Goal: Information Seeking & Learning: Learn about a topic

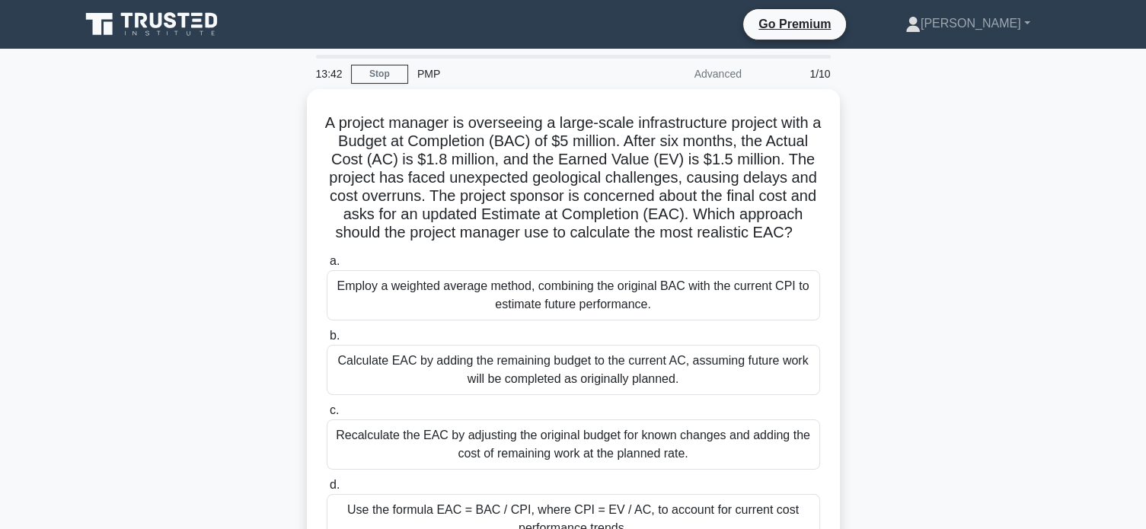
click at [247, 295] on div "A project manager is overseeing a large-scale infrastructure project with a Bud…" at bounding box center [573, 336] width 1005 height 495
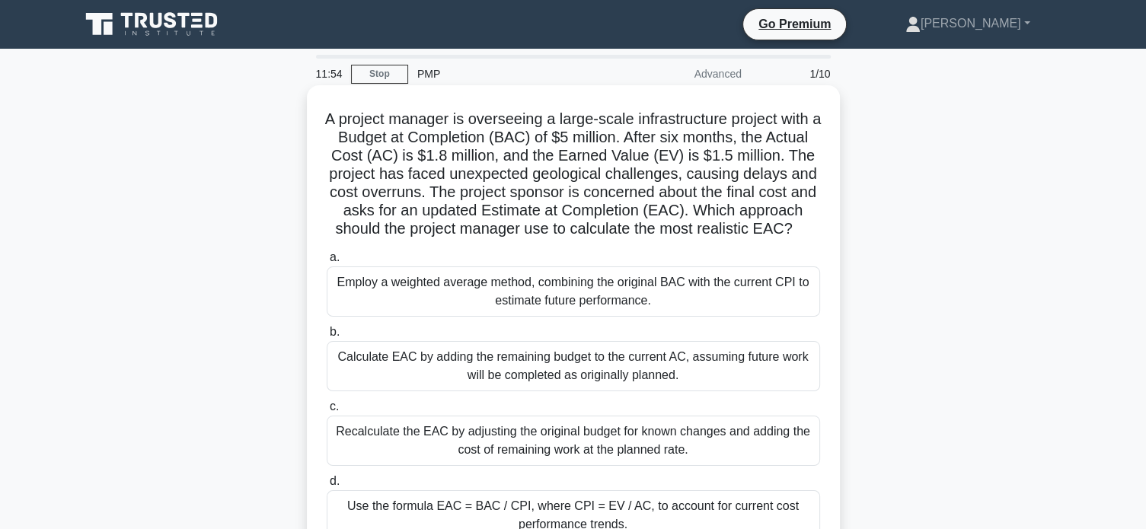
scroll to position [101, 0]
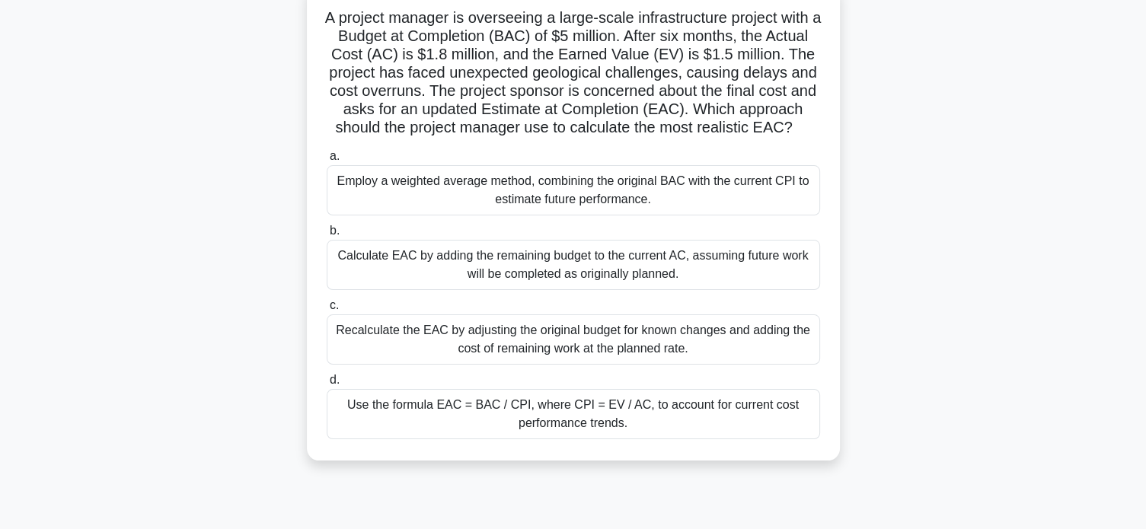
click at [616, 365] on div "Recalculate the EAC by adjusting the original budget for known changes and addi…" at bounding box center [573, 339] width 493 height 50
click at [327, 311] on input "c. Recalculate the EAC by adjusting the original budget for known changes and a…" at bounding box center [327, 306] width 0 height 10
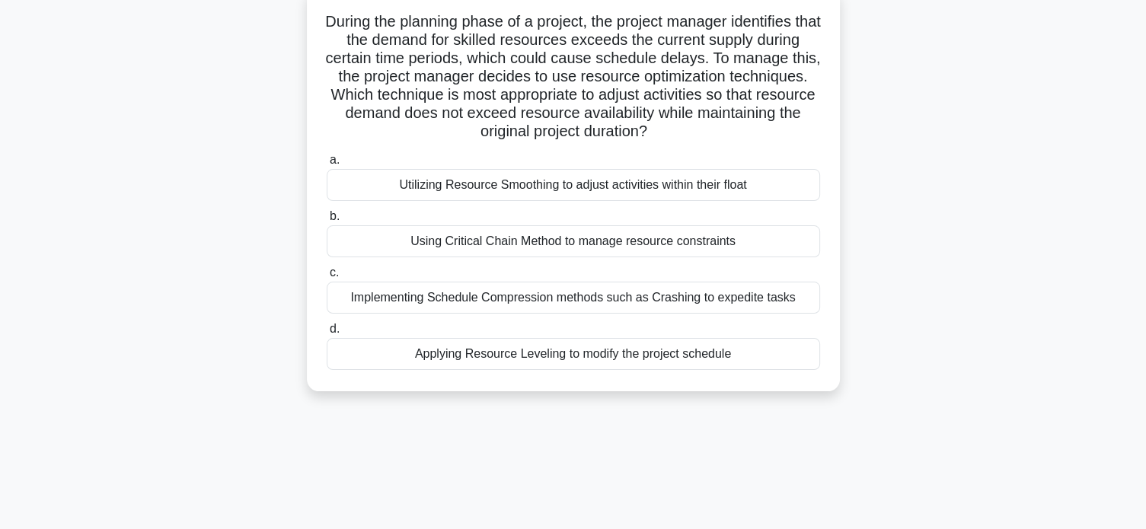
scroll to position [0, 0]
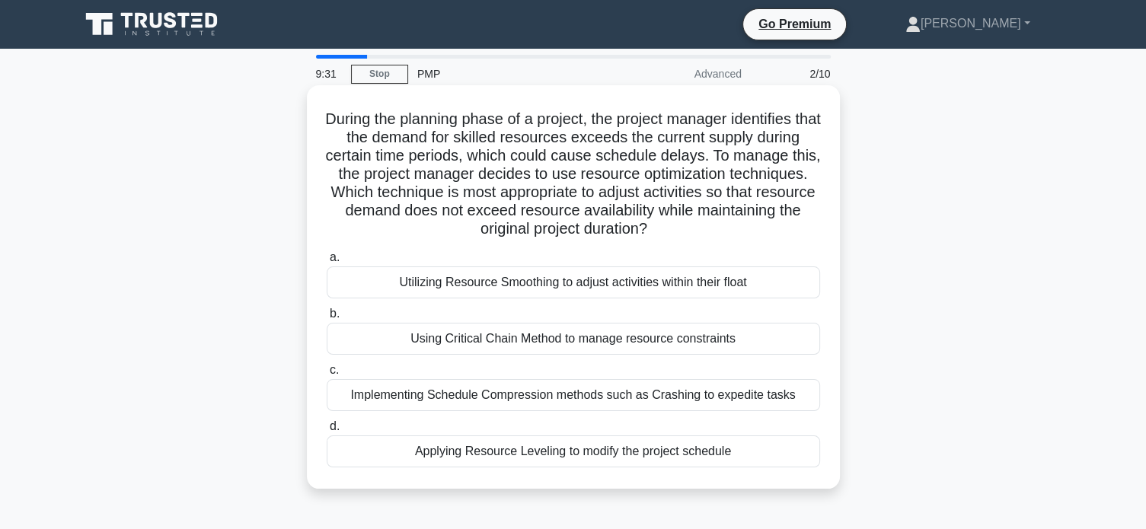
click at [664, 281] on div "Utilizing Resource Smoothing to adjust activities within their float" at bounding box center [573, 283] width 493 height 32
click at [327, 263] on input "a. Utilizing Resource Smoothing to adjust activities within their float" at bounding box center [327, 258] width 0 height 10
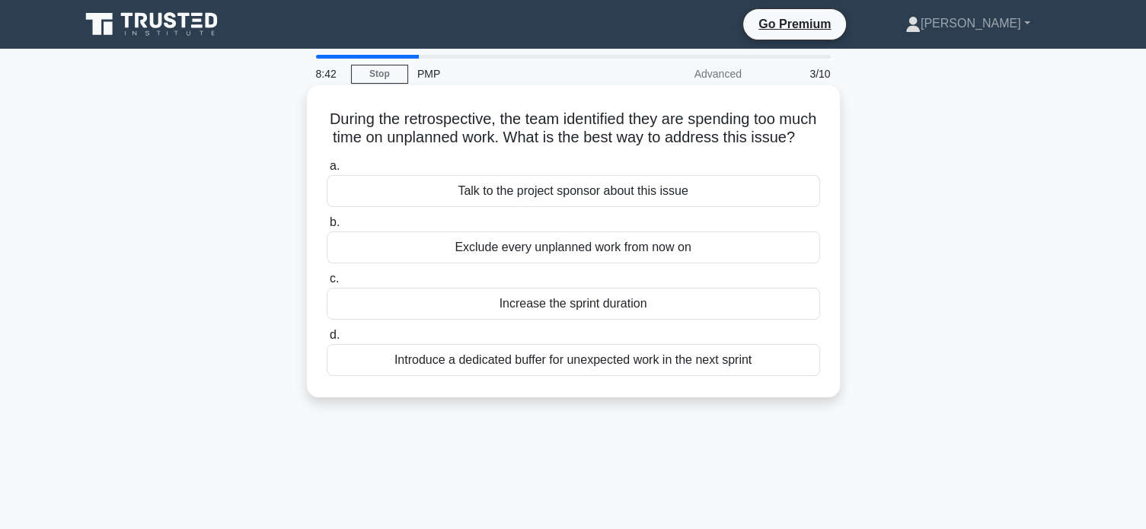
click at [631, 263] on div "Exclude every unplanned work from now on" at bounding box center [573, 247] width 493 height 32
click at [327, 228] on input "b. Exclude every unplanned work from now on" at bounding box center [327, 223] width 0 height 10
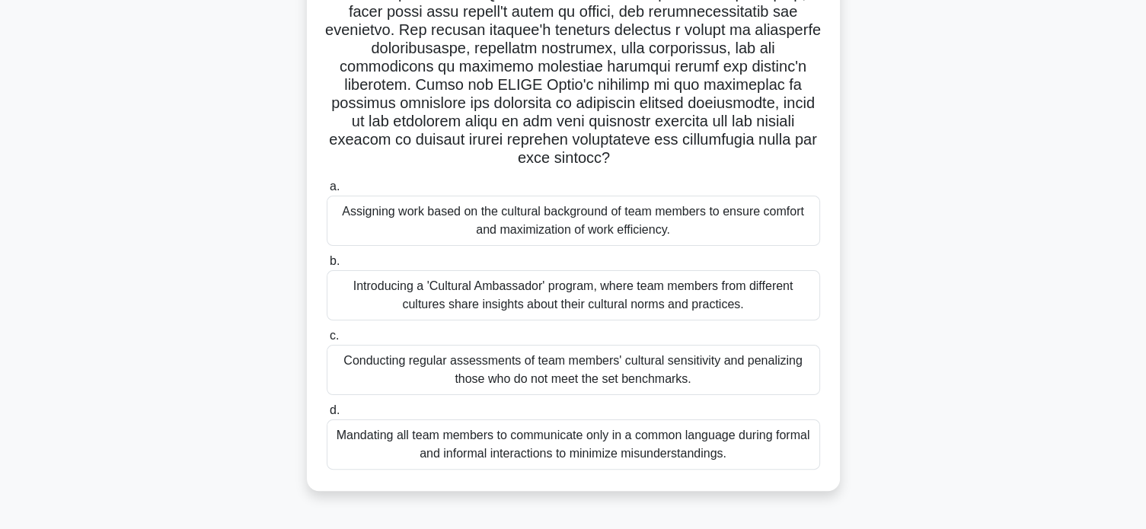
scroll to position [293, 0]
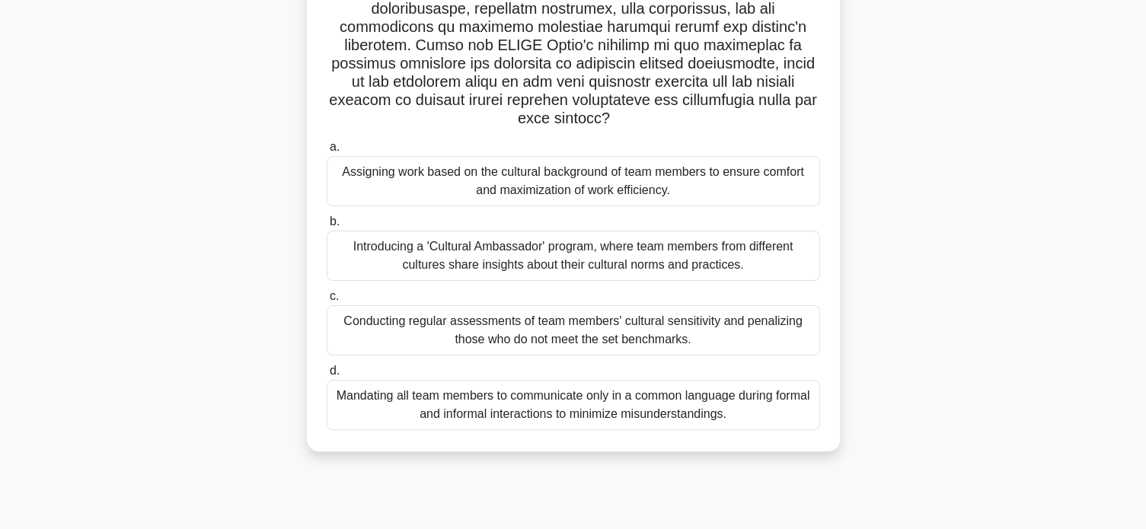
click at [500, 254] on div "Introducing a 'Cultural Ambassador' program, where team members from different …" at bounding box center [573, 256] width 493 height 50
click at [327, 227] on input "b. Introducing a 'Cultural Ambassador' program, where team members from differe…" at bounding box center [327, 222] width 0 height 10
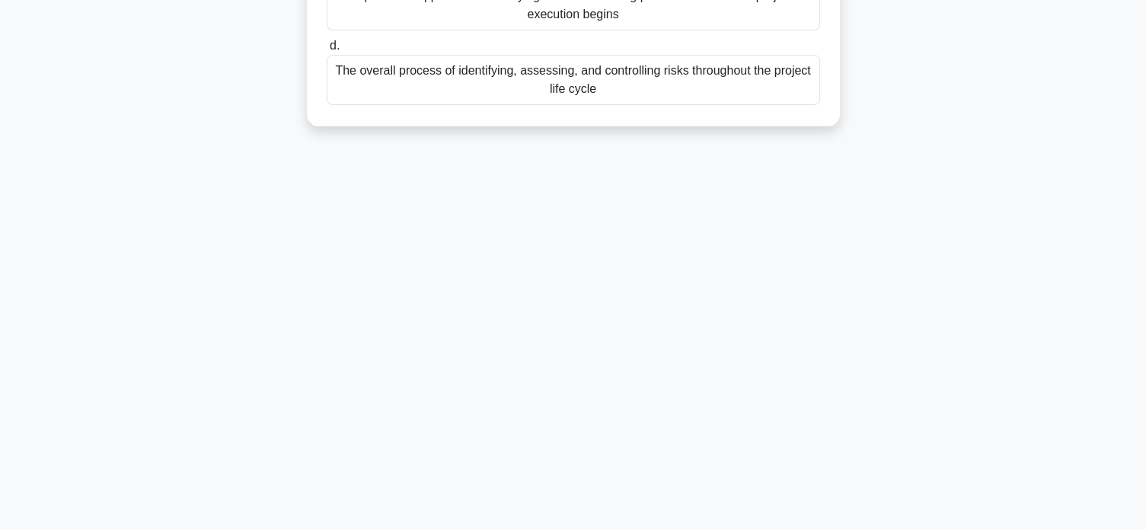
scroll to position [0, 0]
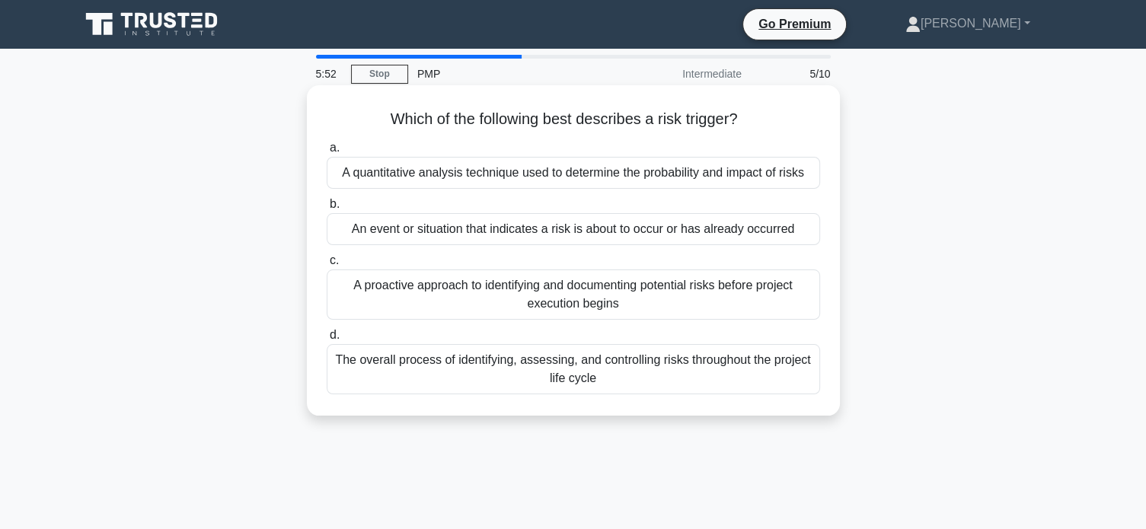
click at [673, 372] on div "The overall process of identifying, assessing, and controlling risks throughout…" at bounding box center [573, 369] width 493 height 50
click at [327, 340] on input "d. The overall process of identifying, assessing, and controlling risks through…" at bounding box center [327, 335] width 0 height 10
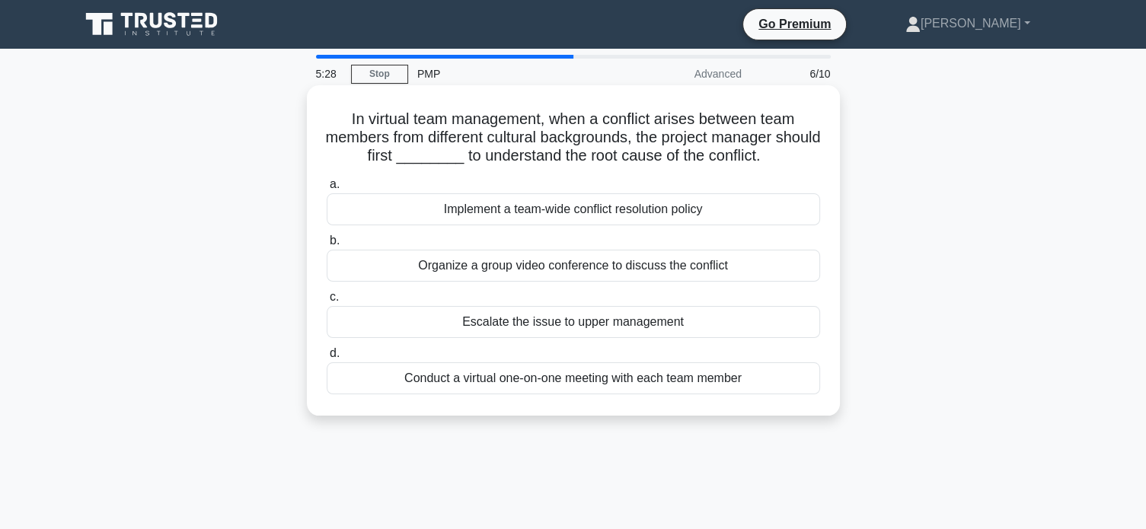
click at [655, 380] on div "Conduct a virtual one-on-one meeting with each team member" at bounding box center [573, 378] width 493 height 32
click at [327, 359] on input "d. Conduct a virtual one-on-one meeting with each team member" at bounding box center [327, 354] width 0 height 10
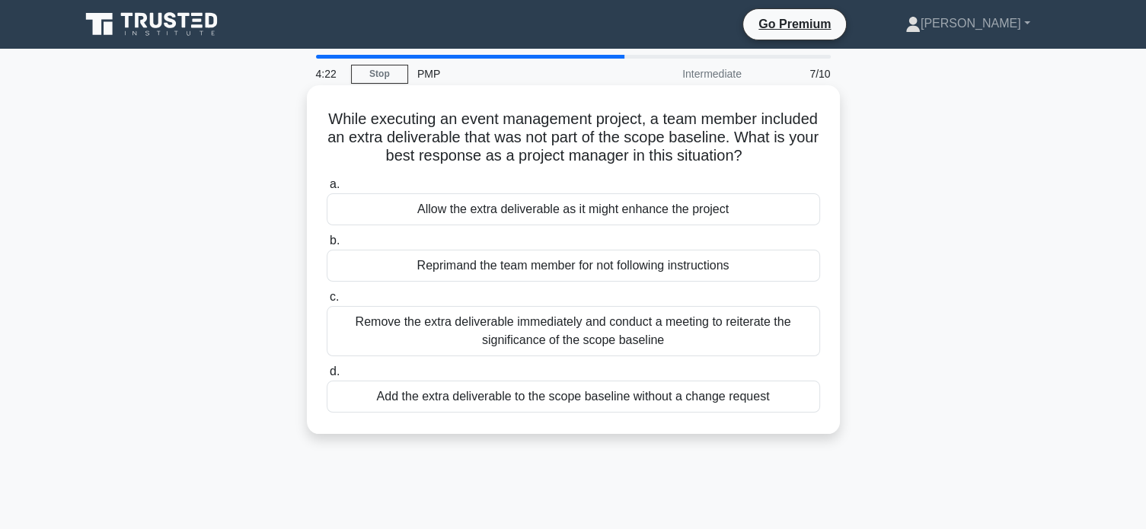
click at [669, 343] on div "Remove the extra deliverable immediately and conduct a meeting to reiterate the…" at bounding box center [573, 331] width 493 height 50
click at [327, 302] on input "c. Remove the extra deliverable immediately and conduct a meeting to reiterate …" at bounding box center [327, 297] width 0 height 10
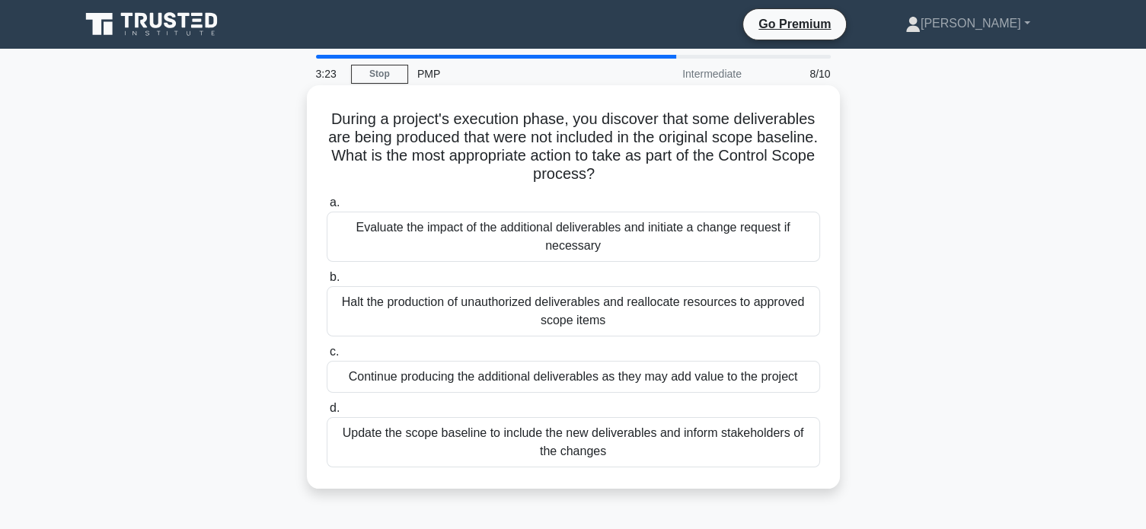
click at [635, 236] on div "Evaluate the impact of the additional deliverables and initiate a change reques…" at bounding box center [573, 237] width 493 height 50
click at [327, 208] on input "a. Evaluate the impact of the additional deliverables and initiate a change req…" at bounding box center [327, 203] width 0 height 10
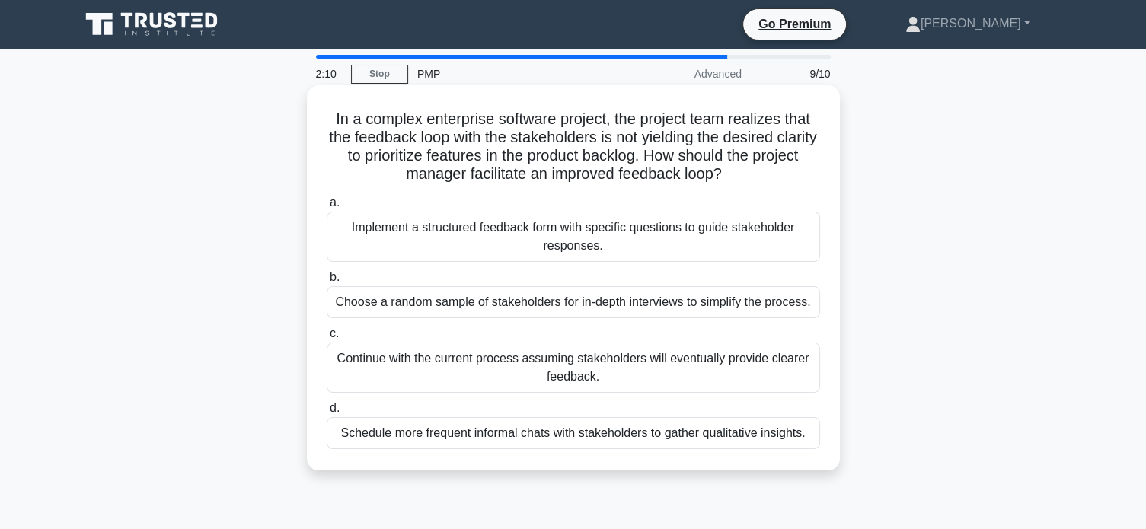
click at [637, 241] on div "Implement a structured feedback form with specific questions to guide stakehold…" at bounding box center [573, 237] width 493 height 50
click at [327, 208] on input "a. Implement a structured feedback form with specific questions to guide stakeh…" at bounding box center [327, 203] width 0 height 10
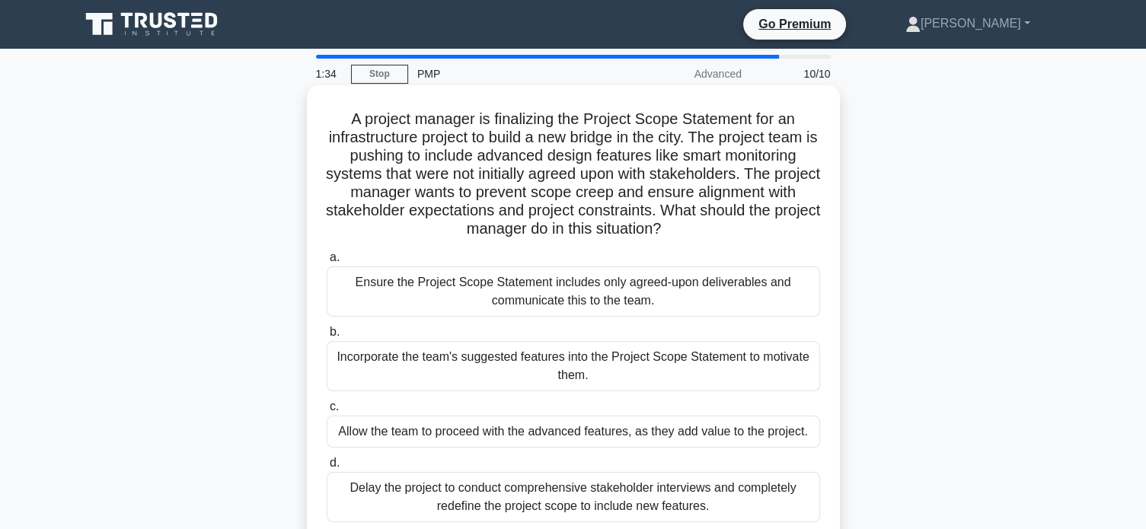
scroll to position [101, 0]
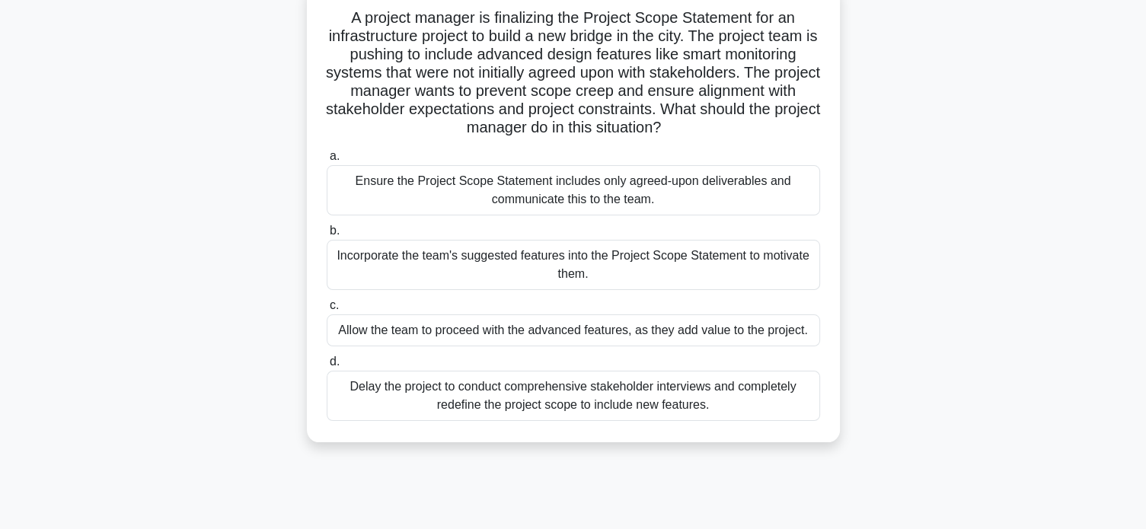
click at [679, 194] on div "Ensure the Project Scope Statement includes only agreed-upon deliverables and c…" at bounding box center [573, 190] width 493 height 50
click at [327, 161] on input "a. Ensure the Project Scope Statement includes only agreed-upon deliverables an…" at bounding box center [327, 157] width 0 height 10
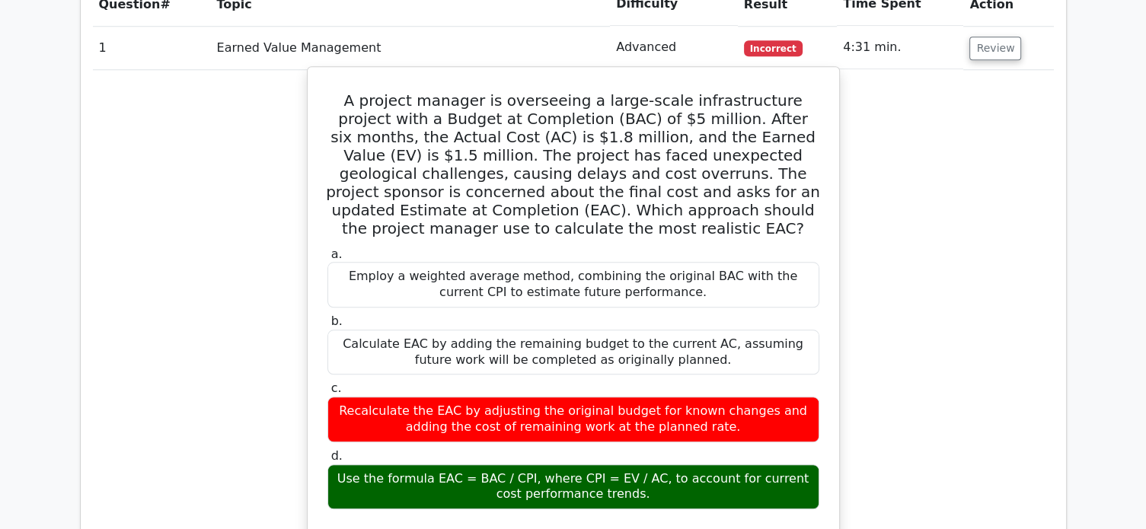
scroll to position [1167, 0]
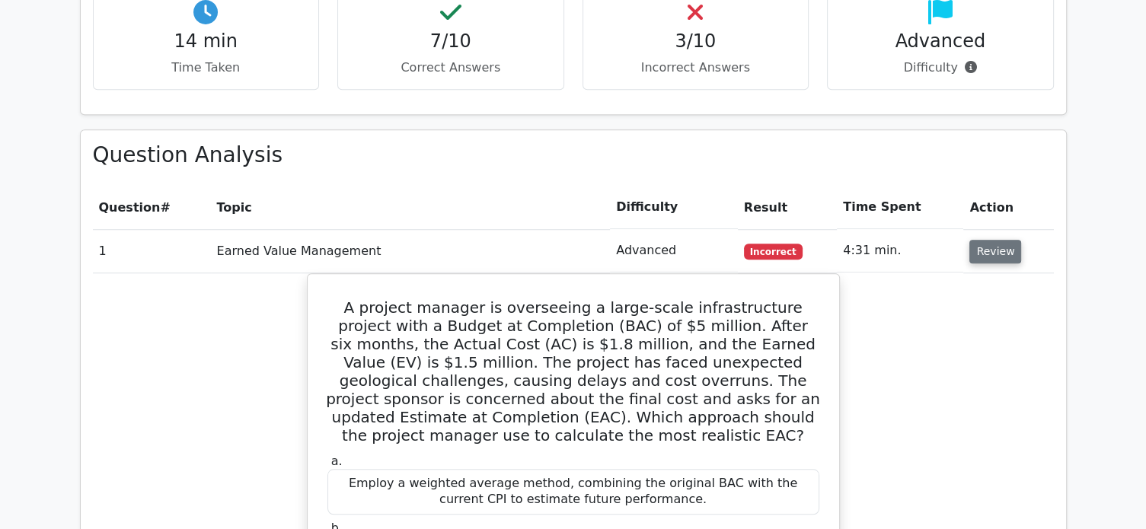
click at [997, 240] on button "Review" at bounding box center [995, 252] width 52 height 24
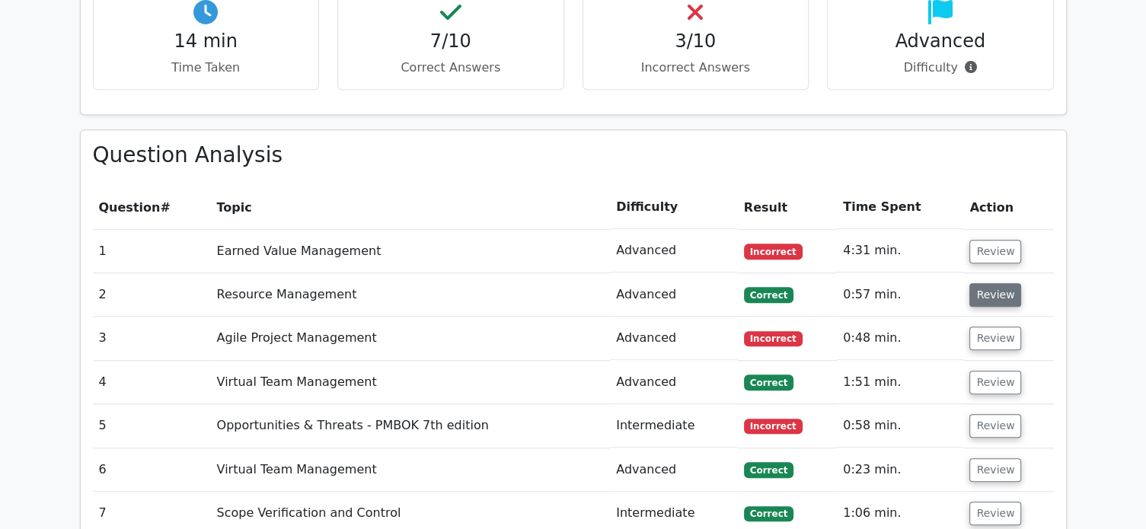
click at [999, 283] on button "Review" at bounding box center [995, 295] width 52 height 24
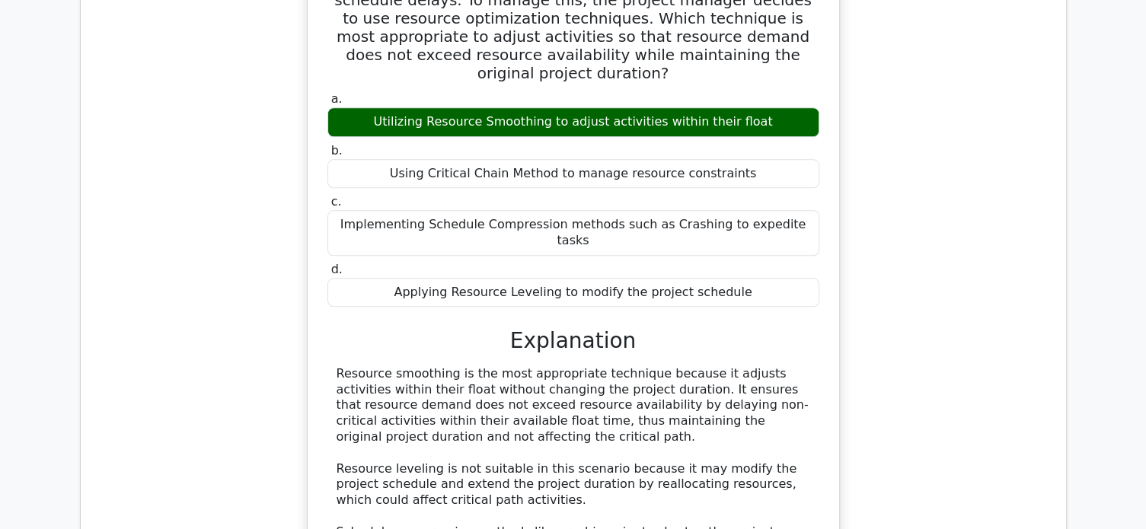
scroll to position [1371, 0]
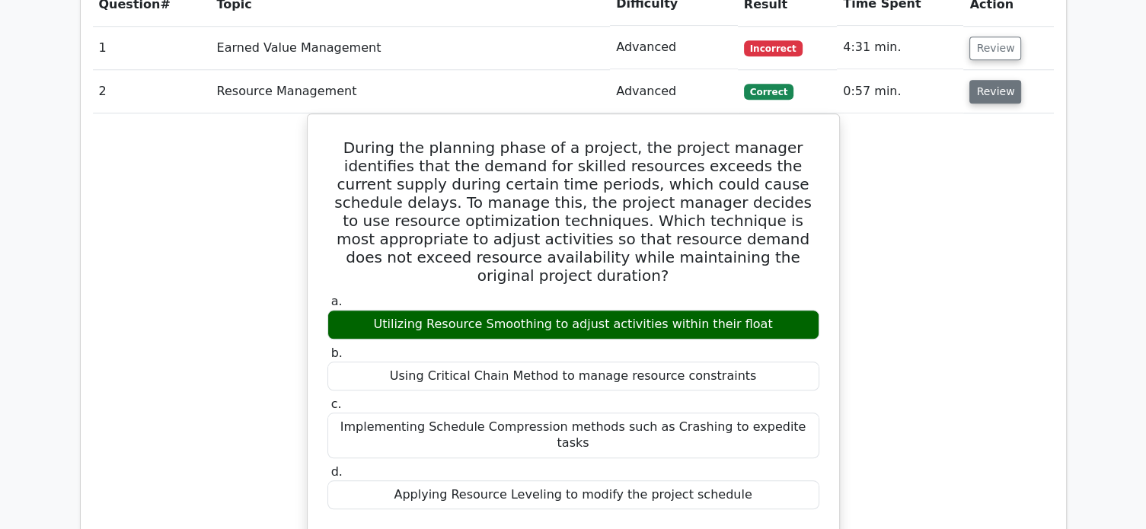
click at [984, 80] on button "Review" at bounding box center [995, 92] width 52 height 24
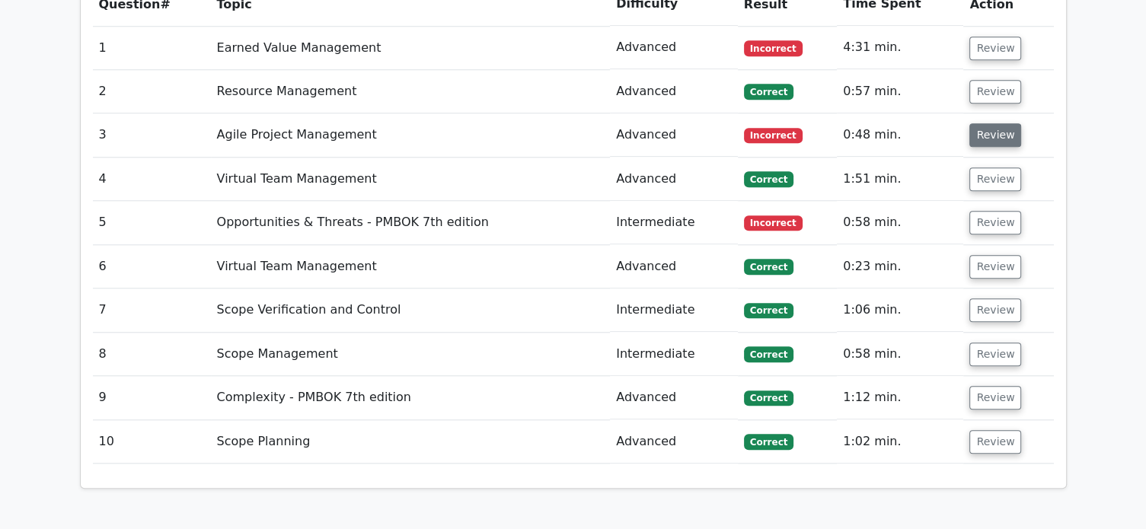
click at [989, 123] on button "Review" at bounding box center [995, 135] width 52 height 24
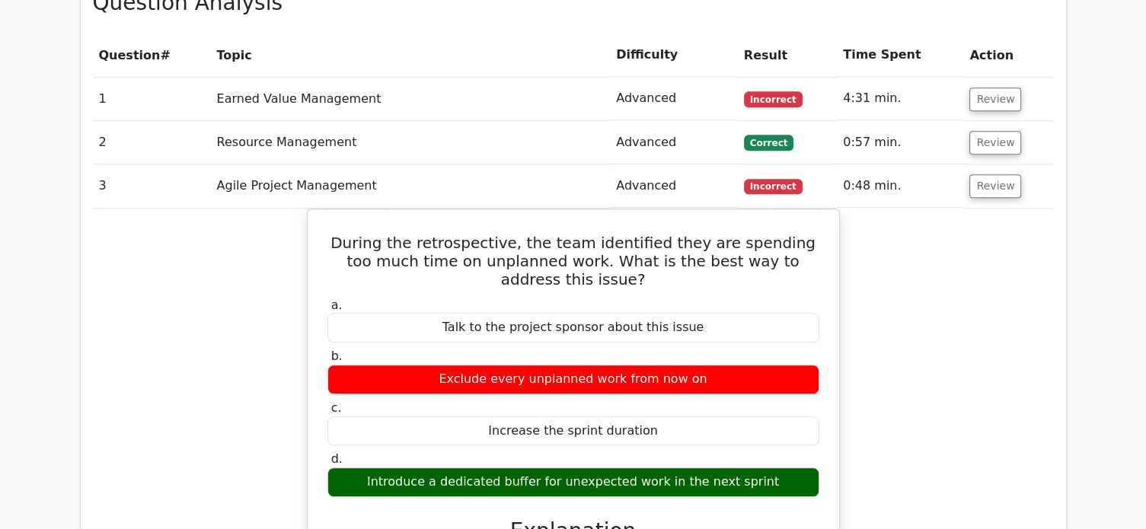
scroll to position [1218, 0]
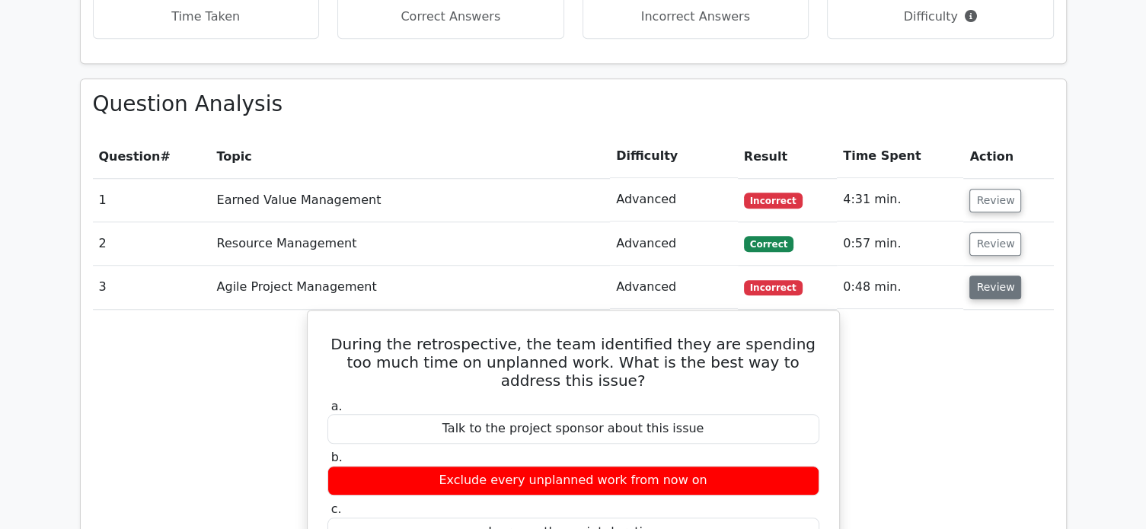
click at [977, 276] on button "Review" at bounding box center [995, 288] width 52 height 24
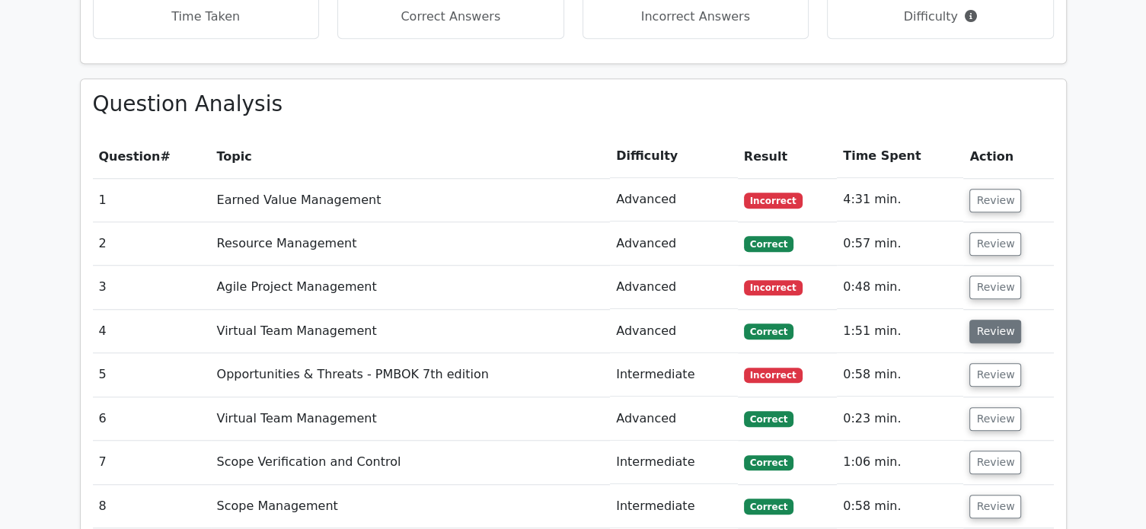
click at [987, 320] on button "Review" at bounding box center [995, 332] width 52 height 24
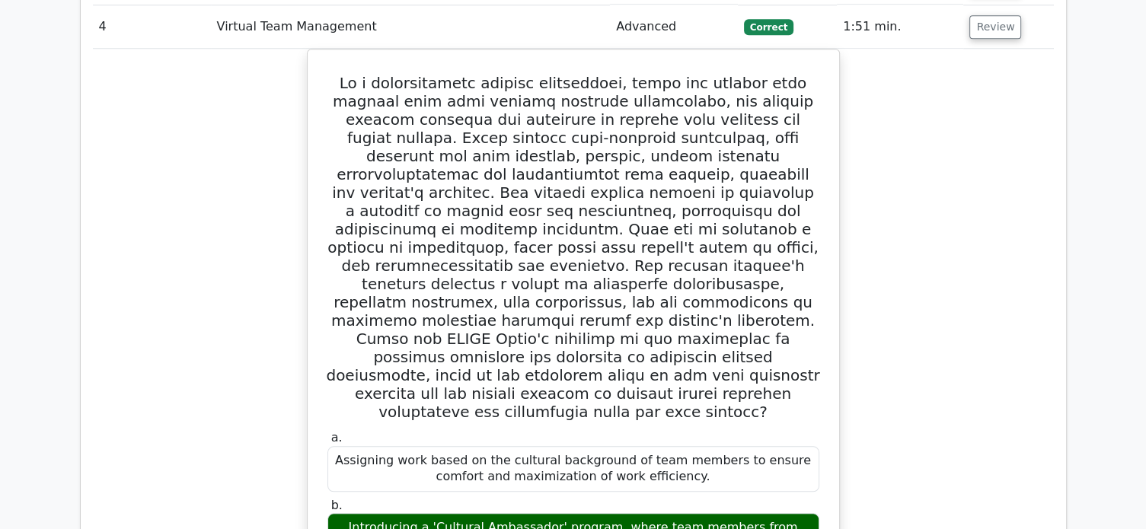
scroll to position [1320, 0]
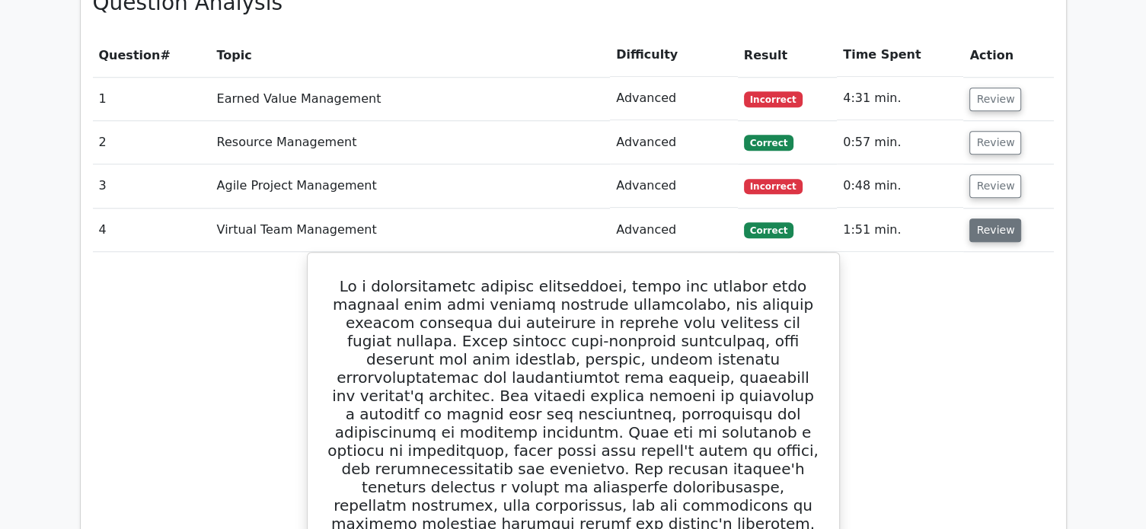
click at [984, 219] on button "Review" at bounding box center [995, 231] width 52 height 24
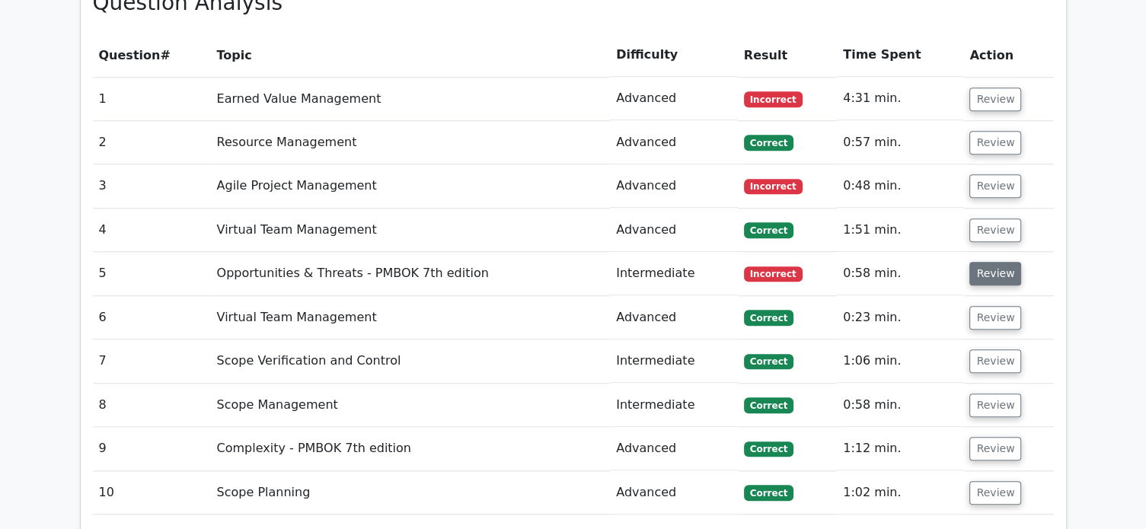
click at [986, 262] on button "Review" at bounding box center [995, 274] width 52 height 24
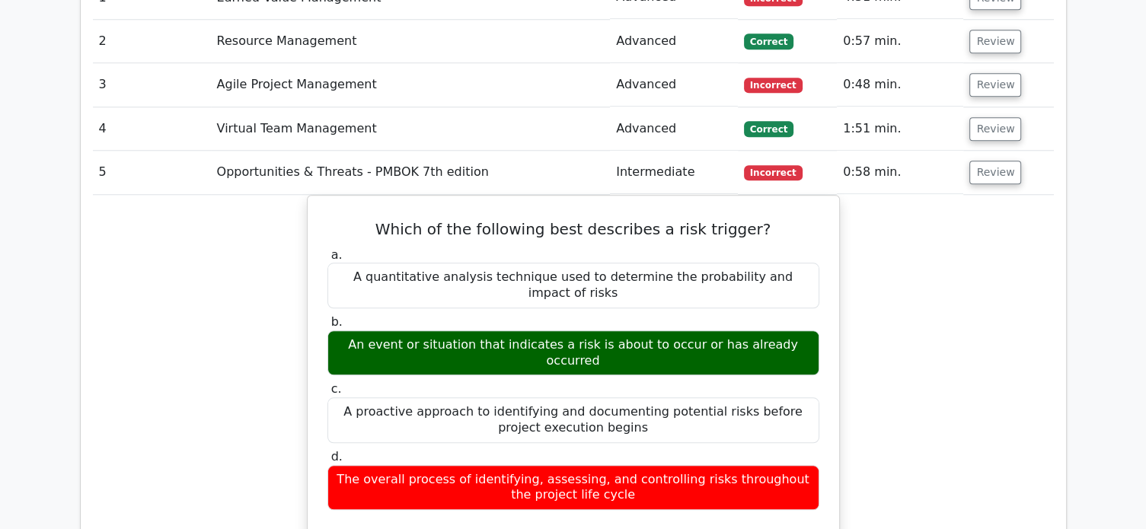
scroll to position [1371, 0]
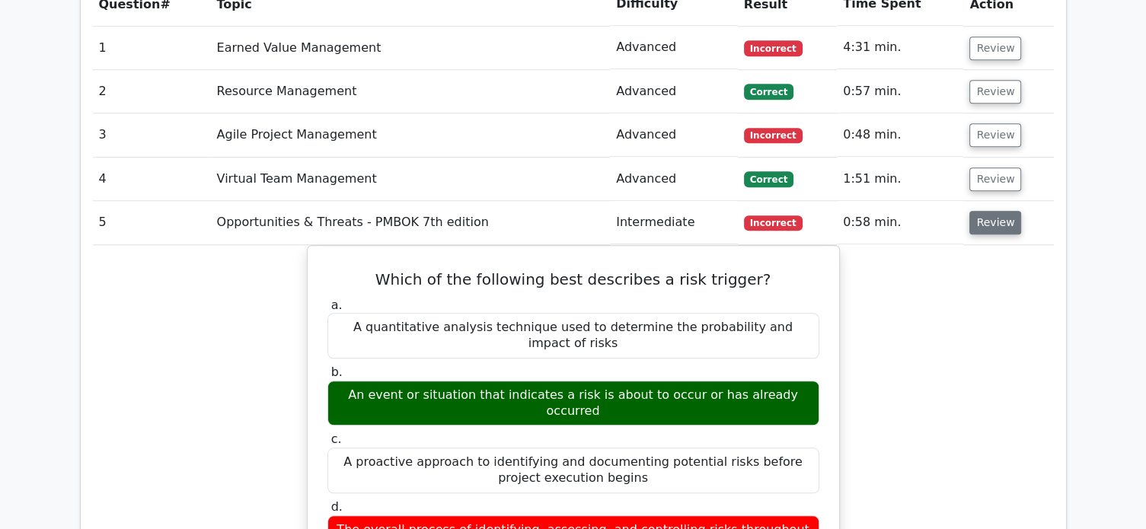
click at [1005, 211] on button "Review" at bounding box center [995, 223] width 52 height 24
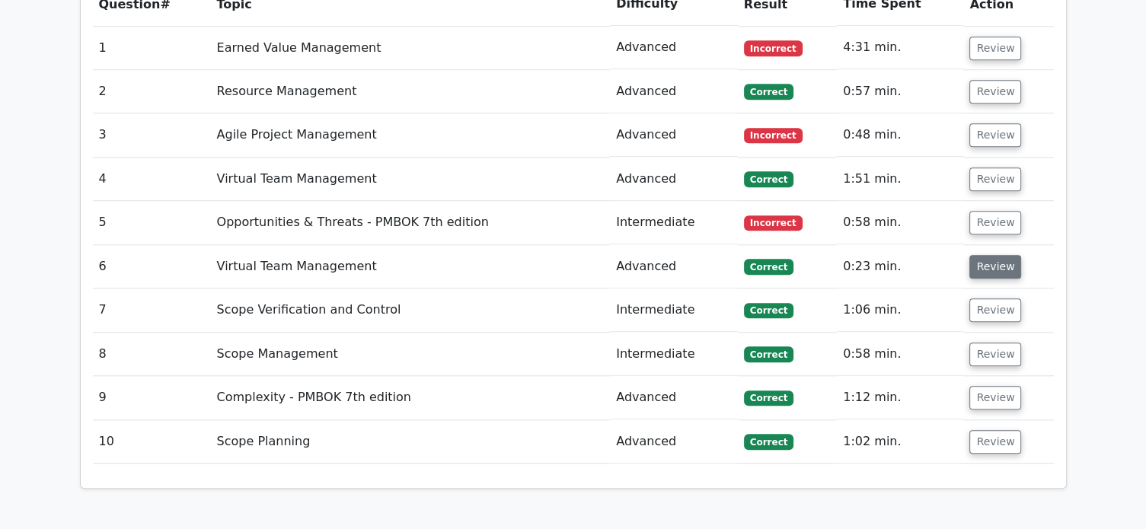
click at [997, 255] on button "Review" at bounding box center [995, 267] width 52 height 24
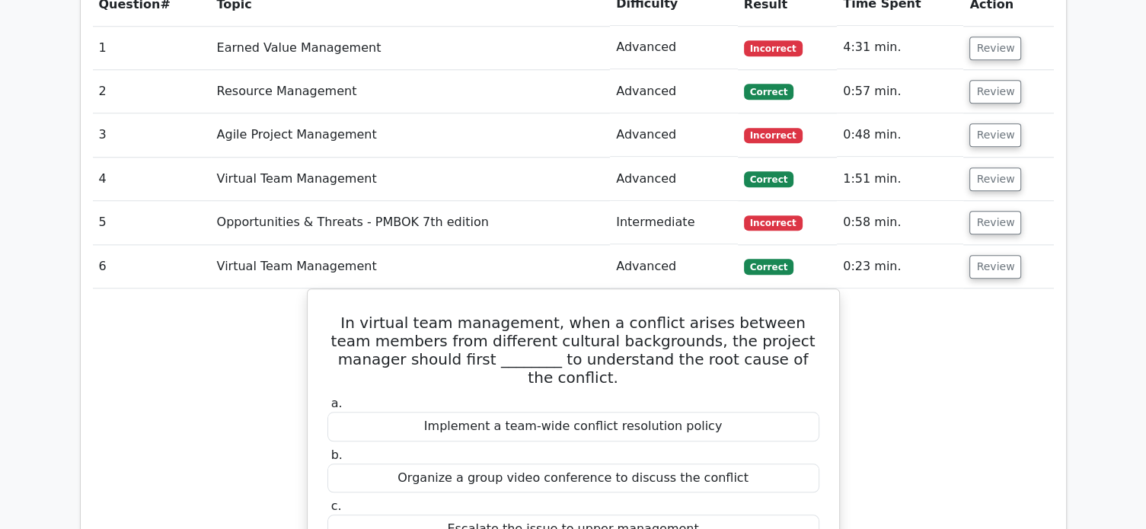
scroll to position [1472, 0]
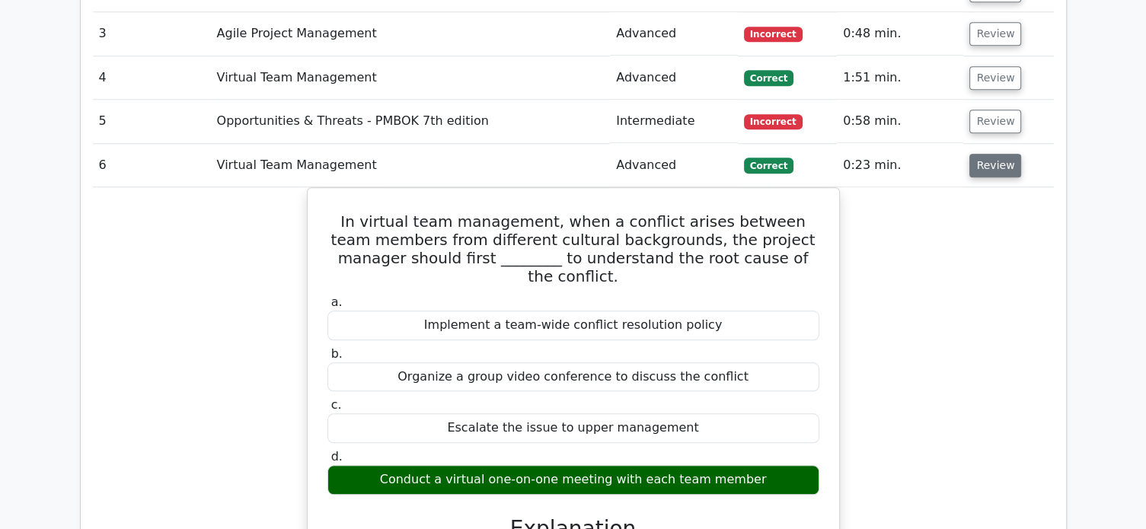
click at [999, 154] on button "Review" at bounding box center [995, 166] width 52 height 24
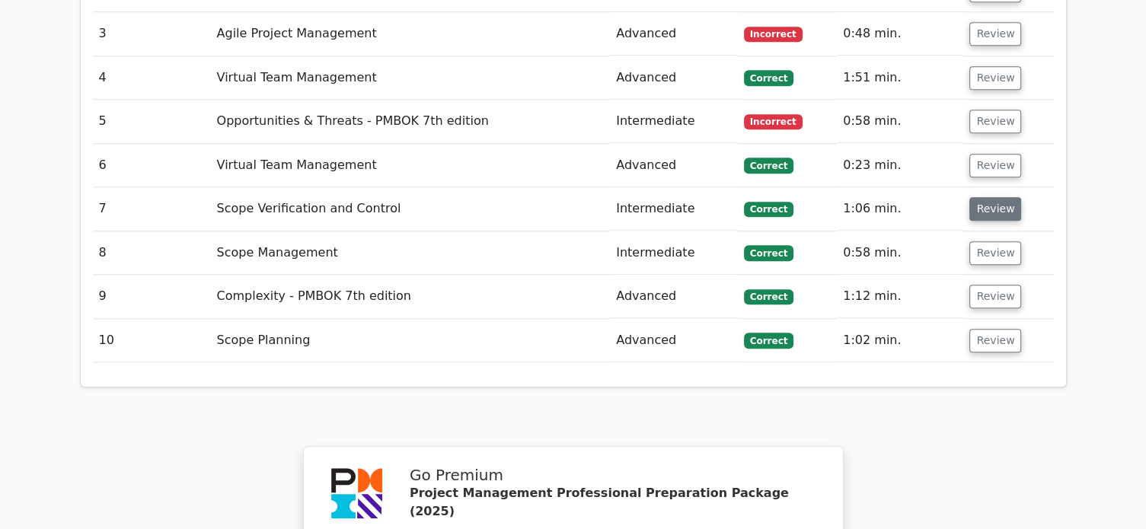
click at [995, 197] on button "Review" at bounding box center [995, 209] width 52 height 24
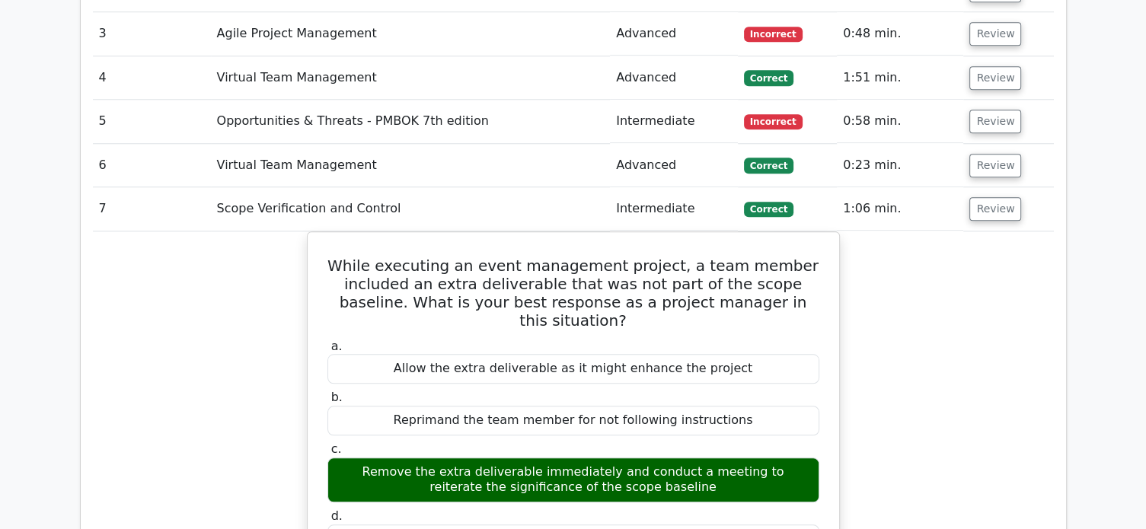
scroll to position [1523, 0]
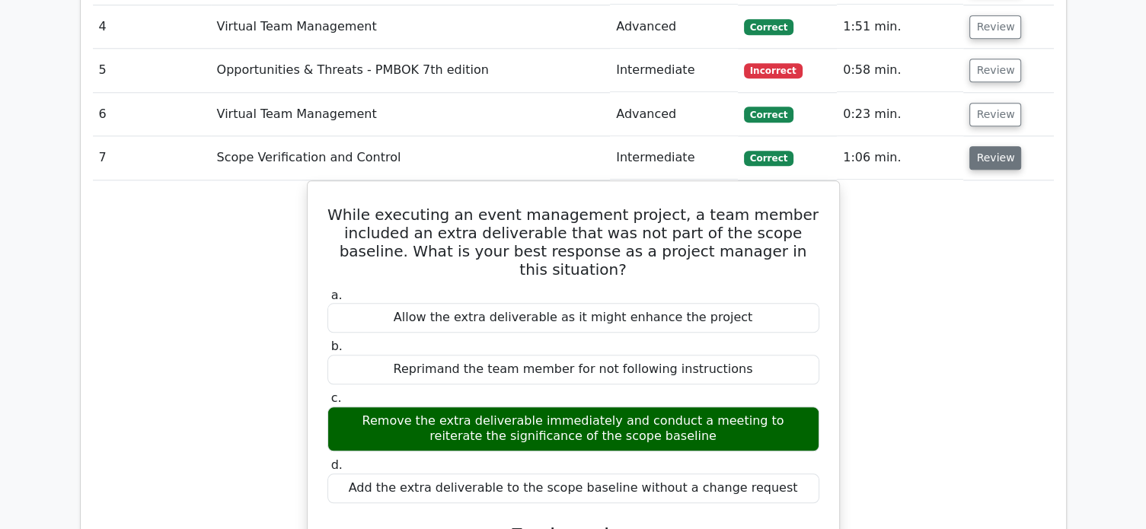
click at [994, 146] on button "Review" at bounding box center [995, 158] width 52 height 24
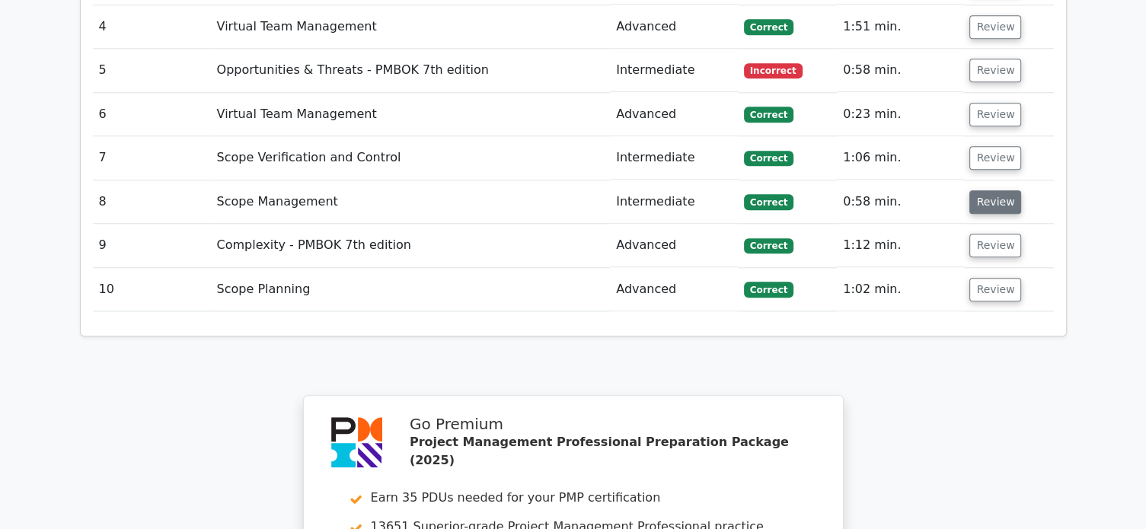
click at [993, 190] on button "Review" at bounding box center [995, 202] width 52 height 24
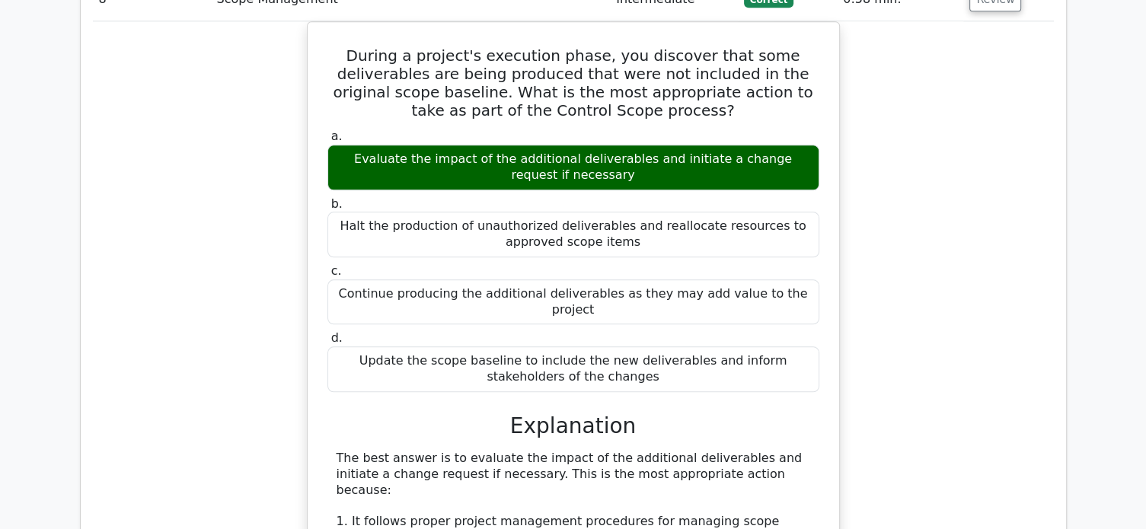
scroll to position [1573, 0]
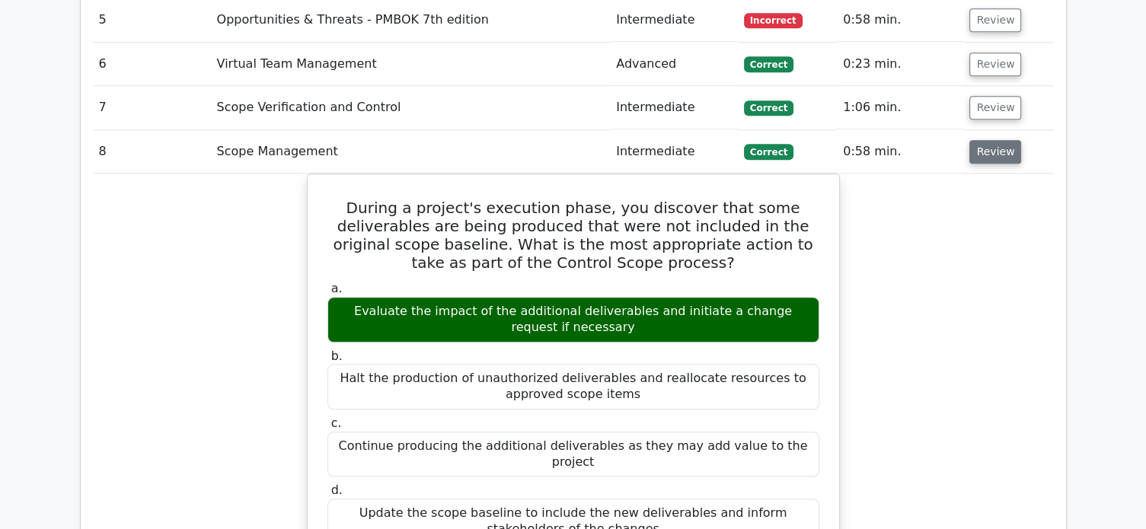
click at [1004, 140] on button "Review" at bounding box center [995, 152] width 52 height 24
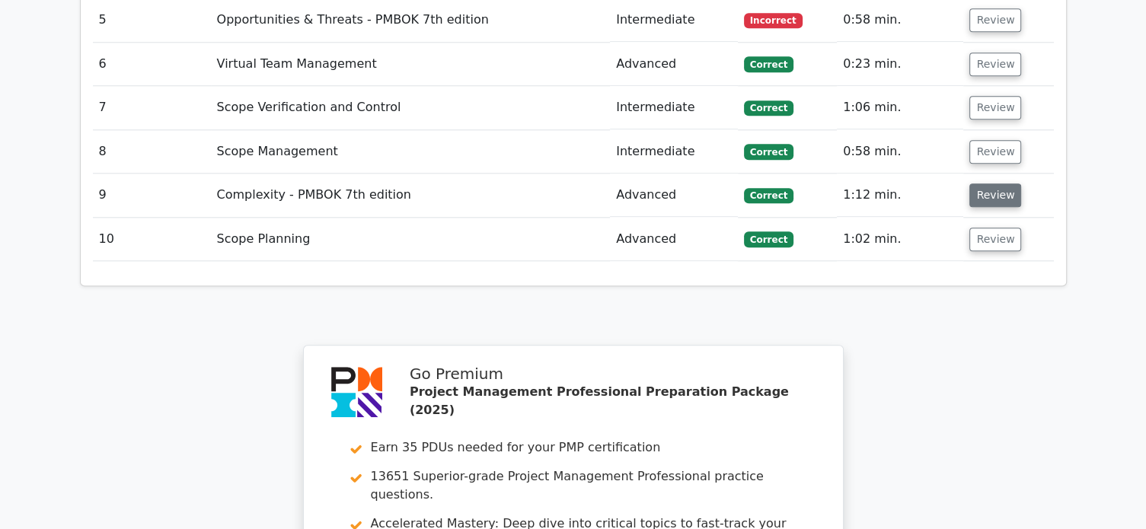
click at [990, 184] on button "Review" at bounding box center [995, 196] width 52 height 24
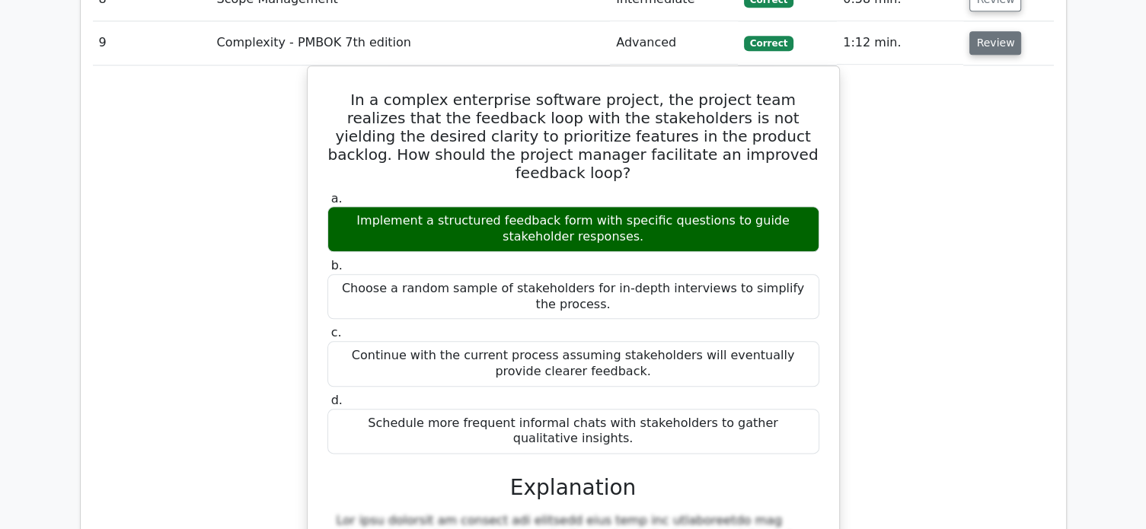
scroll to position [1624, 0]
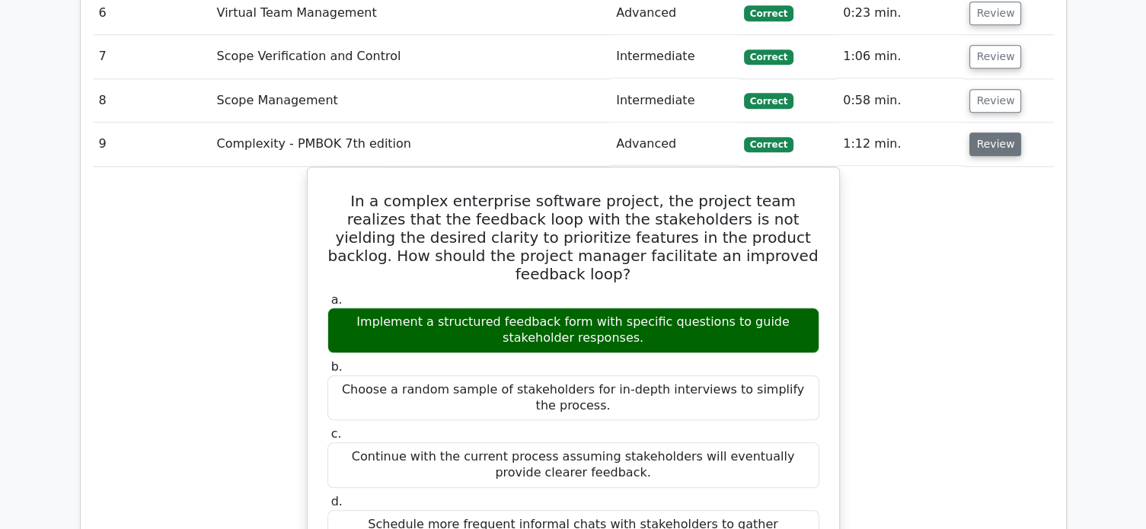
click at [1007, 132] on button "Review" at bounding box center [995, 144] width 52 height 24
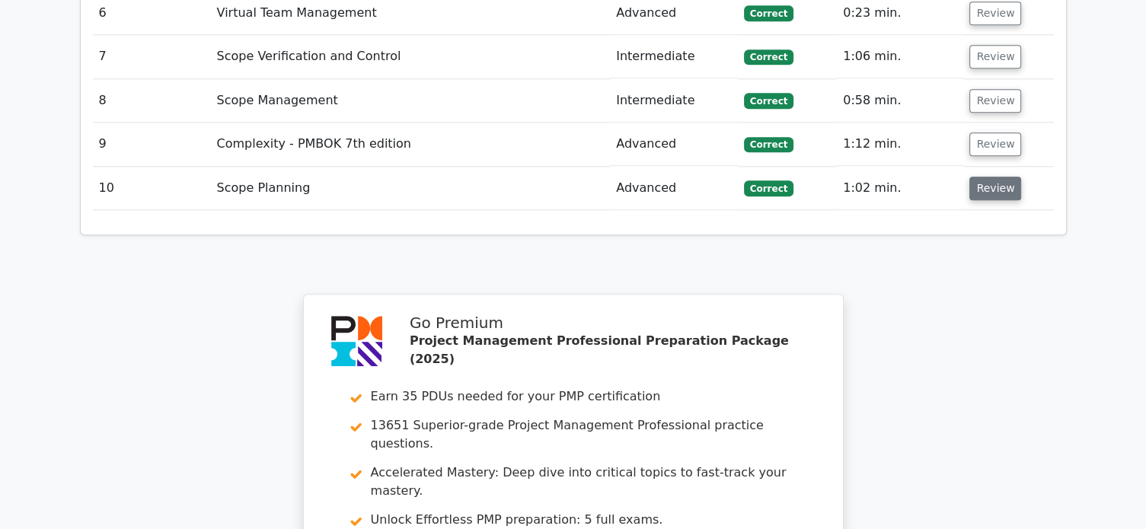
click at [991, 177] on button "Review" at bounding box center [995, 189] width 52 height 24
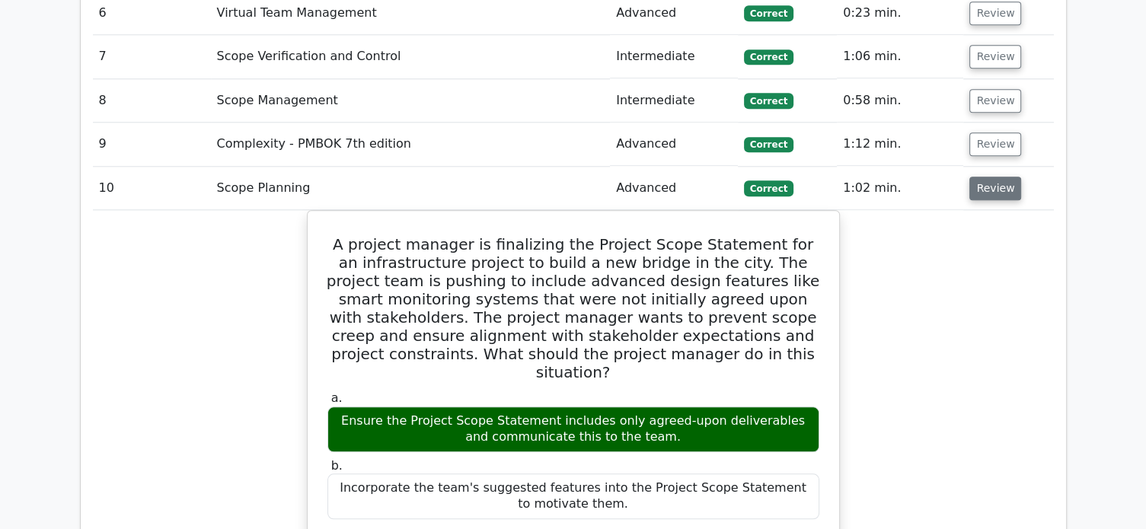
click at [977, 177] on button "Review" at bounding box center [995, 189] width 52 height 24
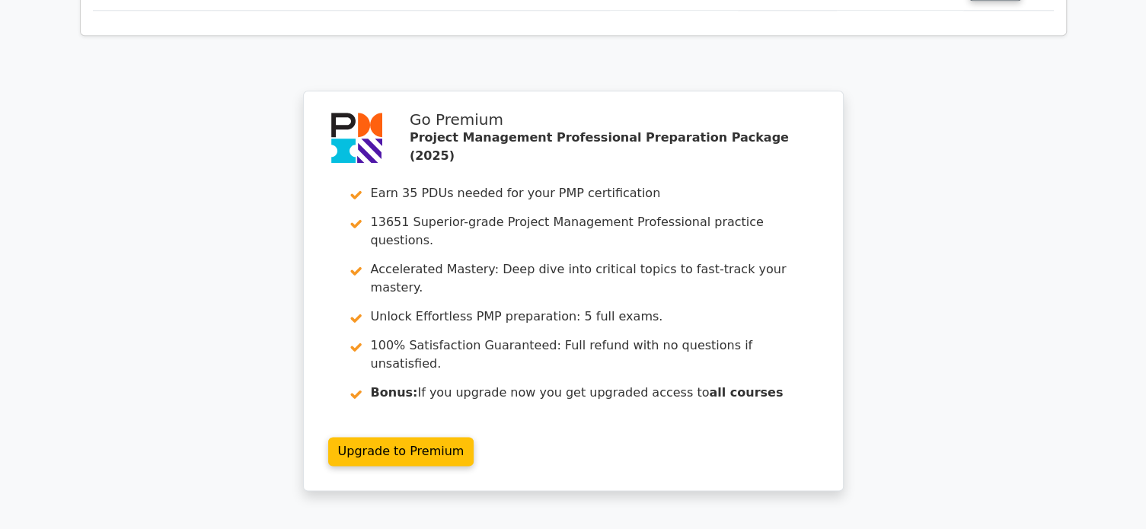
scroll to position [1974, 0]
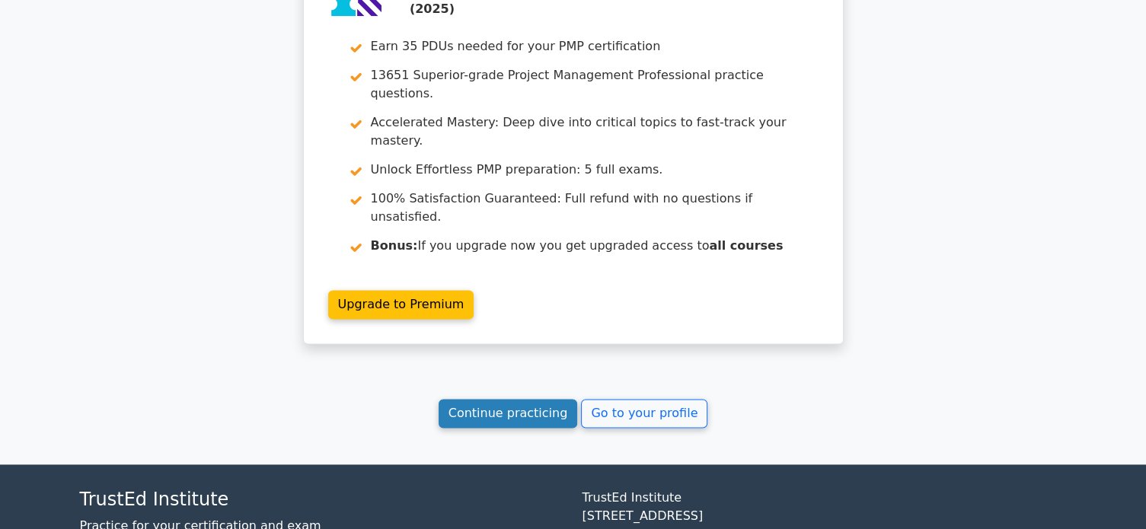
click at [484, 399] on link "Continue practicing" at bounding box center [508, 413] width 139 height 29
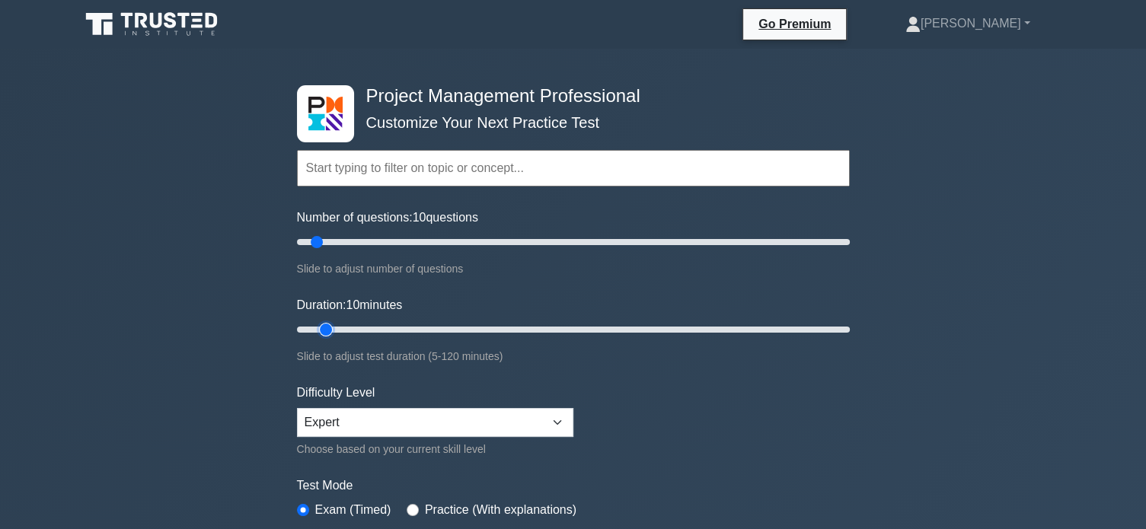
click at [330, 330] on input "Duration: 10 minutes" at bounding box center [573, 330] width 553 height 18
click at [334, 332] on input "Duration: 10 minutes" at bounding box center [573, 330] width 553 height 18
click at [334, 329] on input "Duration: 10 minutes" at bounding box center [573, 330] width 553 height 18
drag, startPoint x: 324, startPoint y: 330, endPoint x: 340, endPoint y: 330, distance: 16.8
type input "15"
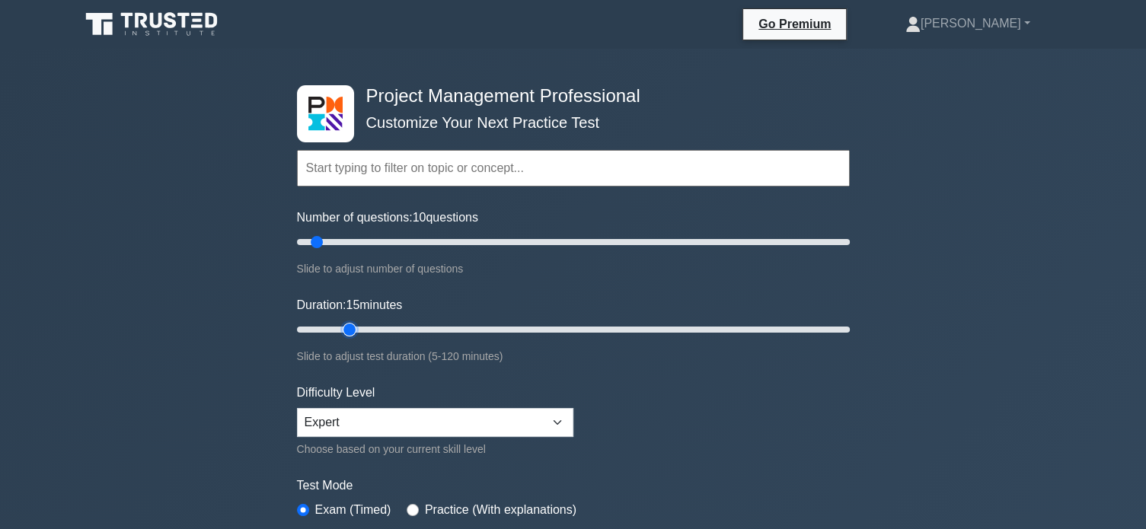
click at [340, 330] on input "Duration: 15 minutes" at bounding box center [573, 330] width 553 height 18
click at [1020, 345] on div "Project Management Professional Customize Your Next Practice Test Topics Scope …" at bounding box center [573, 513] width 1146 height 929
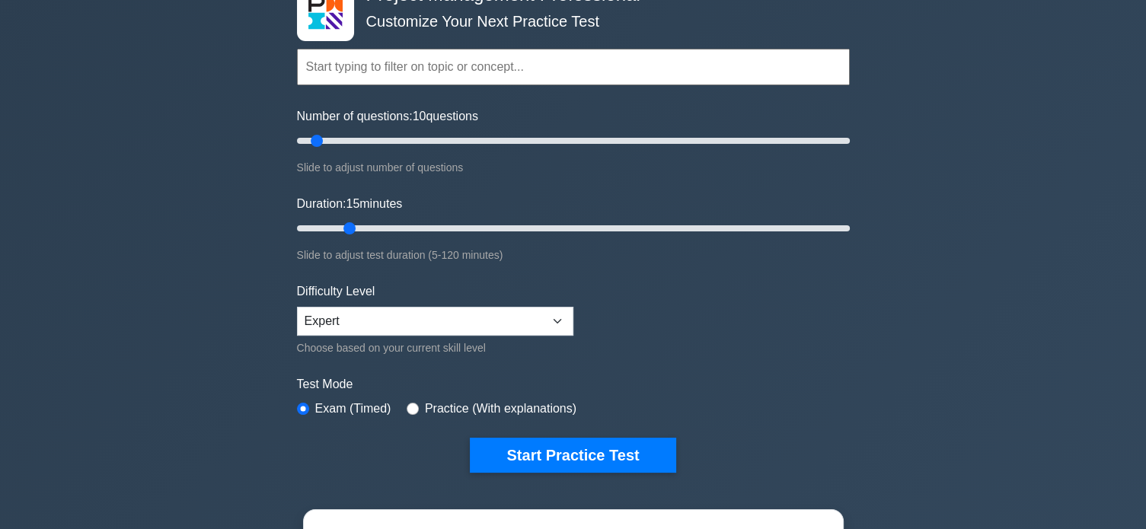
scroll to position [152, 0]
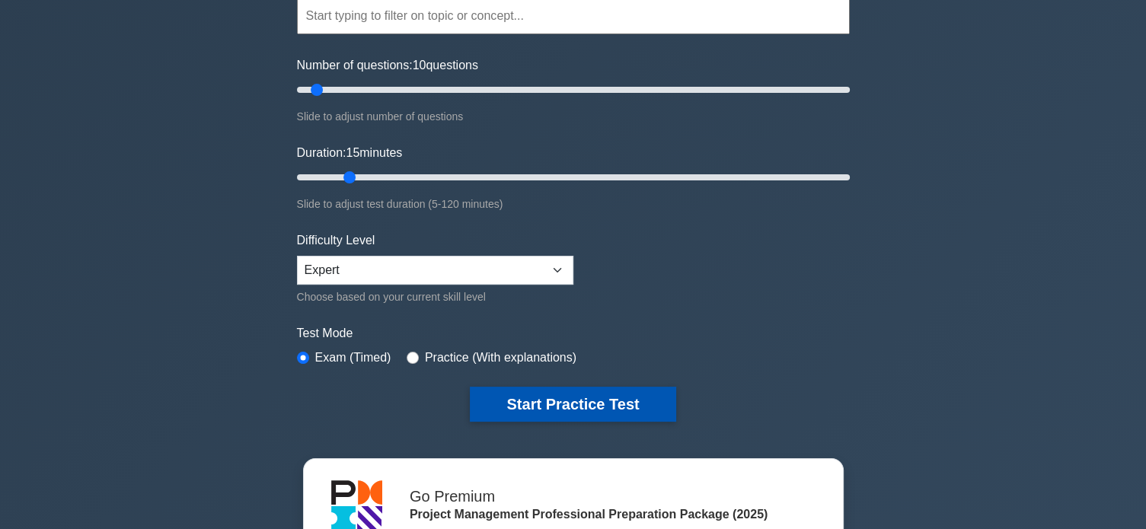
click at [624, 401] on button "Start Practice Test" at bounding box center [573, 404] width 206 height 35
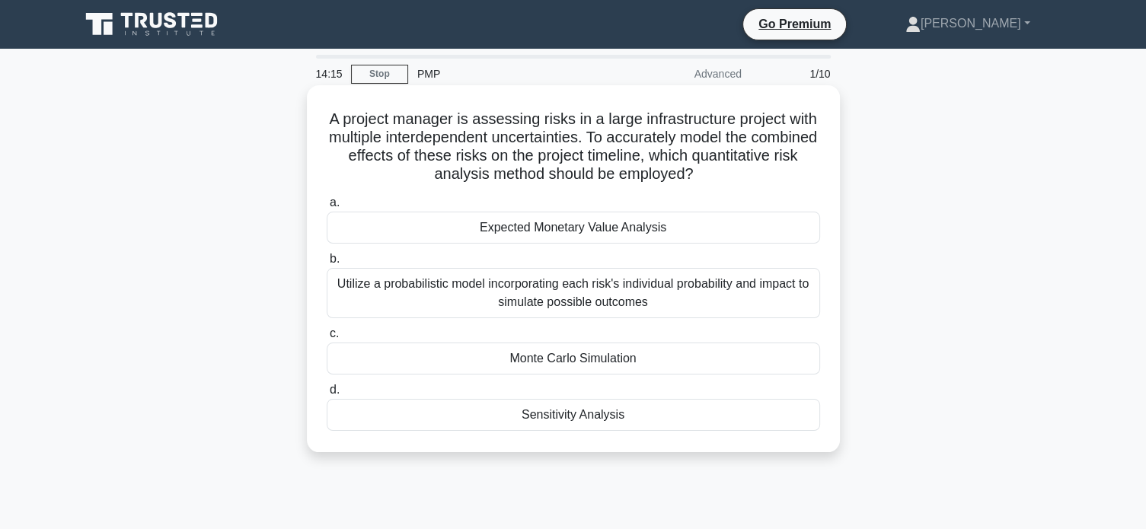
click at [619, 362] on div "Monte Carlo Simulation" at bounding box center [573, 359] width 493 height 32
click at [327, 339] on input "c. Monte Carlo Simulation" at bounding box center [327, 334] width 0 height 10
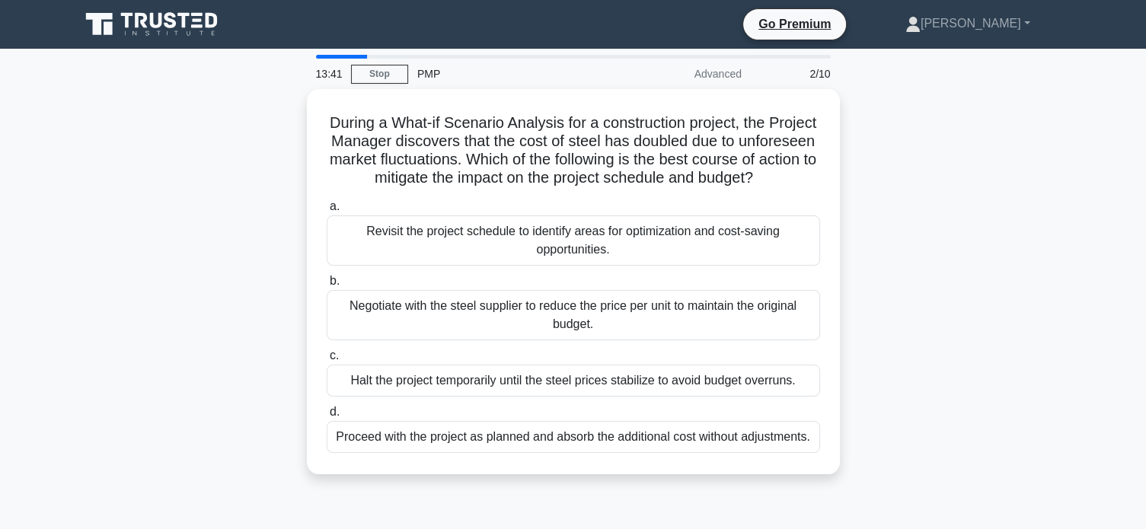
scroll to position [50, 0]
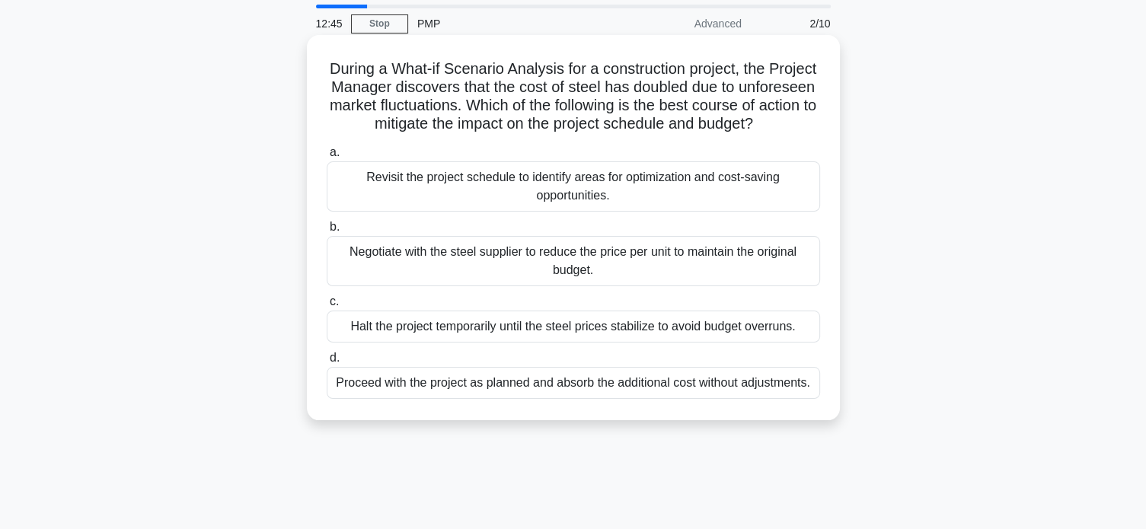
click at [634, 284] on div "Negotiate with the steel supplier to reduce the price per unit to maintain the …" at bounding box center [573, 261] width 493 height 50
click at [327, 232] on input "b. Negotiate with the steel supplier to reduce the price per unit to maintain t…" at bounding box center [327, 227] width 0 height 10
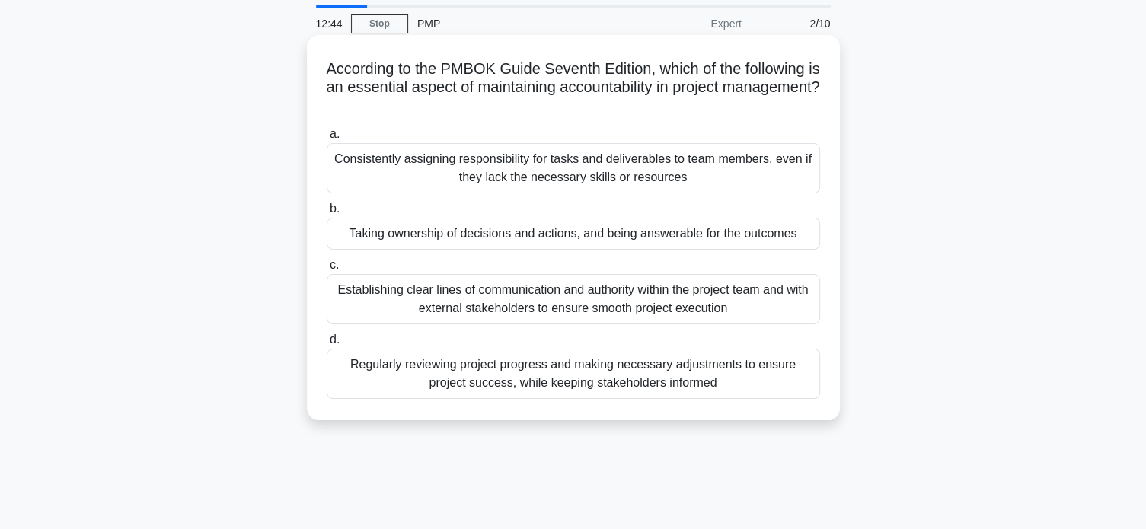
scroll to position [0, 0]
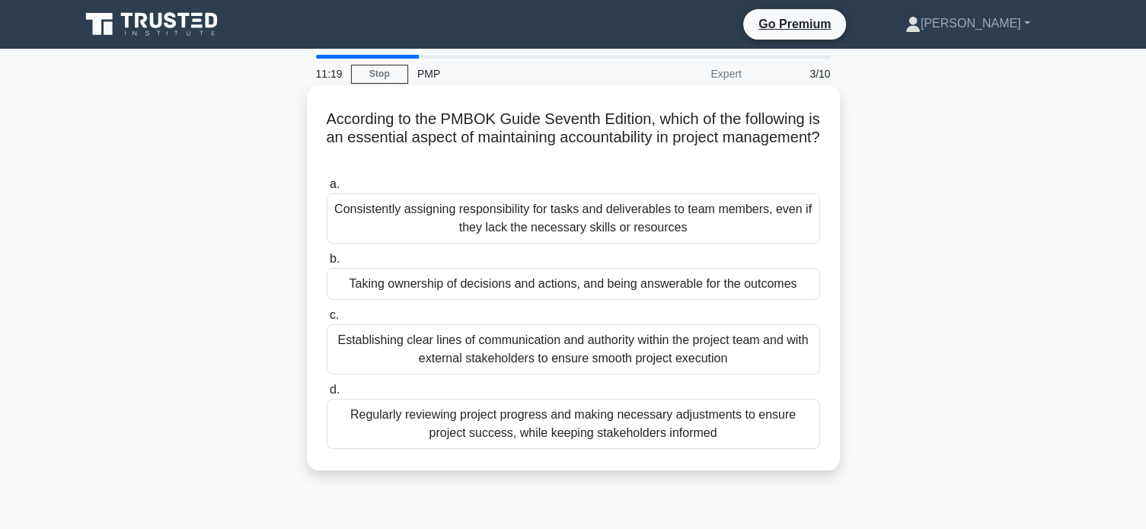
click at [771, 433] on div "Regularly reviewing project progress and making necessary adjustments to ensure…" at bounding box center [573, 424] width 493 height 50
click at [327, 395] on input "d. Regularly reviewing project progress and making necessary adjustments to ens…" at bounding box center [327, 390] width 0 height 10
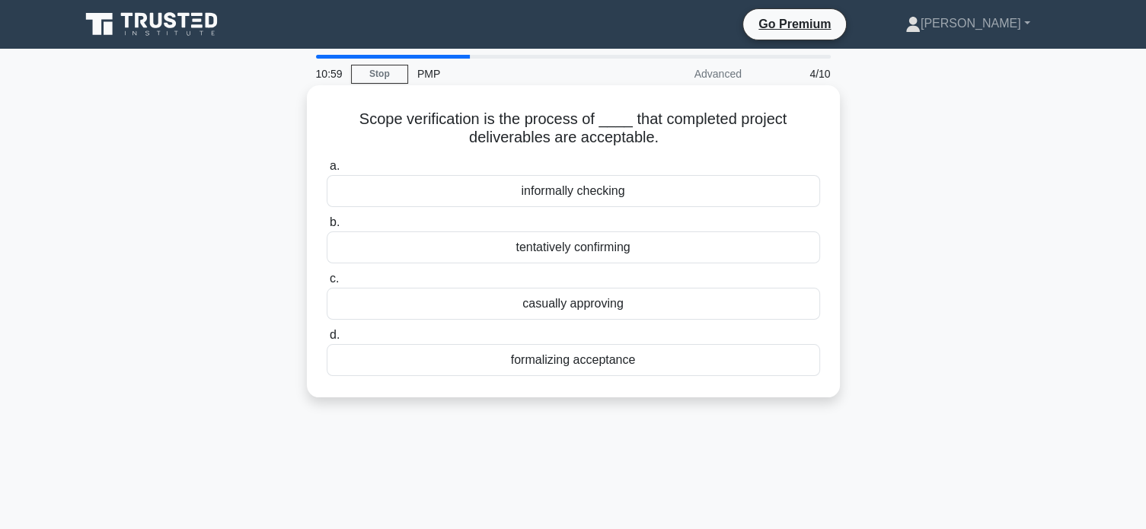
click at [638, 365] on div "formalizing acceptance" at bounding box center [573, 360] width 493 height 32
click at [327, 340] on input "d. formalizing acceptance" at bounding box center [327, 335] width 0 height 10
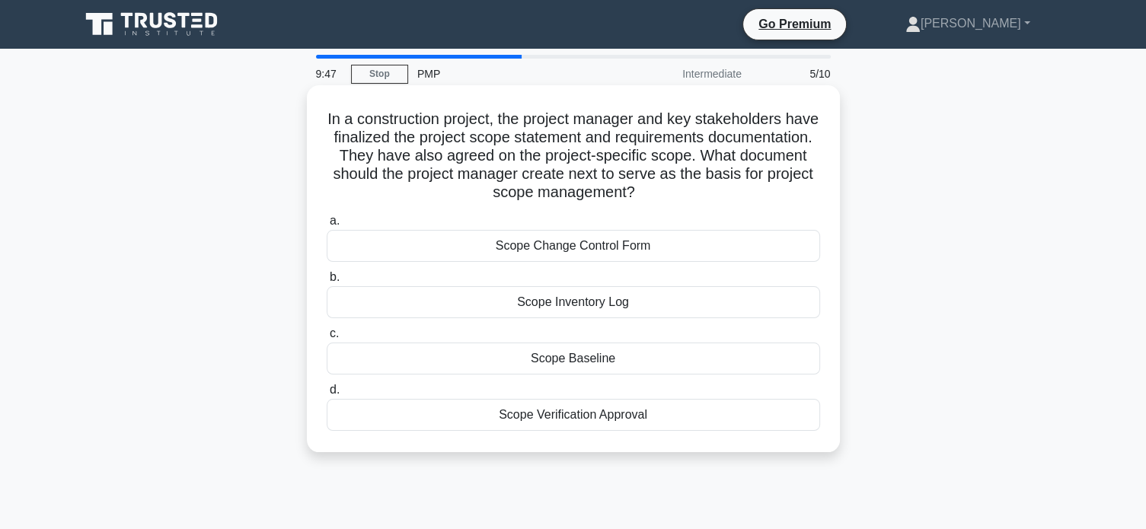
click at [681, 359] on div "Scope Baseline" at bounding box center [573, 359] width 493 height 32
click at [327, 339] on input "c. Scope Baseline" at bounding box center [327, 334] width 0 height 10
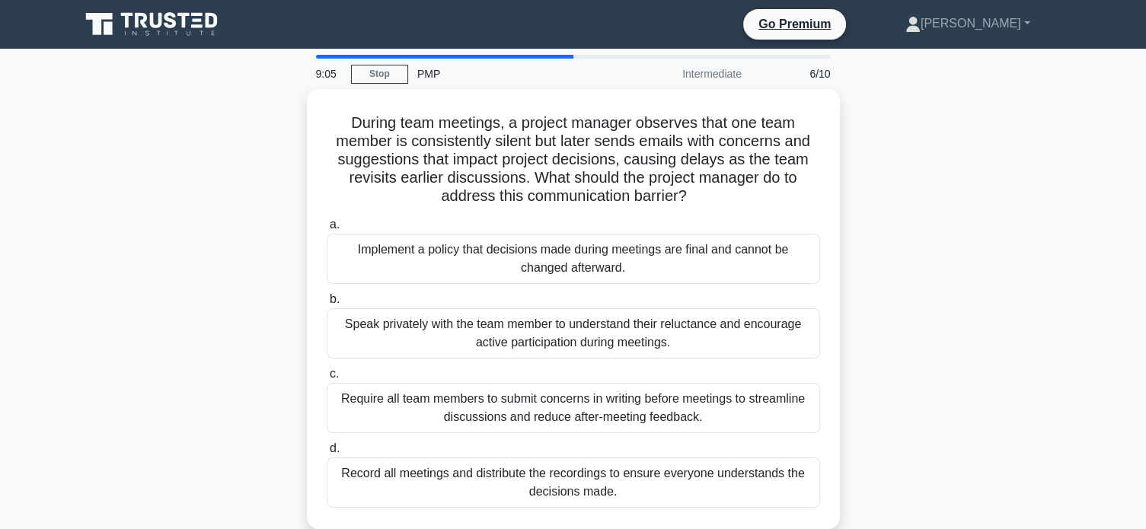
scroll to position [51, 0]
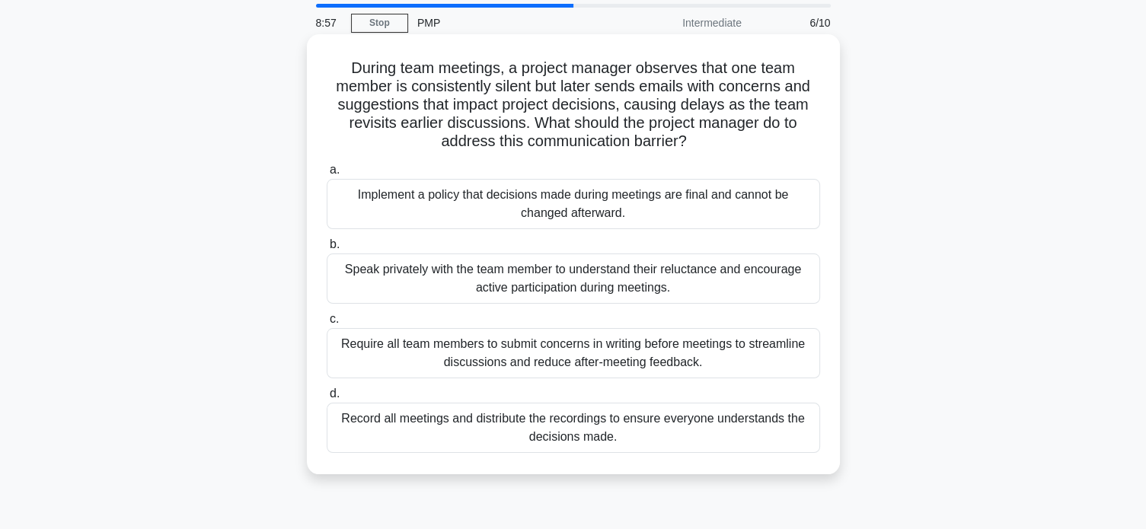
click at [676, 285] on div "Speak privately with the team member to understand their reluctance and encoura…" at bounding box center [573, 279] width 493 height 50
click at [327, 250] on input "b. Speak privately with the team member to understand their reluctance and enco…" at bounding box center [327, 245] width 0 height 10
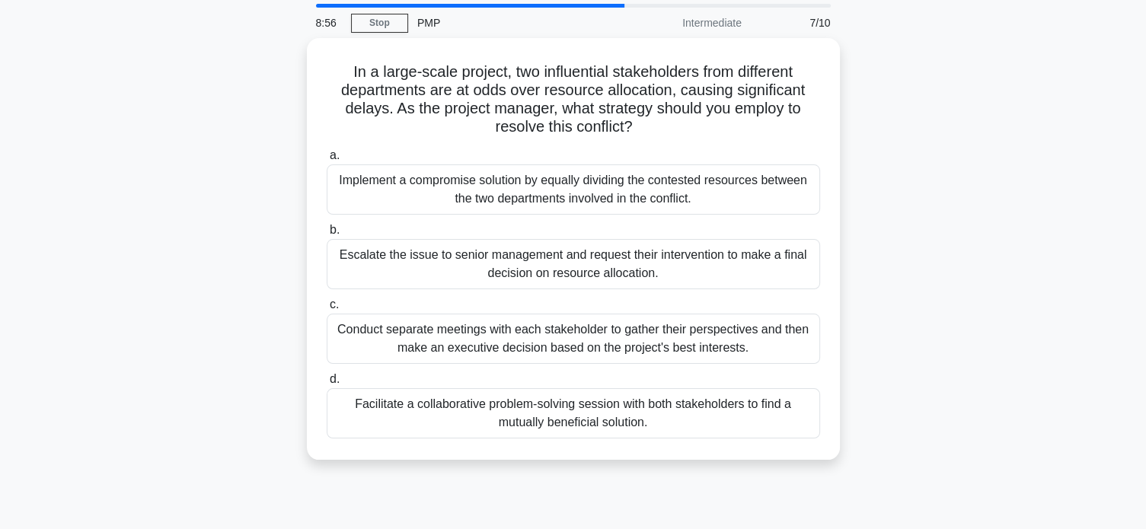
scroll to position [0, 0]
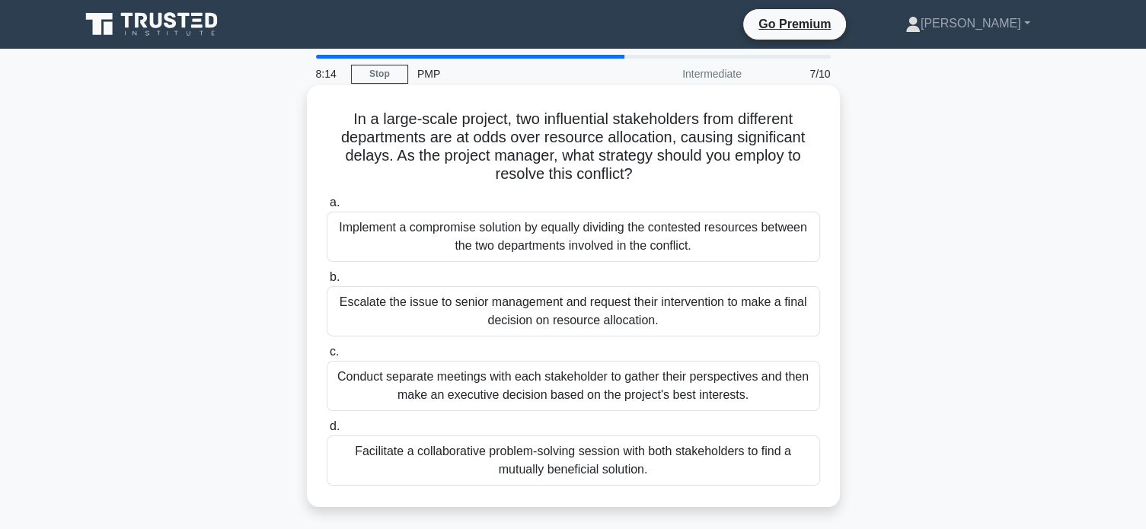
click at [653, 462] on div "Facilitate a collaborative problem-solving session with both stakeholders to fi…" at bounding box center [573, 461] width 493 height 50
click at [327, 432] on input "d. Facilitate a collaborative problem-solving session with both stakeholders to…" at bounding box center [327, 427] width 0 height 10
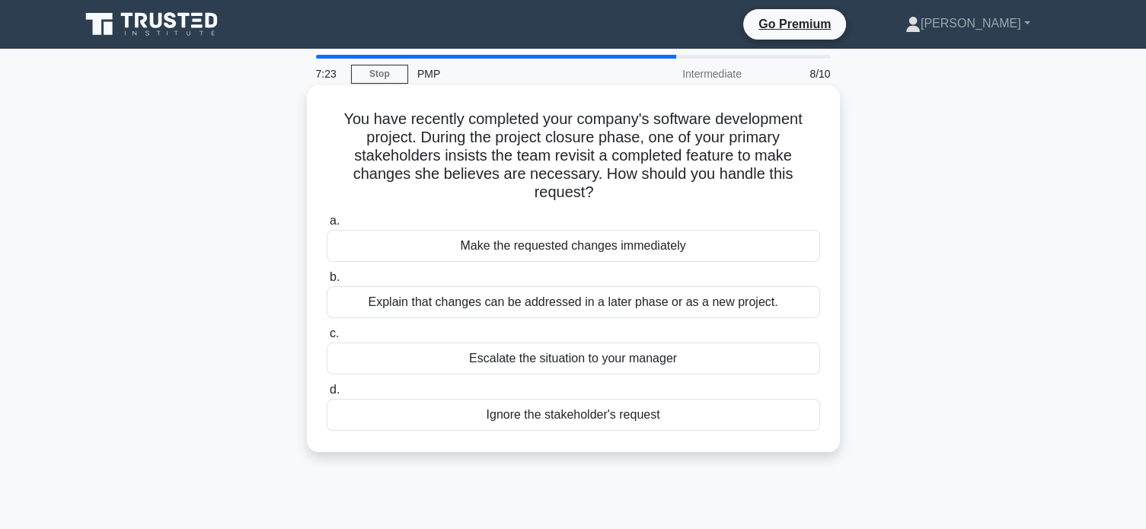
click at [555, 304] on div "Explain that changes can be addressed in a later phase or as a new project." at bounding box center [573, 302] width 493 height 32
click at [327, 282] on input "b. Explain that changes can be addressed in a later phase or as a new project." at bounding box center [327, 278] width 0 height 10
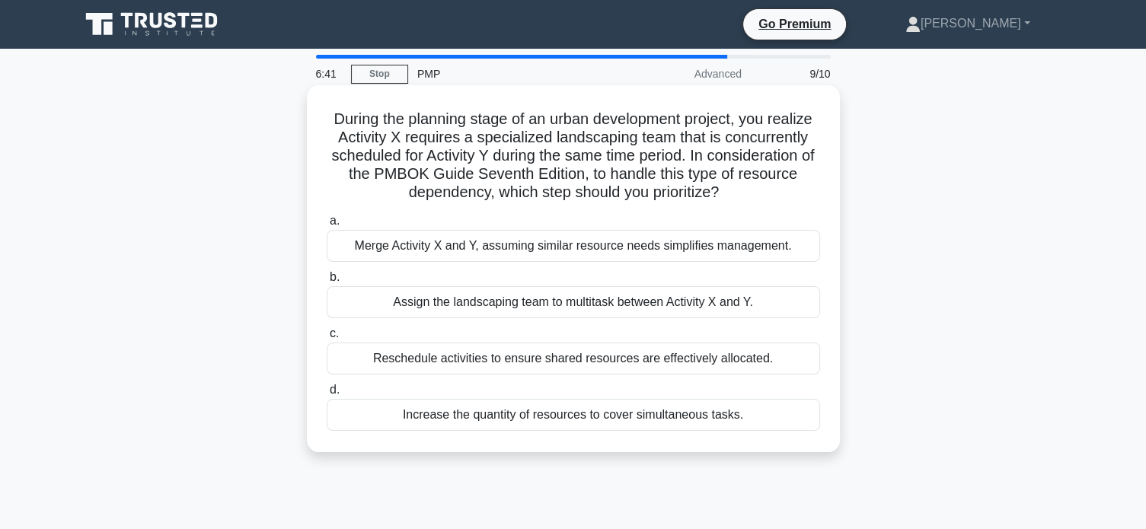
click at [752, 365] on div "Reschedule activities to ensure shared resources are effectively allocated." at bounding box center [573, 359] width 493 height 32
click at [327, 339] on input "c. Reschedule activities to ensure shared resources are effectively allocated." at bounding box center [327, 334] width 0 height 10
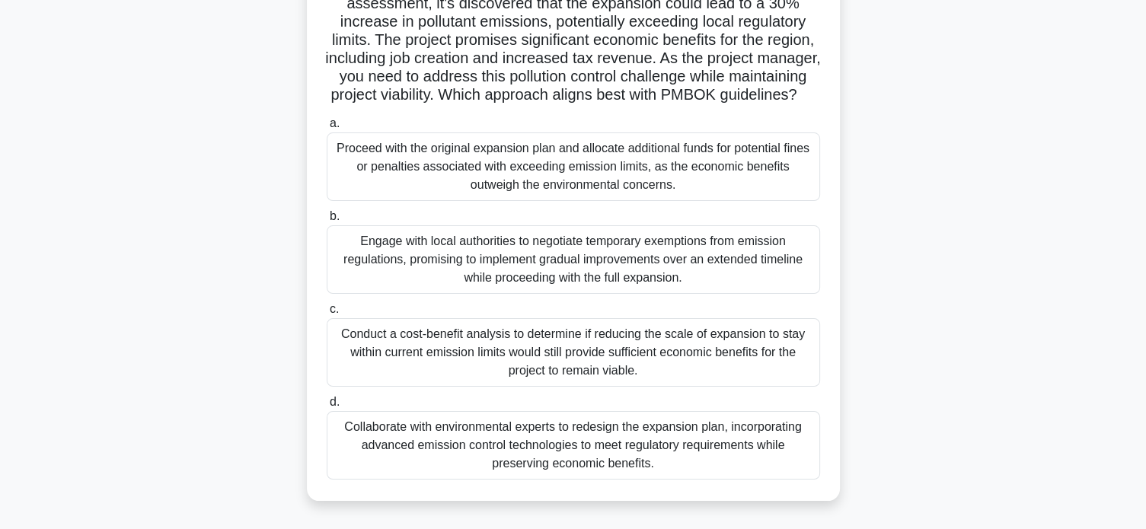
scroll to position [254, 0]
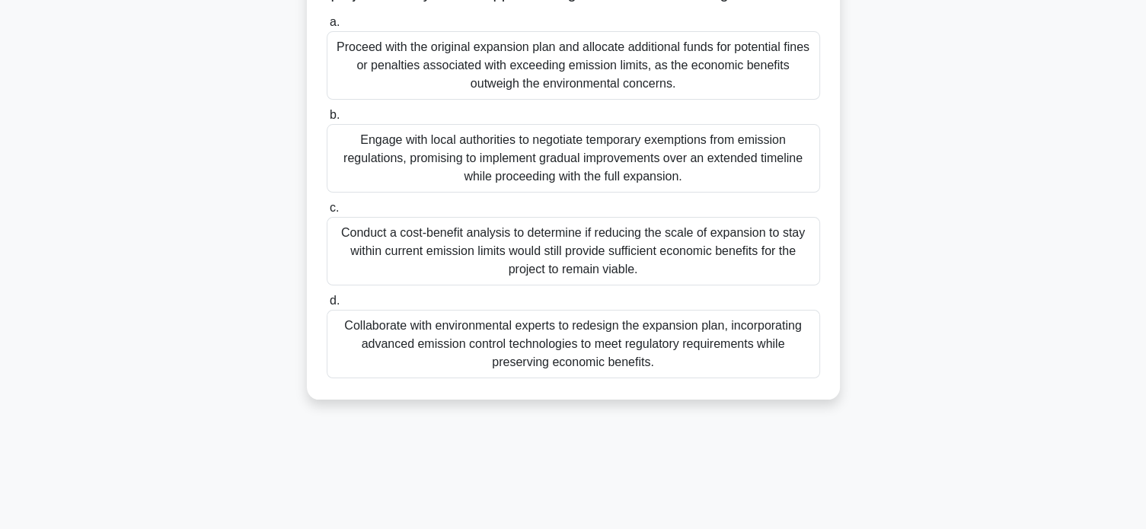
click at [620, 369] on div "Collaborate with environmental experts to redesign the expansion plan, incorpor…" at bounding box center [573, 344] width 493 height 69
click at [327, 306] on input "d. Collaborate with environmental experts to redesign the expansion plan, incor…" at bounding box center [327, 301] width 0 height 10
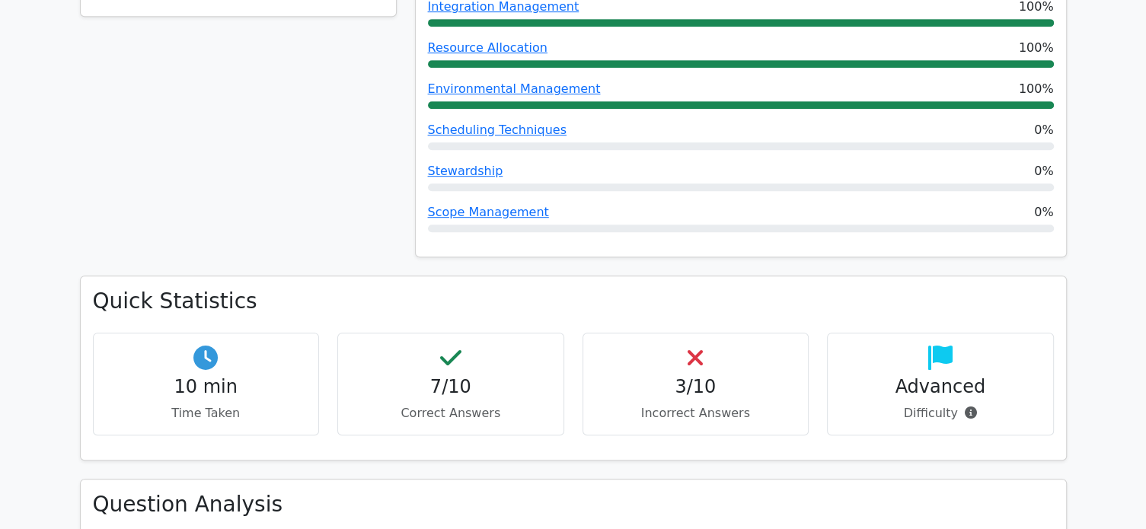
scroll to position [1066, 0]
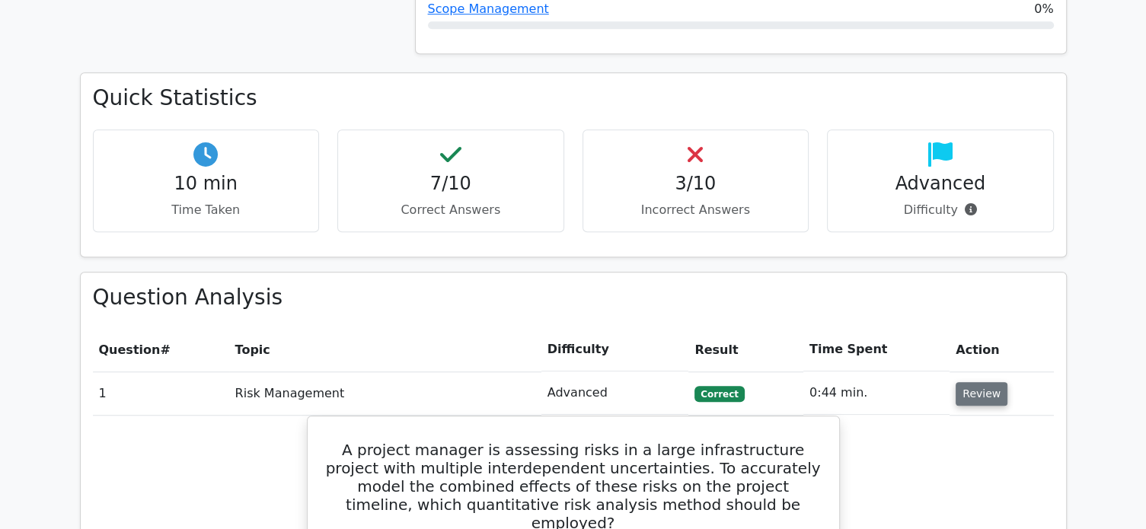
click at [975, 382] on button "Review" at bounding box center [982, 394] width 52 height 24
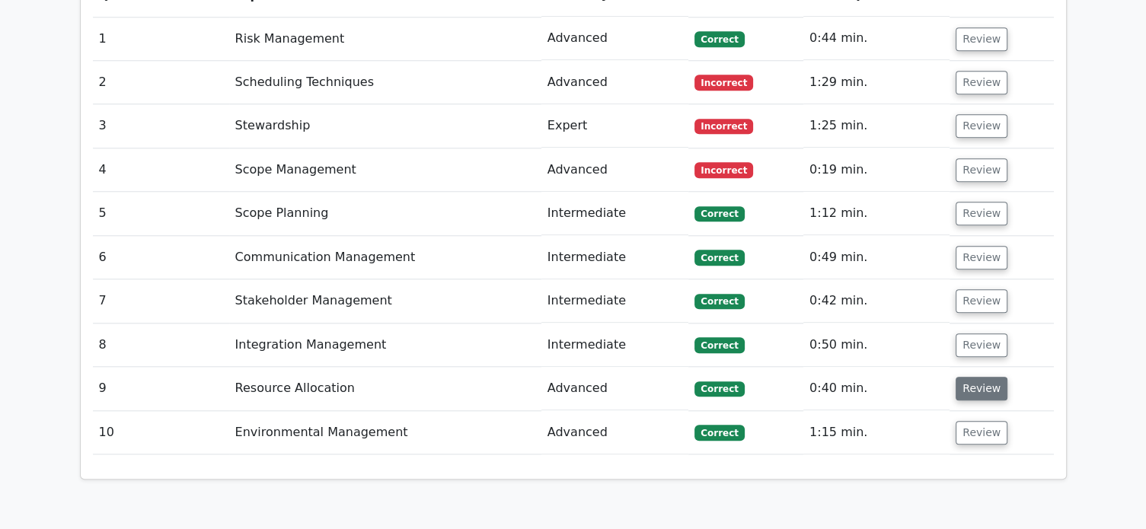
scroll to position [1269, 0]
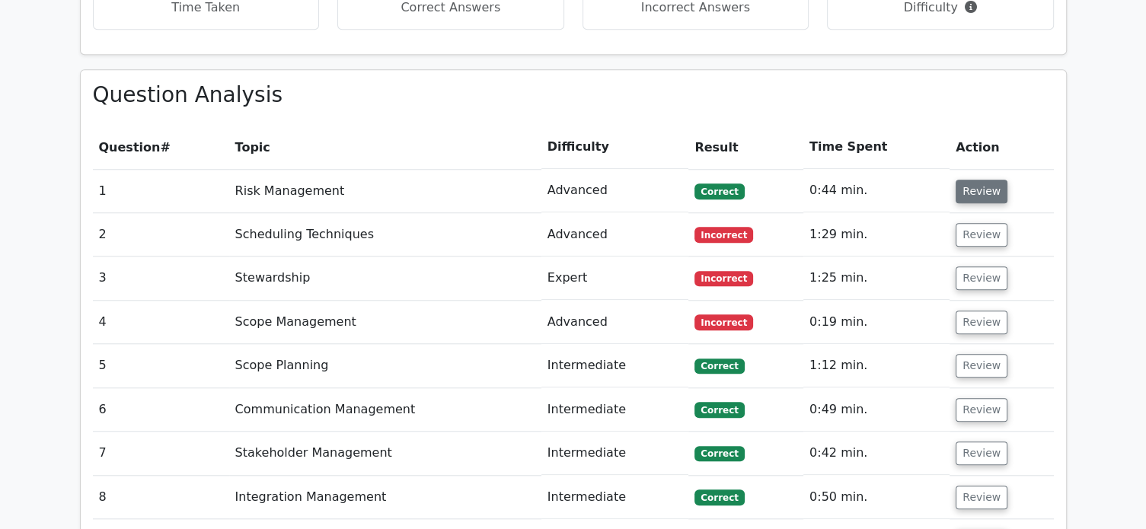
click at [991, 180] on button "Review" at bounding box center [982, 192] width 52 height 24
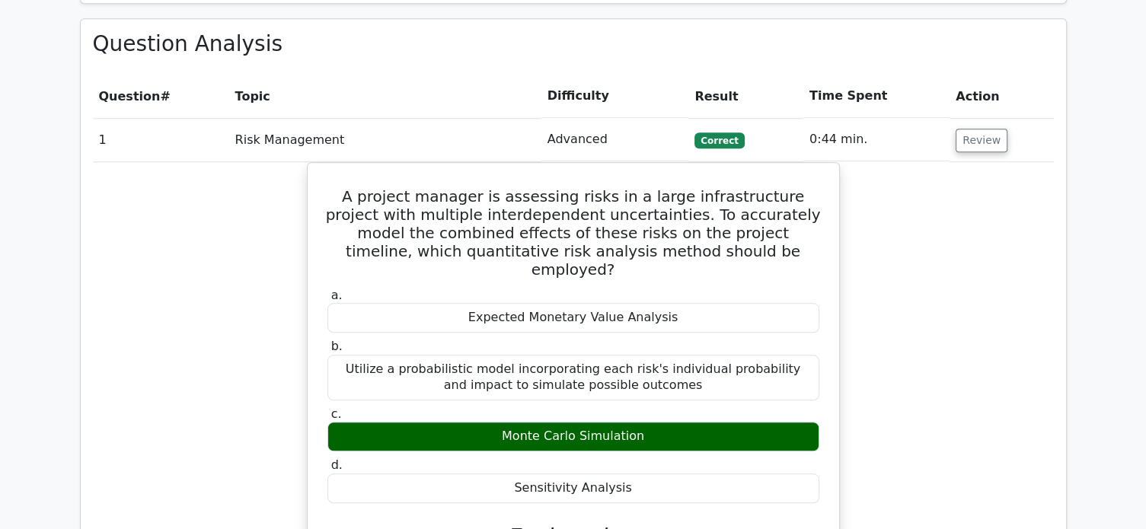
scroll to position [1116, 0]
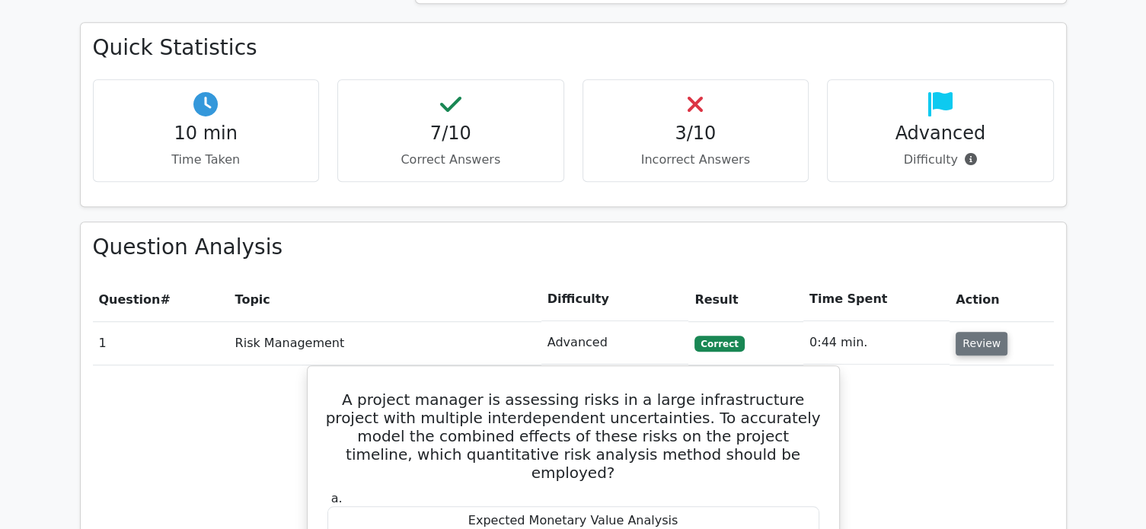
click at [969, 332] on button "Review" at bounding box center [982, 344] width 52 height 24
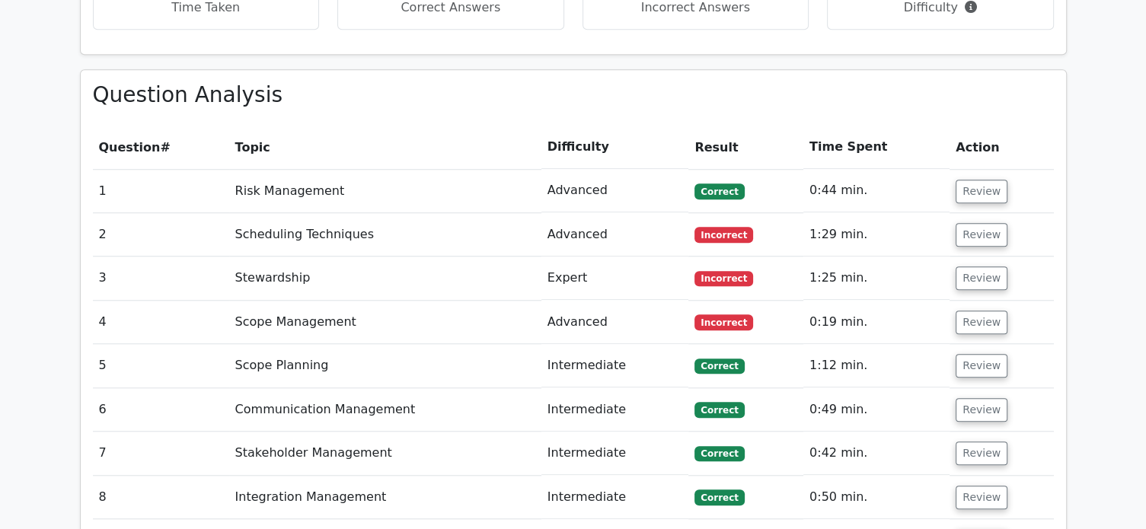
scroll to position [1218, 0]
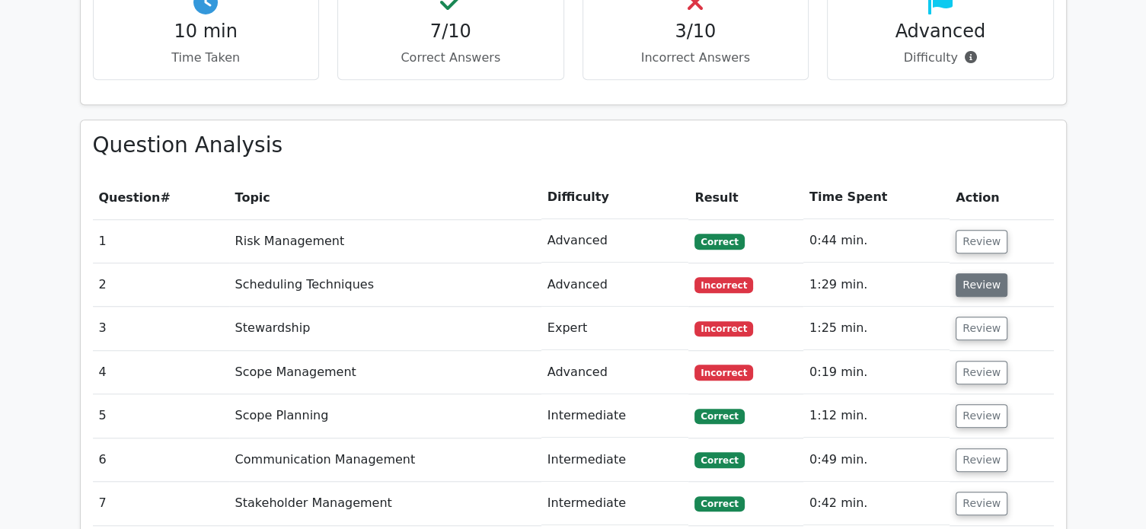
click at [986, 273] on button "Review" at bounding box center [982, 285] width 52 height 24
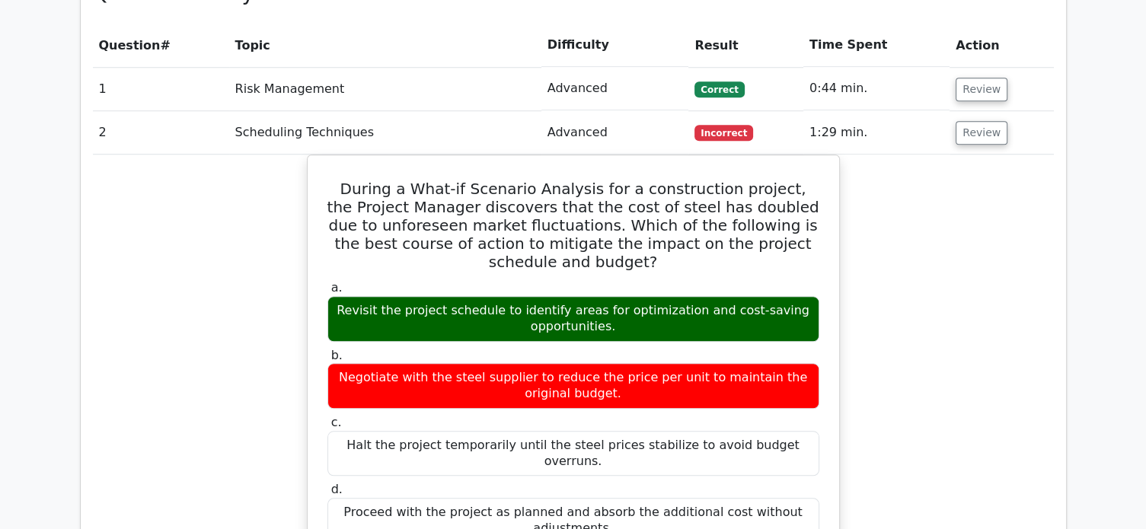
scroll to position [1320, 0]
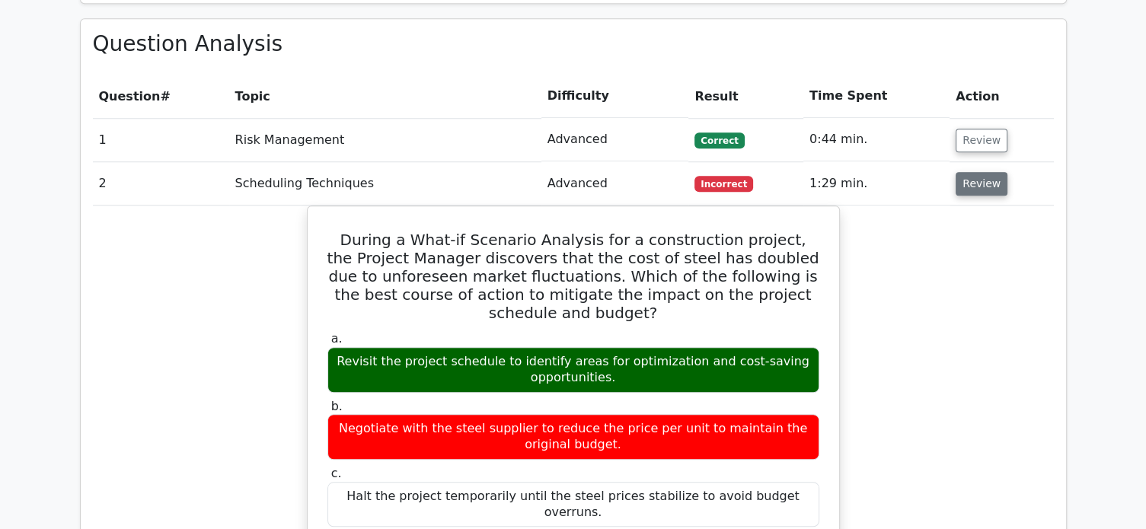
click at [957, 172] on button "Review" at bounding box center [982, 184] width 52 height 24
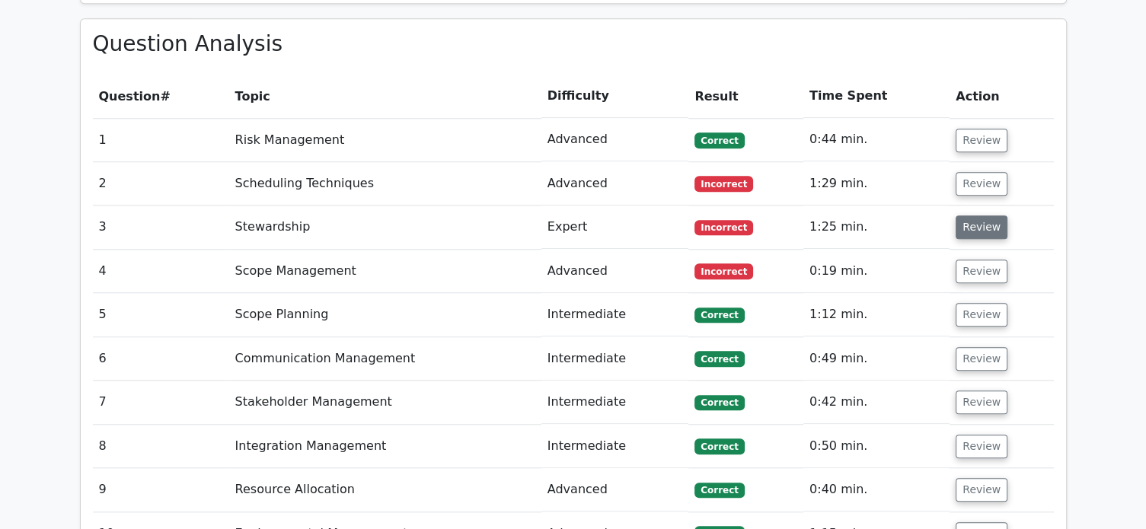
click at [972, 215] on button "Review" at bounding box center [982, 227] width 52 height 24
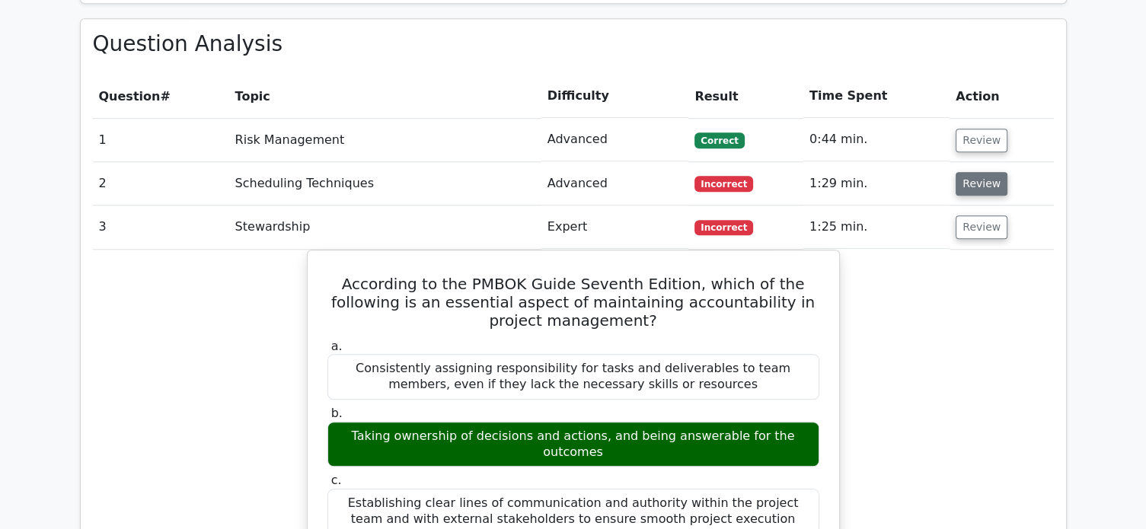
click at [972, 172] on button "Review" at bounding box center [982, 184] width 52 height 24
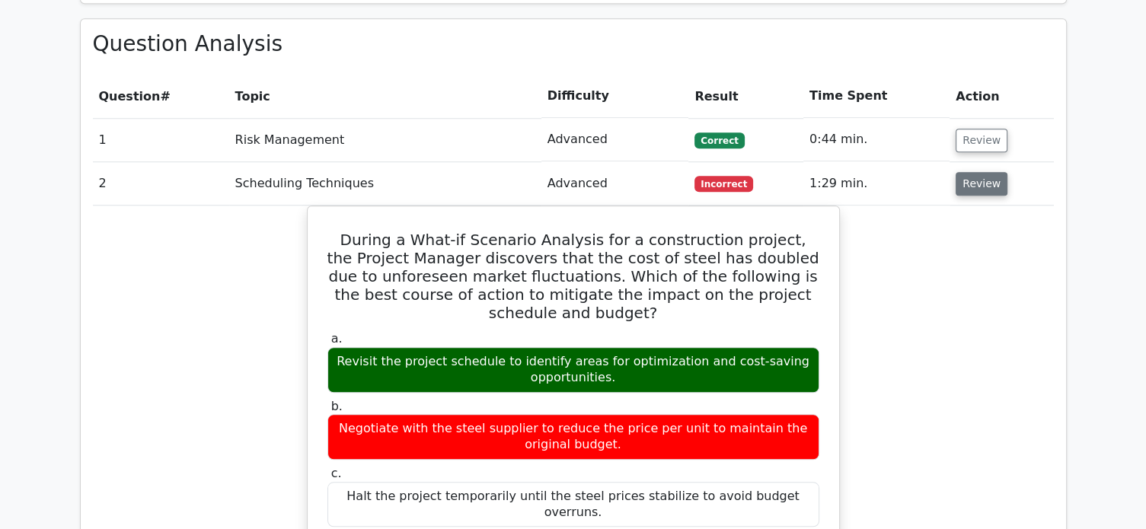
click at [972, 172] on button "Review" at bounding box center [982, 184] width 52 height 24
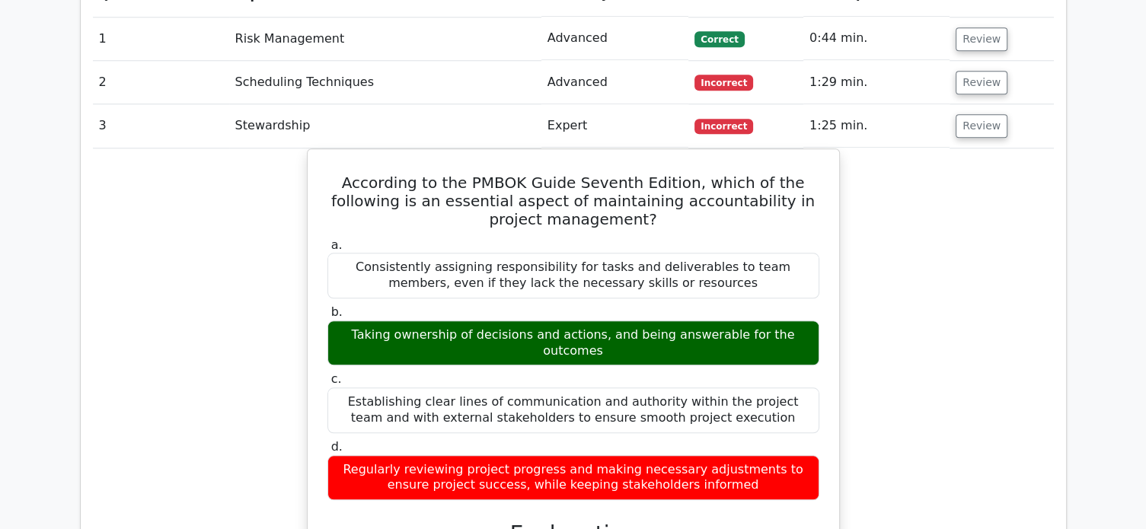
scroll to position [1472, 0]
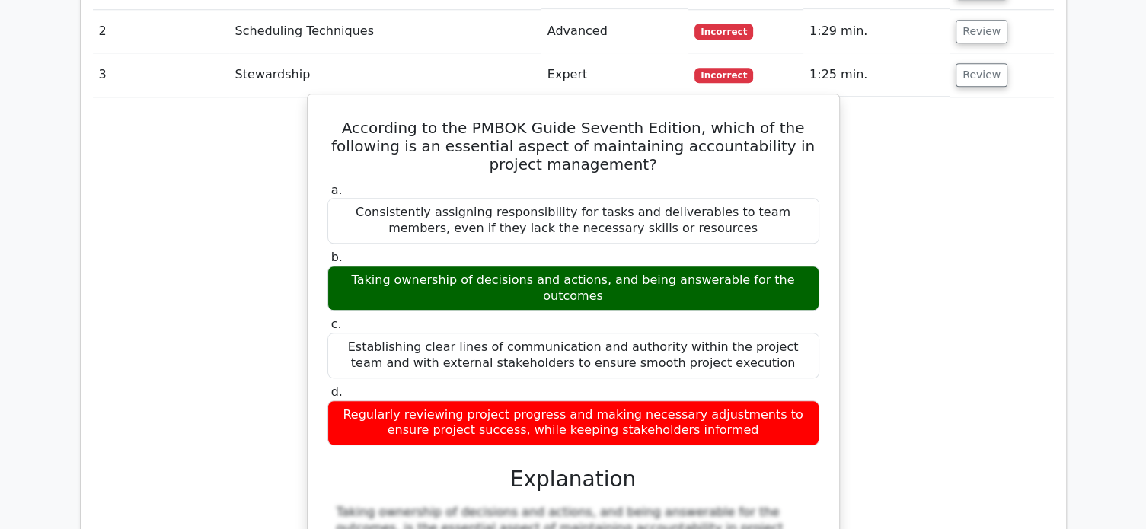
drag, startPoint x: 806, startPoint y: 225, endPoint x: 342, endPoint y: 229, distance: 464.5
click at [342, 266] on div "Taking ownership of decisions and actions, and being answerable for the outcomes" at bounding box center [573, 289] width 492 height 46
copy div "Taking ownership of decisions and actions, and being answerable for the outcomes"
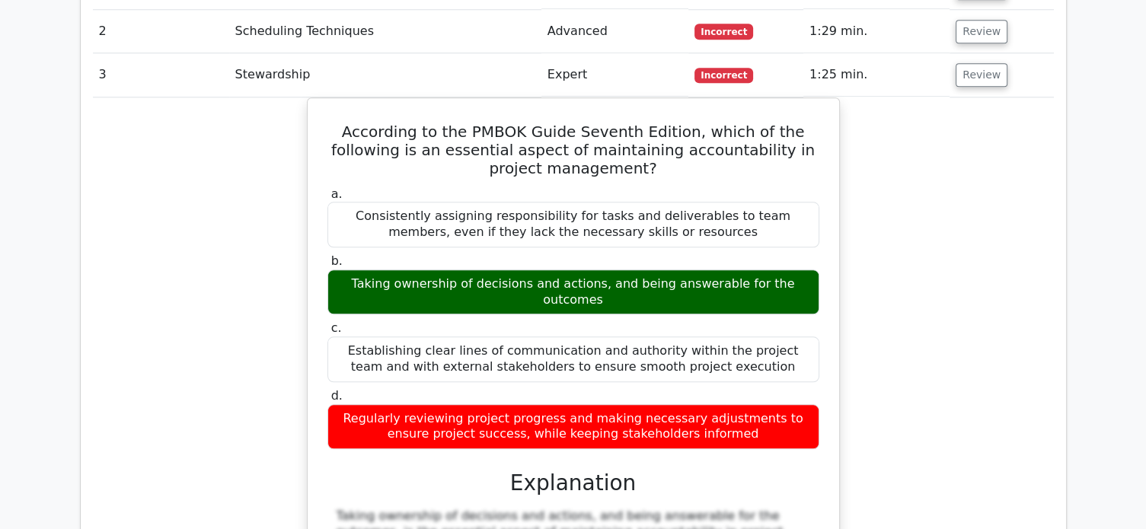
click at [965, 317] on div "According to the PMBOK Guide Seventh Edition, which of the following is an esse…" at bounding box center [573, 501] width 961 height 809
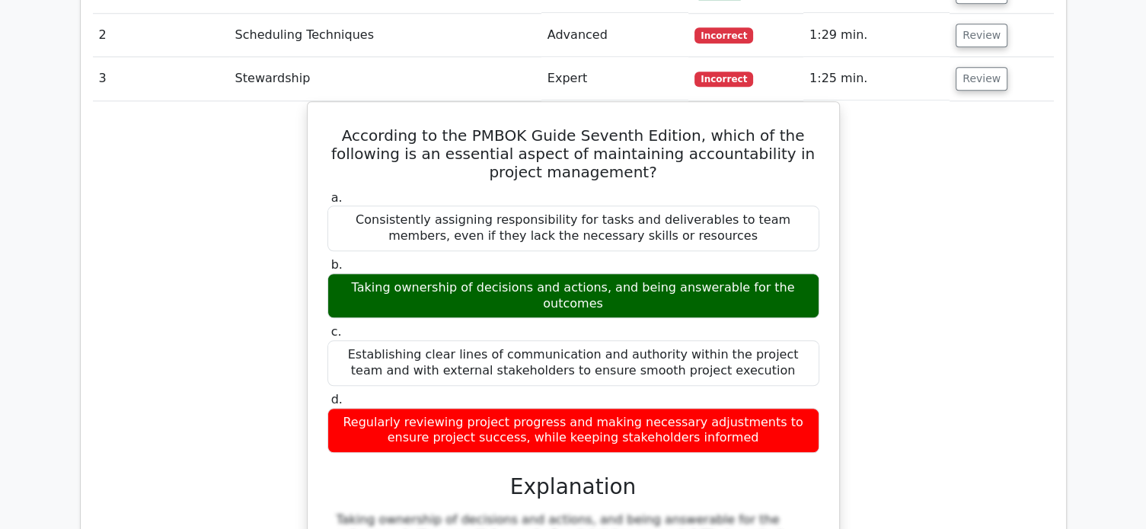
scroll to position [1371, 0]
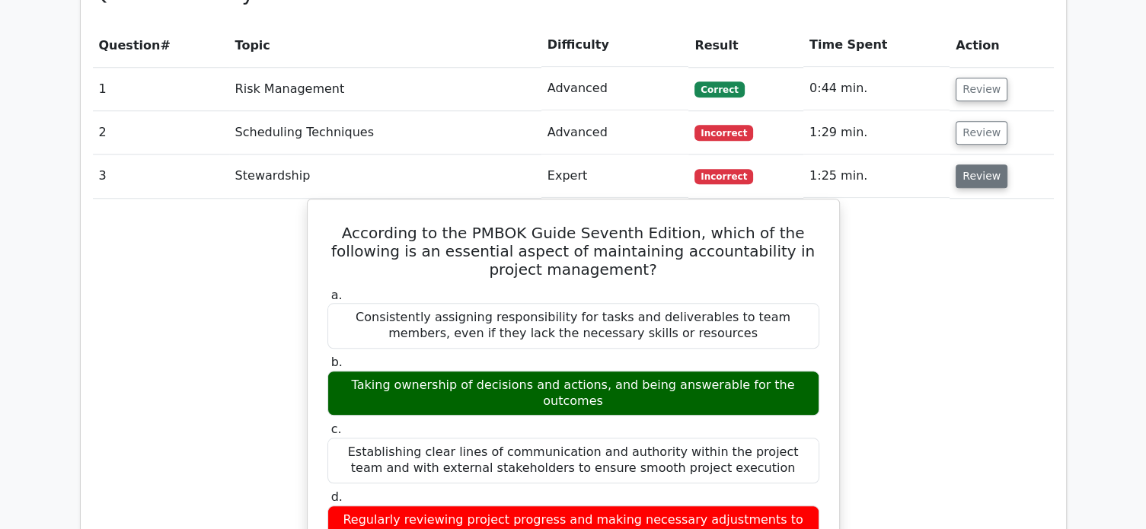
click at [994, 164] on button "Review" at bounding box center [982, 176] width 52 height 24
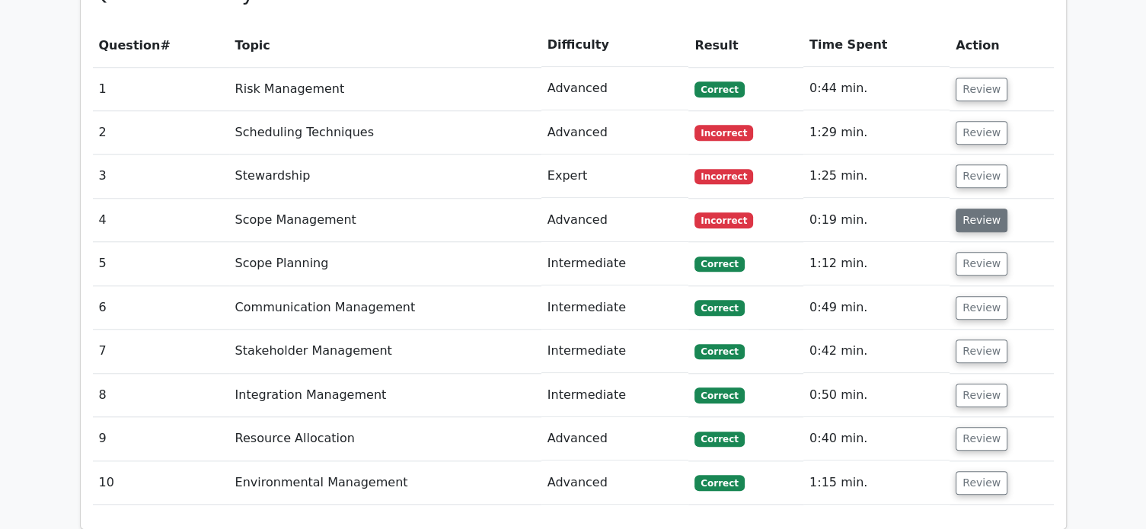
click at [972, 209] on button "Review" at bounding box center [982, 221] width 52 height 24
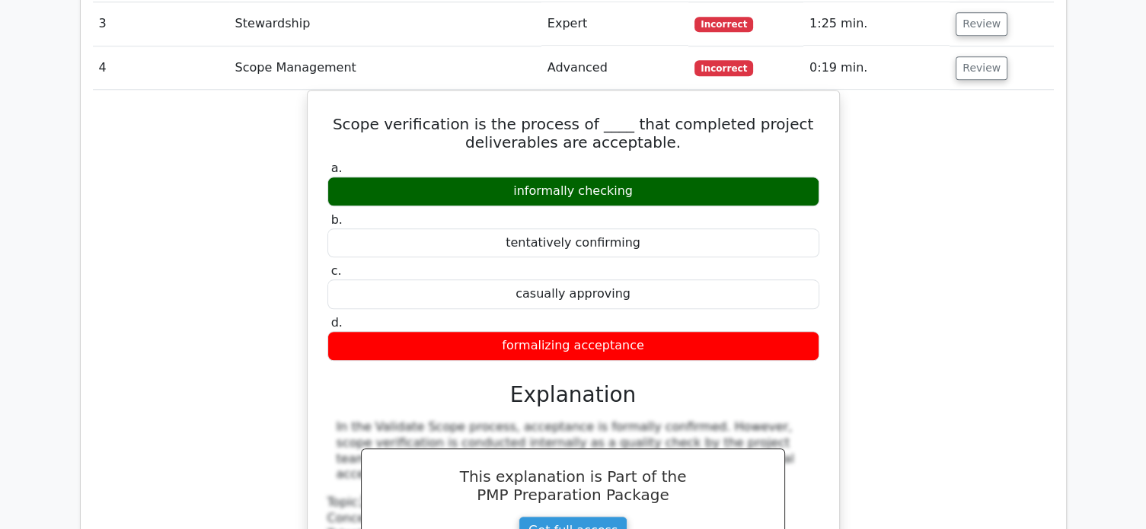
scroll to position [1421, 0]
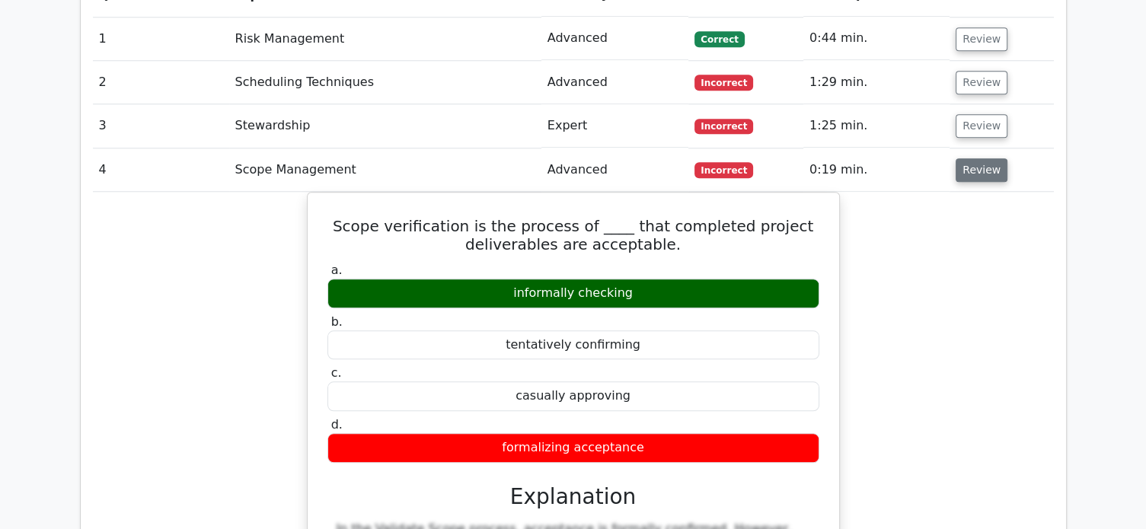
click at [987, 158] on button "Review" at bounding box center [982, 170] width 52 height 24
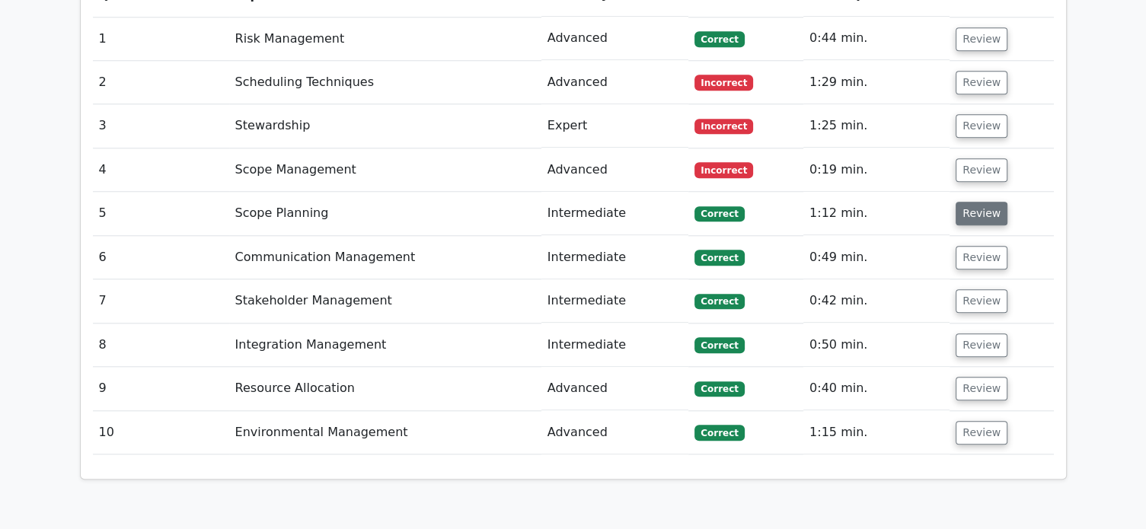
click at [971, 202] on button "Review" at bounding box center [982, 214] width 52 height 24
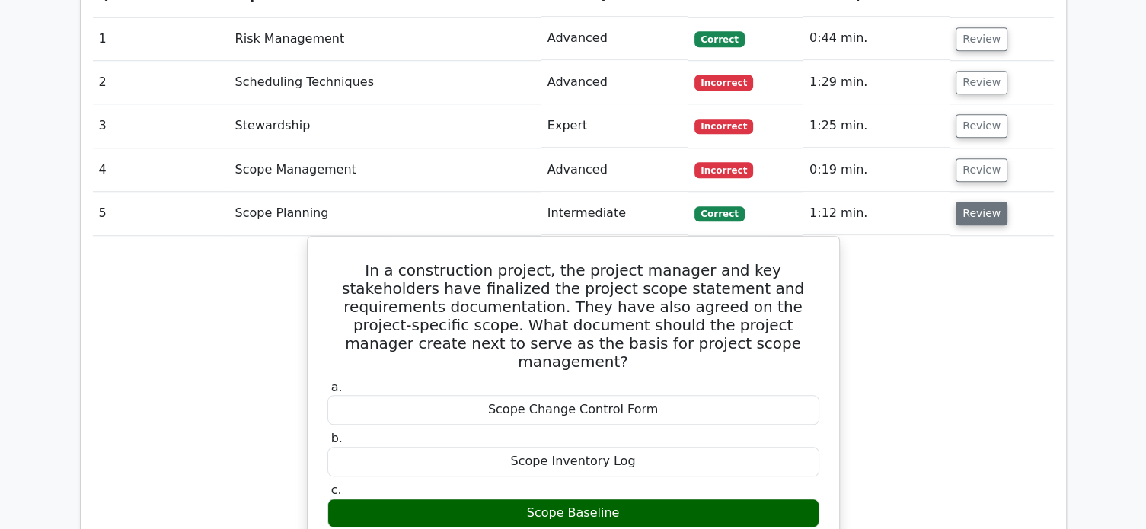
click at [987, 202] on button "Review" at bounding box center [982, 214] width 52 height 24
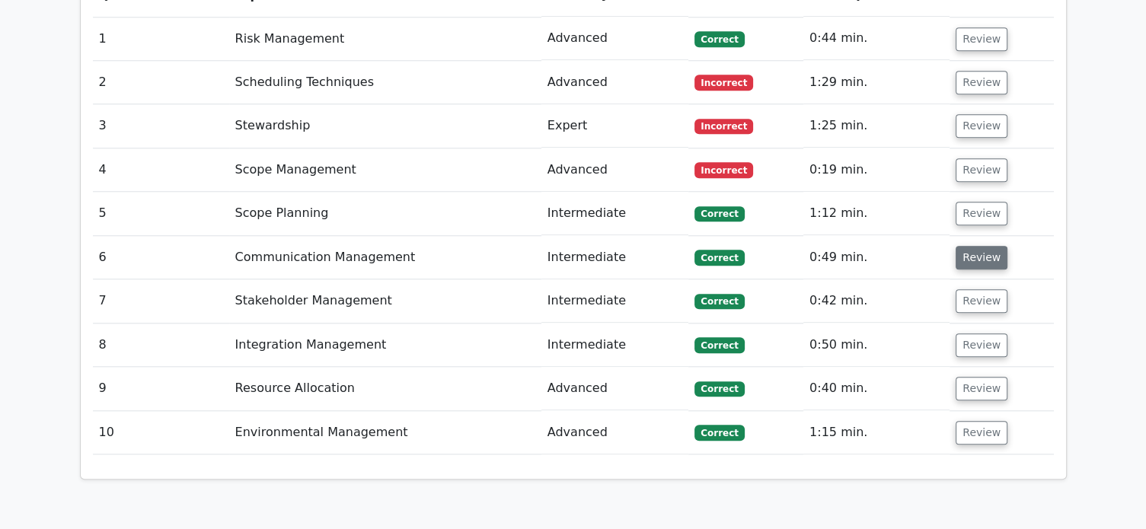
click at [978, 246] on button "Review" at bounding box center [982, 258] width 52 height 24
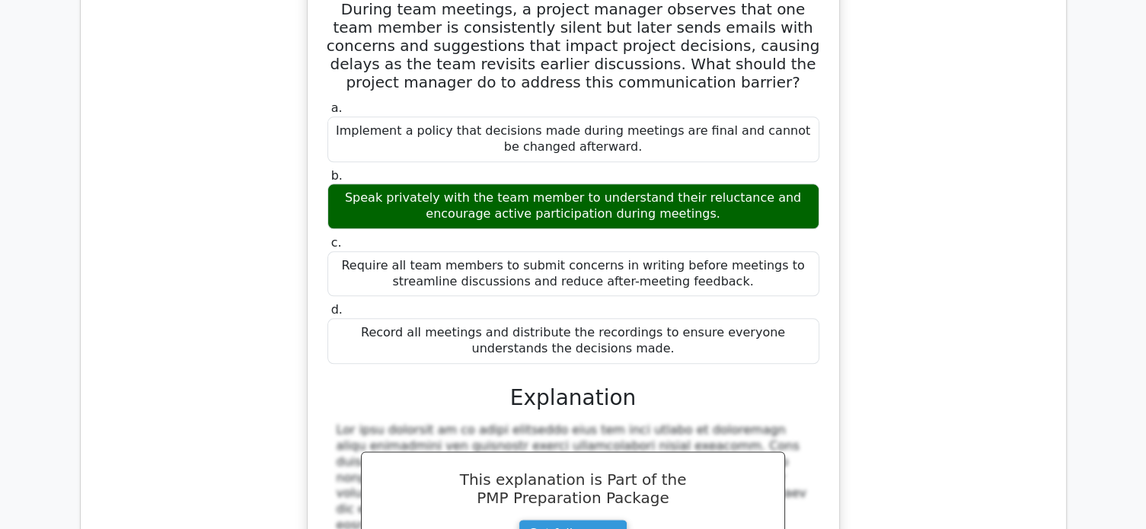
scroll to position [1573, 0]
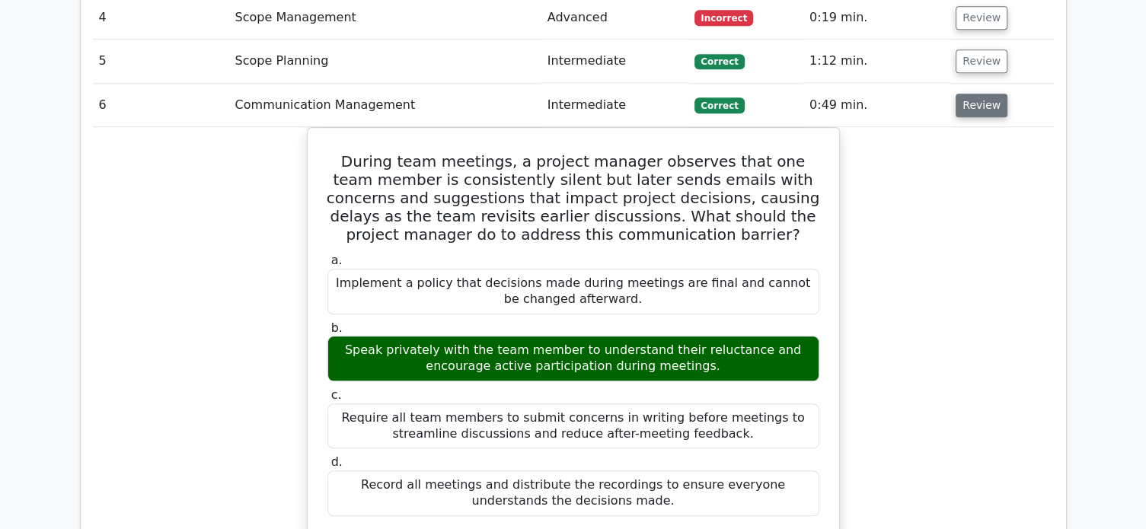
click at [975, 94] on button "Review" at bounding box center [982, 106] width 52 height 24
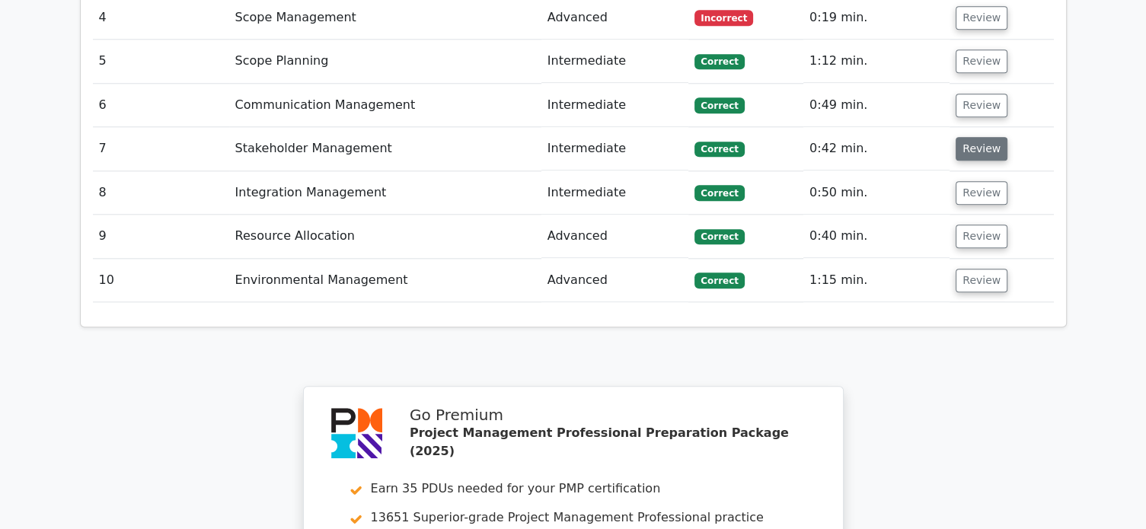
click at [970, 137] on button "Review" at bounding box center [982, 149] width 52 height 24
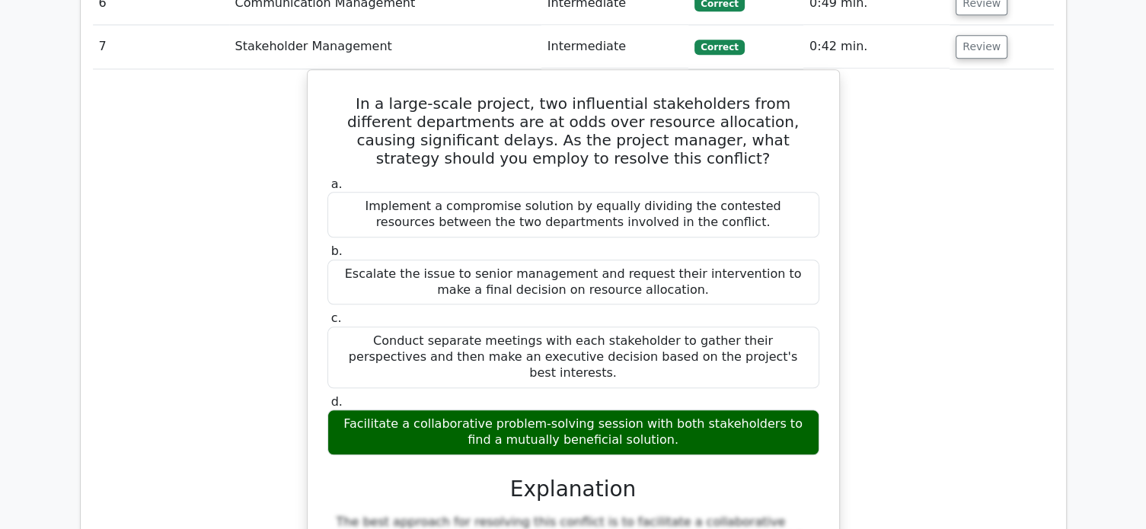
scroll to position [1472, 0]
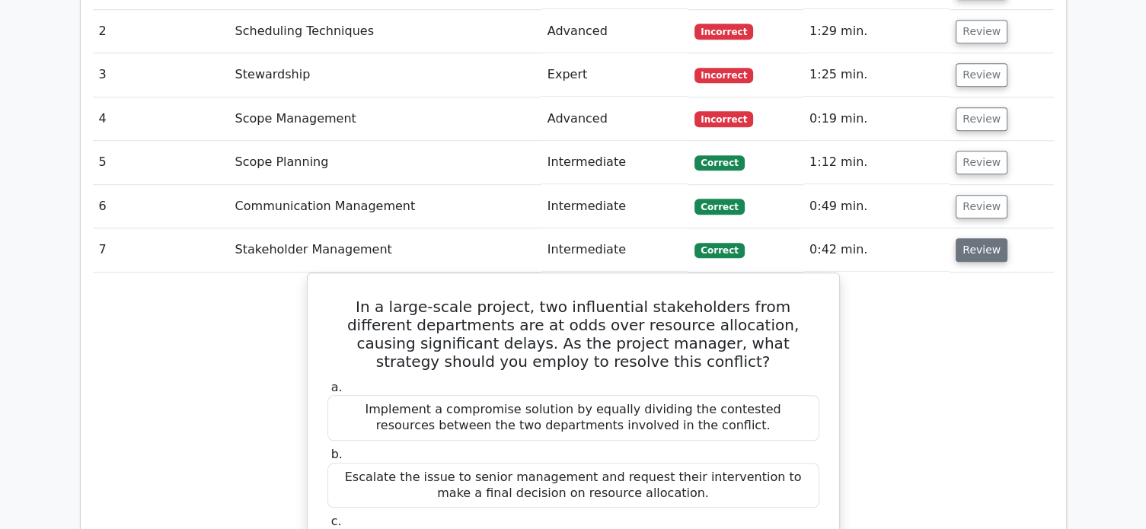
click at [978, 238] on button "Review" at bounding box center [982, 250] width 52 height 24
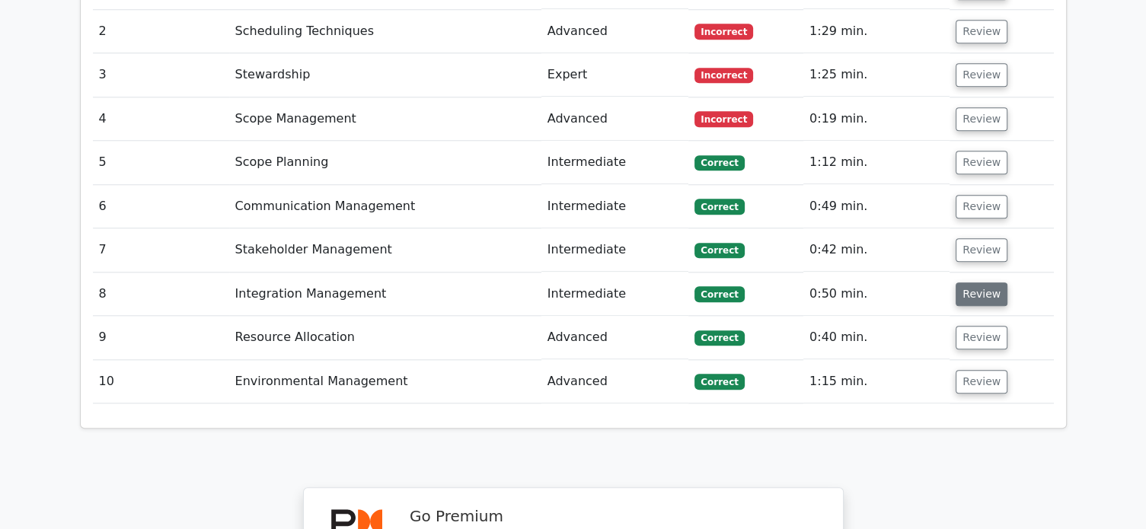
click at [971, 282] on button "Review" at bounding box center [982, 294] width 52 height 24
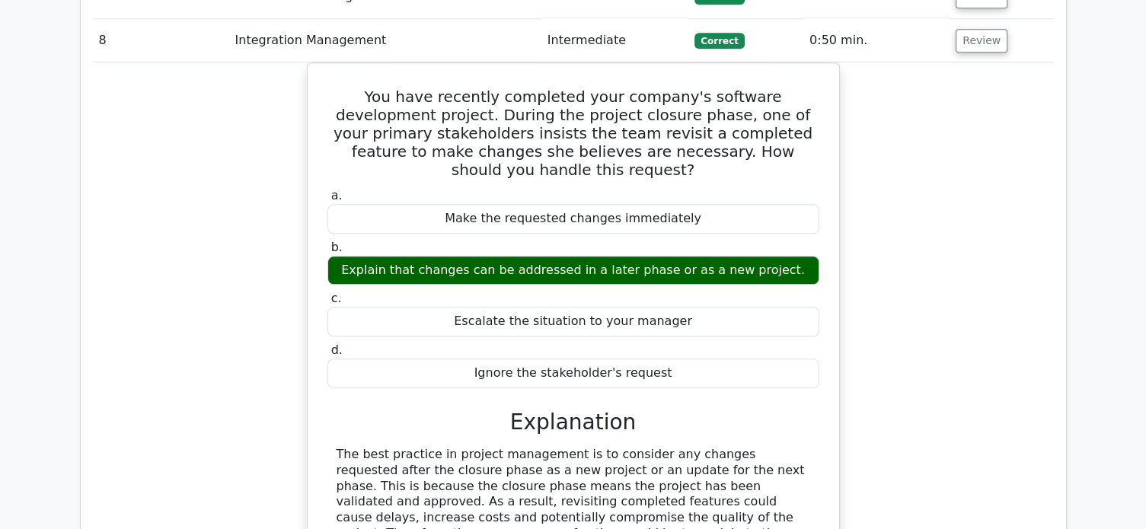
scroll to position [1675, 0]
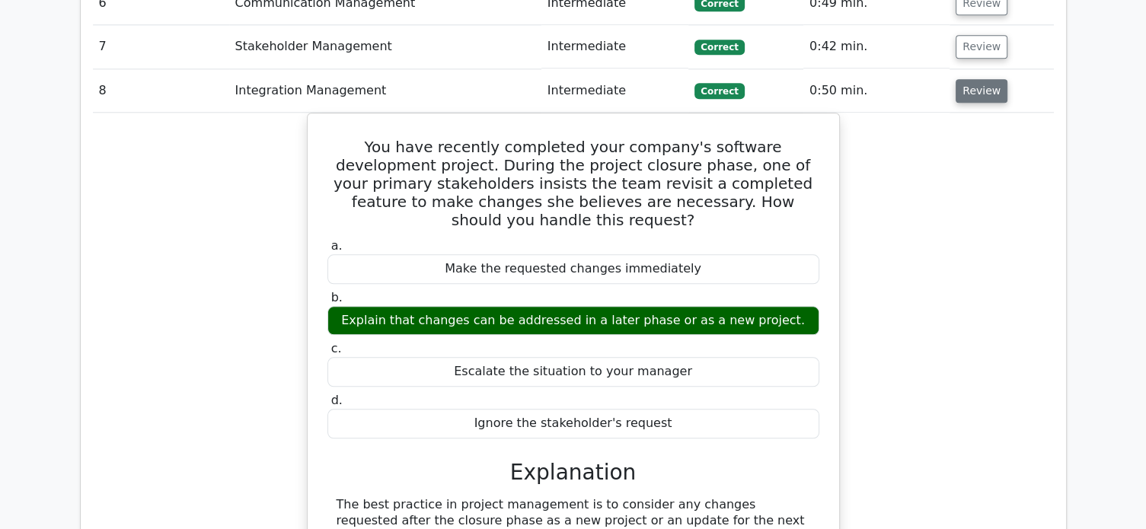
click at [967, 79] on button "Review" at bounding box center [982, 91] width 52 height 24
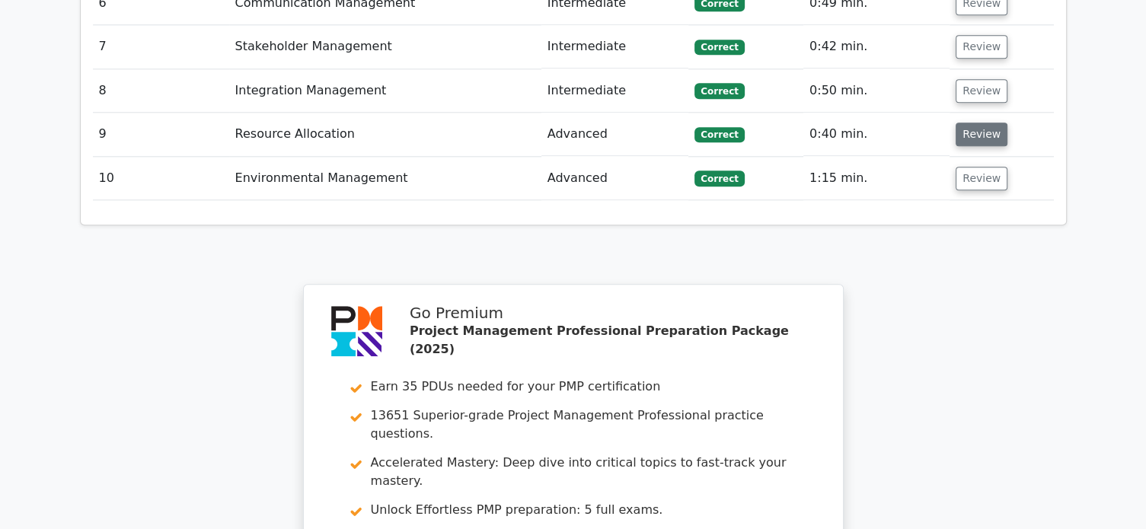
click at [970, 123] on button "Review" at bounding box center [982, 135] width 52 height 24
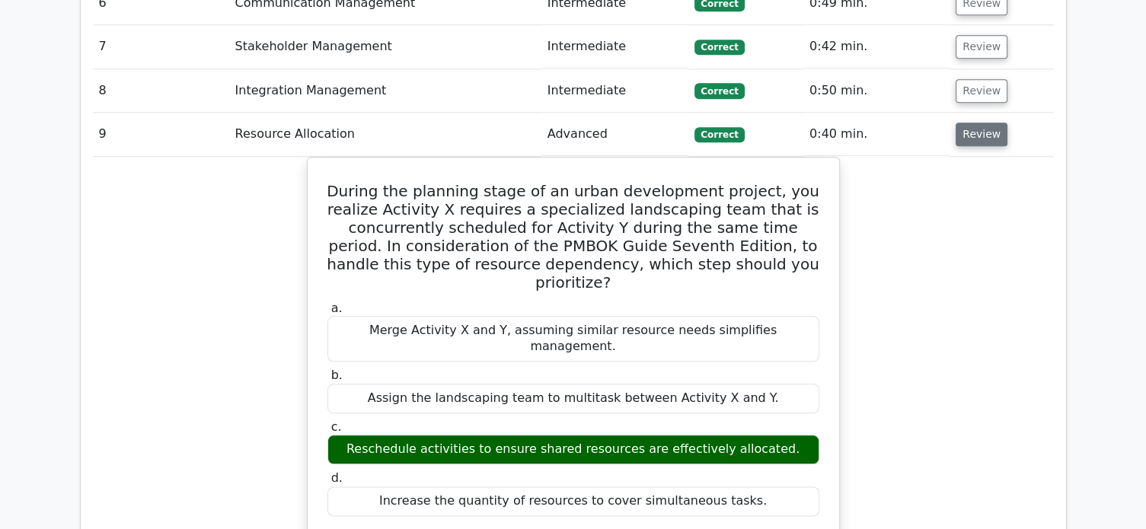
click at [988, 123] on button "Review" at bounding box center [982, 135] width 52 height 24
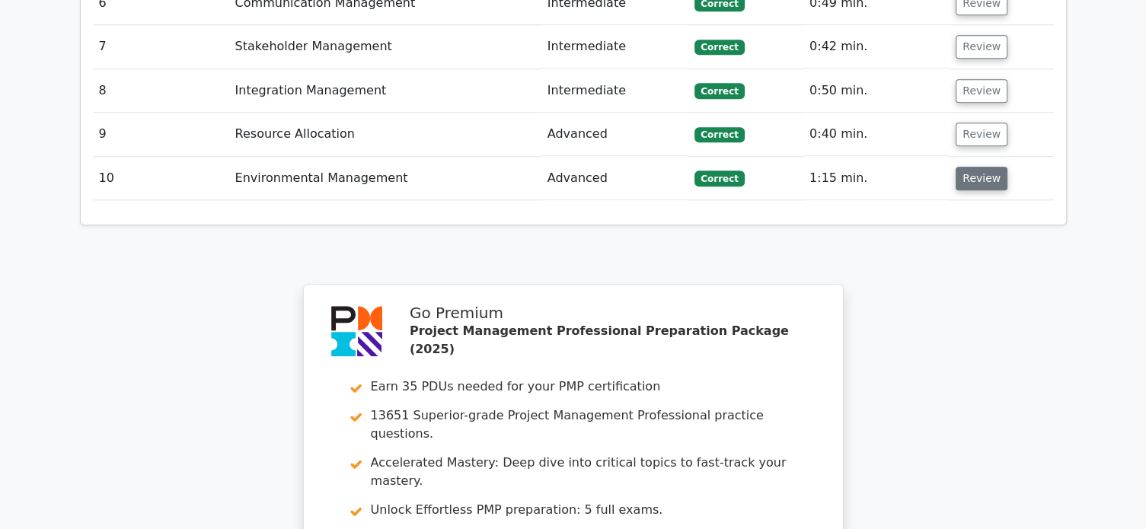
click at [972, 167] on button "Review" at bounding box center [982, 179] width 52 height 24
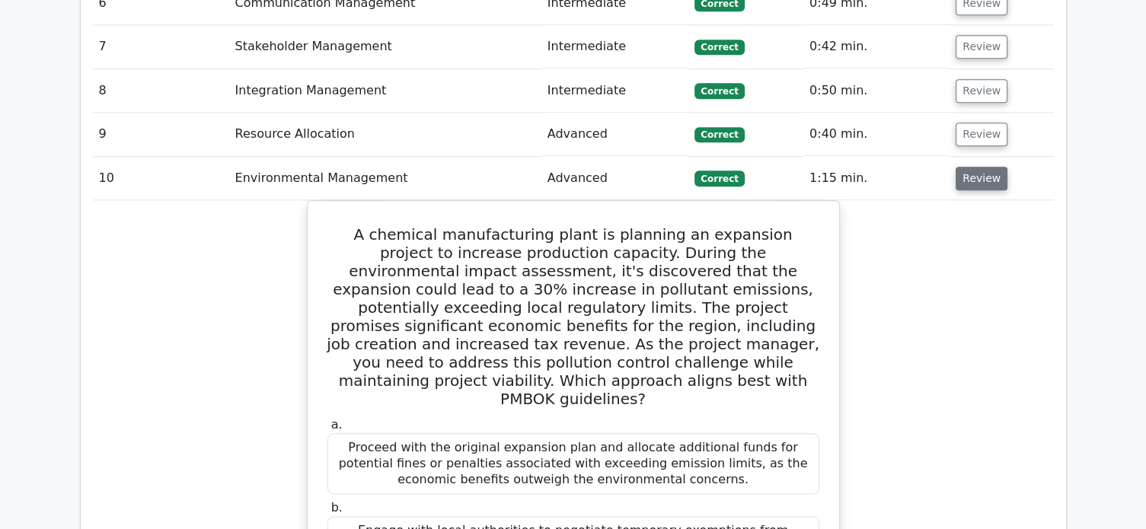
click at [978, 167] on button "Review" at bounding box center [982, 179] width 52 height 24
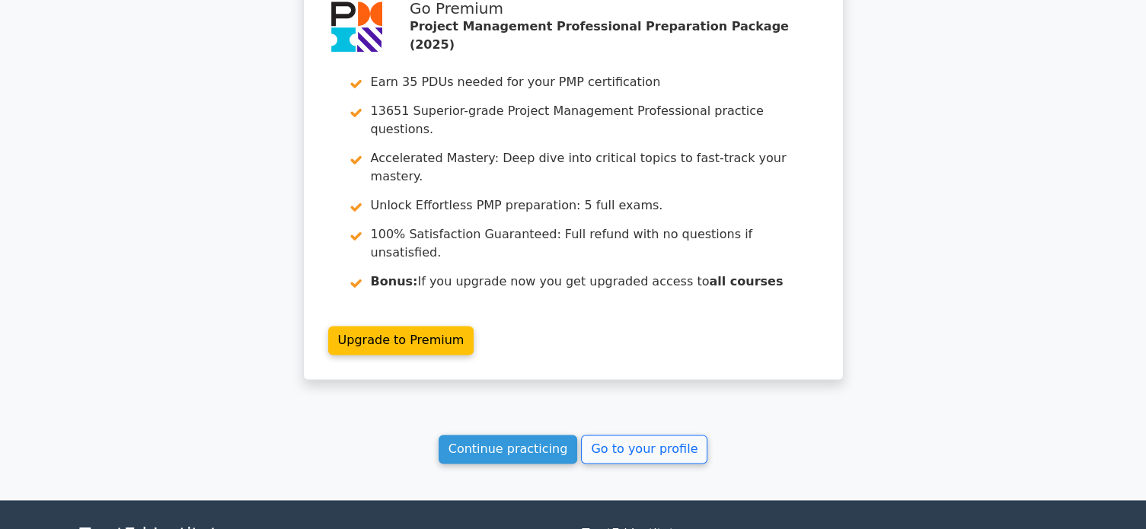
scroll to position [2016, 0]
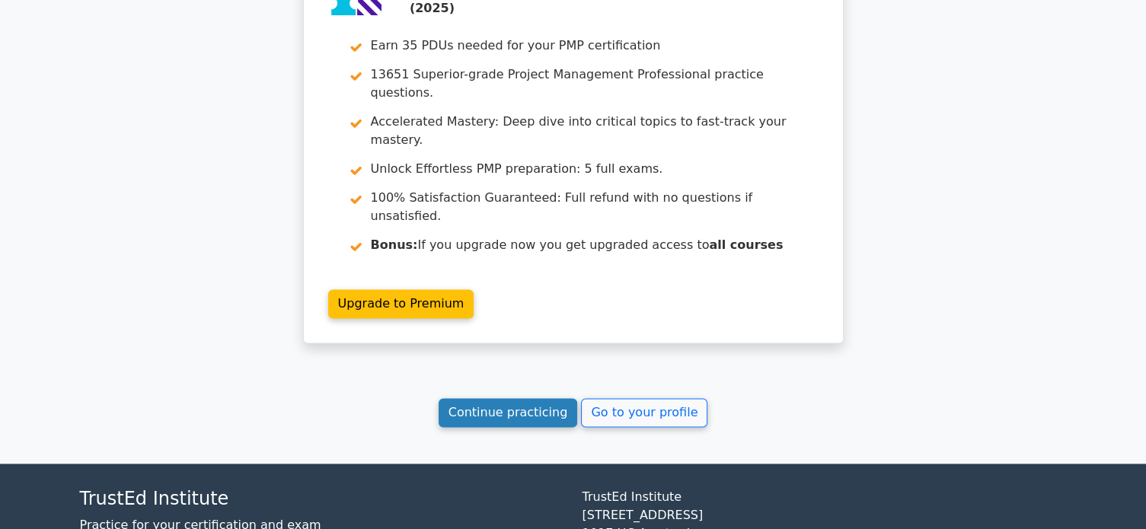
click at [477, 398] on link "Continue practicing" at bounding box center [508, 412] width 139 height 29
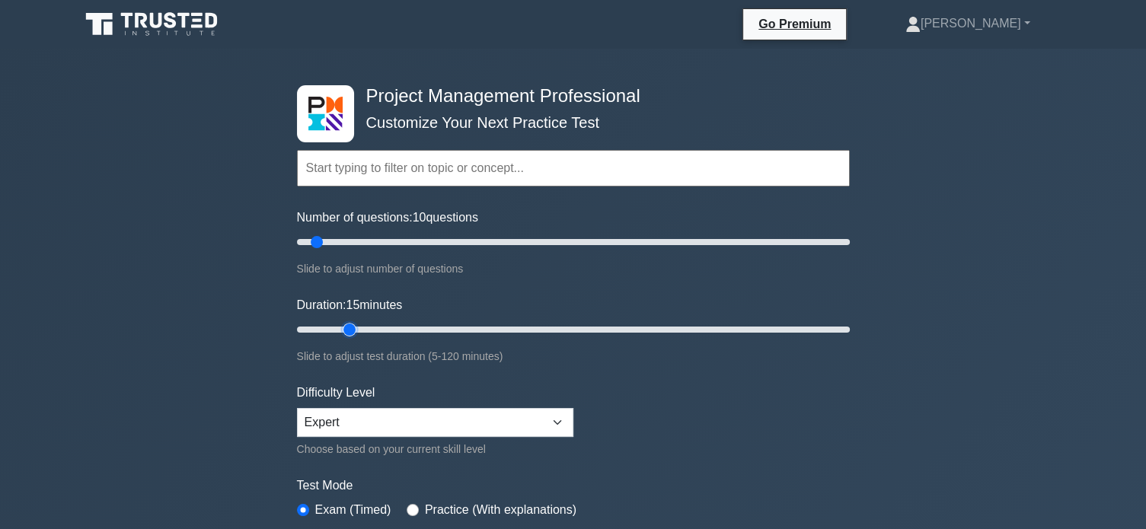
drag, startPoint x: 325, startPoint y: 323, endPoint x: 344, endPoint y: 325, distance: 19.2
type input "15"
click at [344, 325] on input "Duration: 15 minutes" at bounding box center [573, 330] width 553 height 18
click at [1078, 305] on div "Project Management Professional Customize Your Next Practice Test Topics Scope …" at bounding box center [573, 513] width 1146 height 929
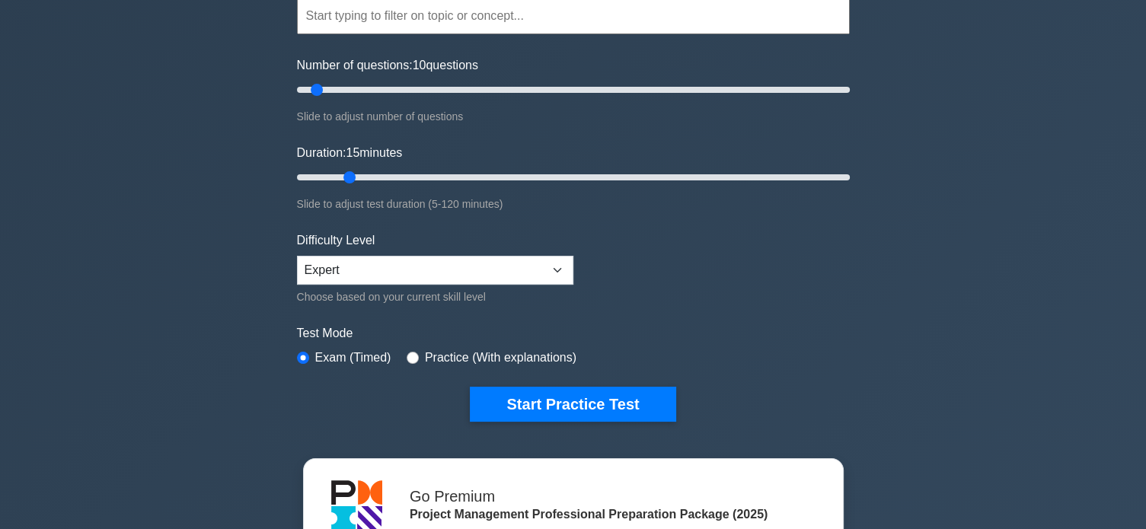
scroll to position [203, 0]
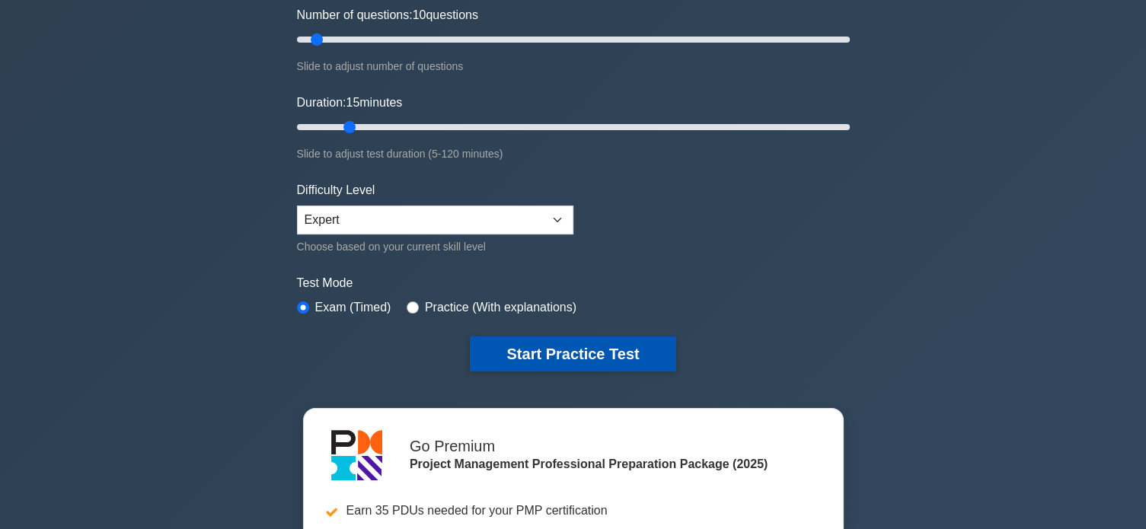
click at [609, 343] on button "Start Practice Test" at bounding box center [573, 354] width 206 height 35
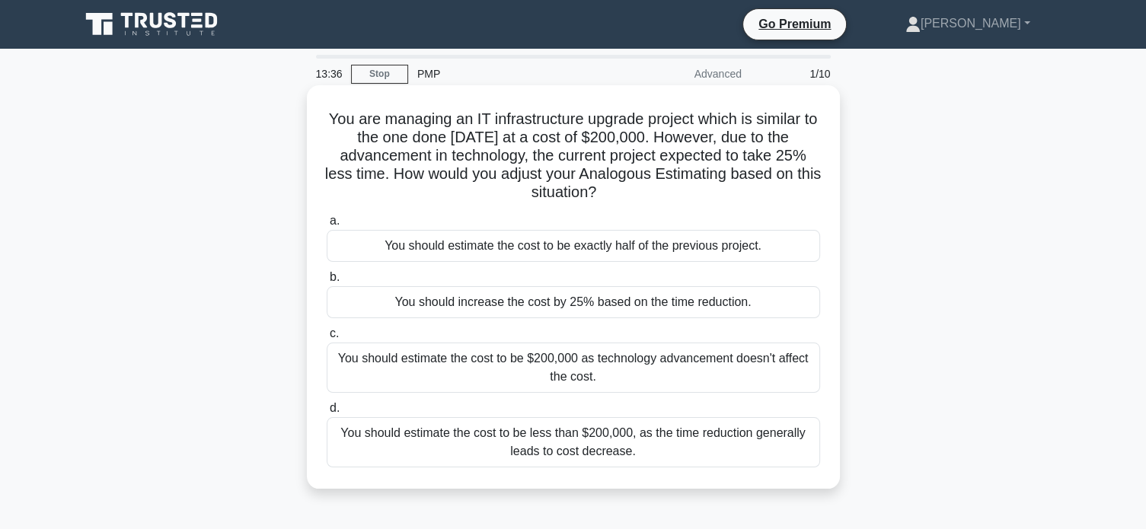
click at [671, 444] on div "You should estimate the cost to be less than $200,000, as the time reduction ge…" at bounding box center [573, 442] width 493 height 50
click at [327, 413] on input "d. You should estimate the cost to be less than $200,000, as the time reduction…" at bounding box center [327, 409] width 0 height 10
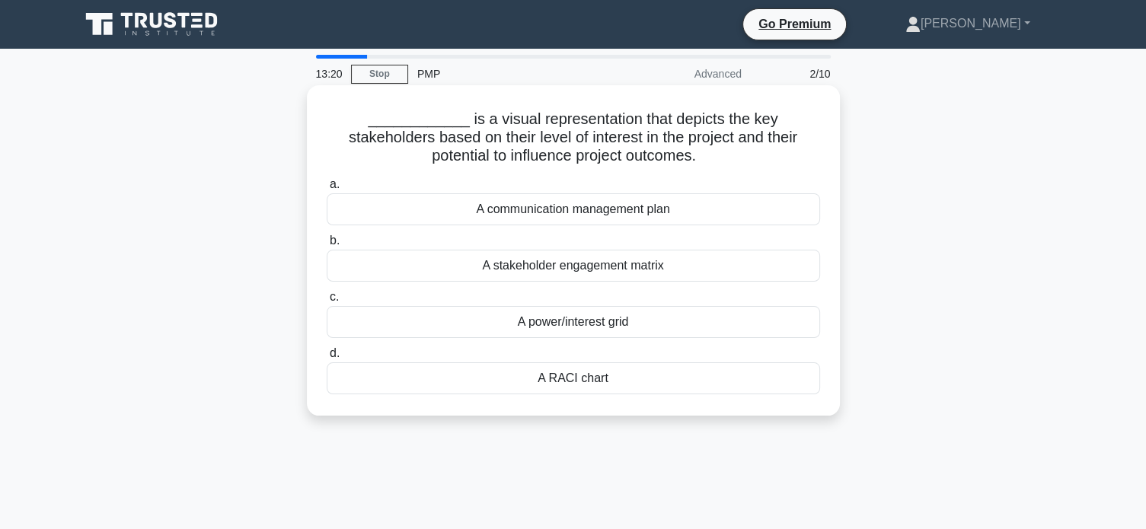
click at [566, 328] on div "A power/interest grid" at bounding box center [573, 322] width 493 height 32
click at [327, 302] on input "c. A power/interest grid" at bounding box center [327, 297] width 0 height 10
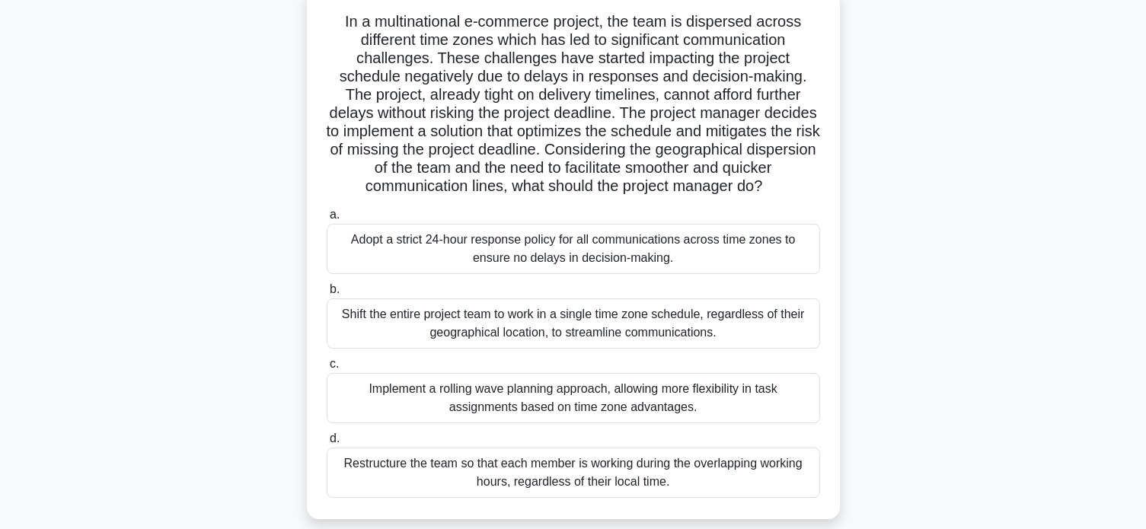
scroll to position [152, 0]
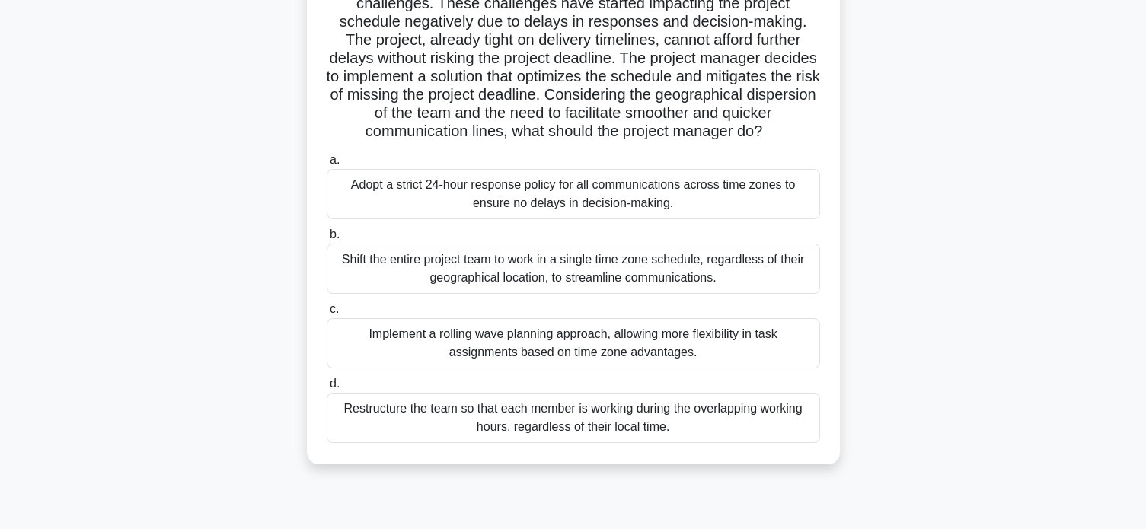
click at [577, 359] on div "Implement a rolling wave planning approach, allowing more flexibility in task a…" at bounding box center [573, 343] width 493 height 50
click at [327, 314] on input "c. Implement a rolling wave planning approach, allowing more flexibility in tas…" at bounding box center [327, 310] width 0 height 10
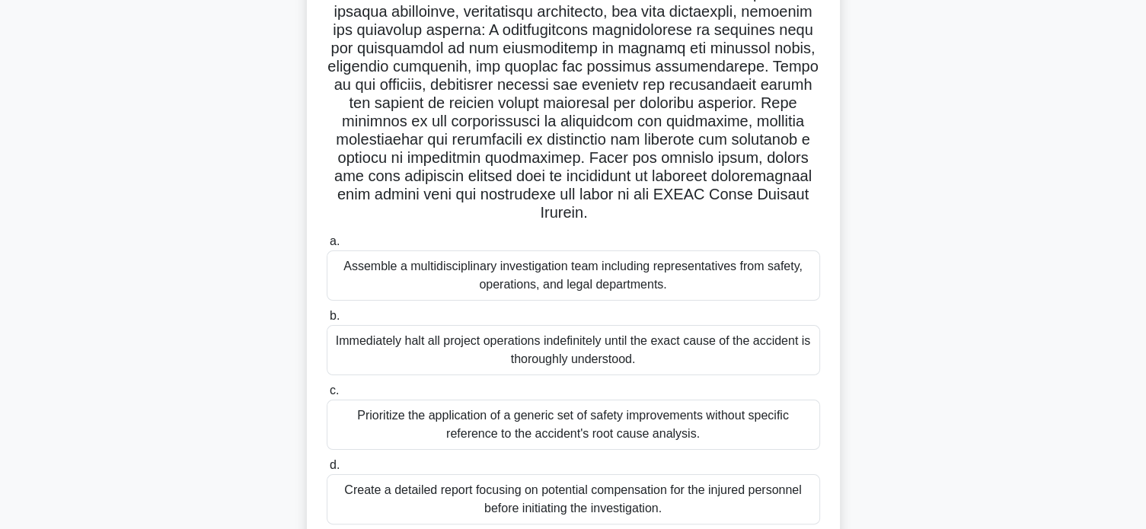
scroll to position [254, 0]
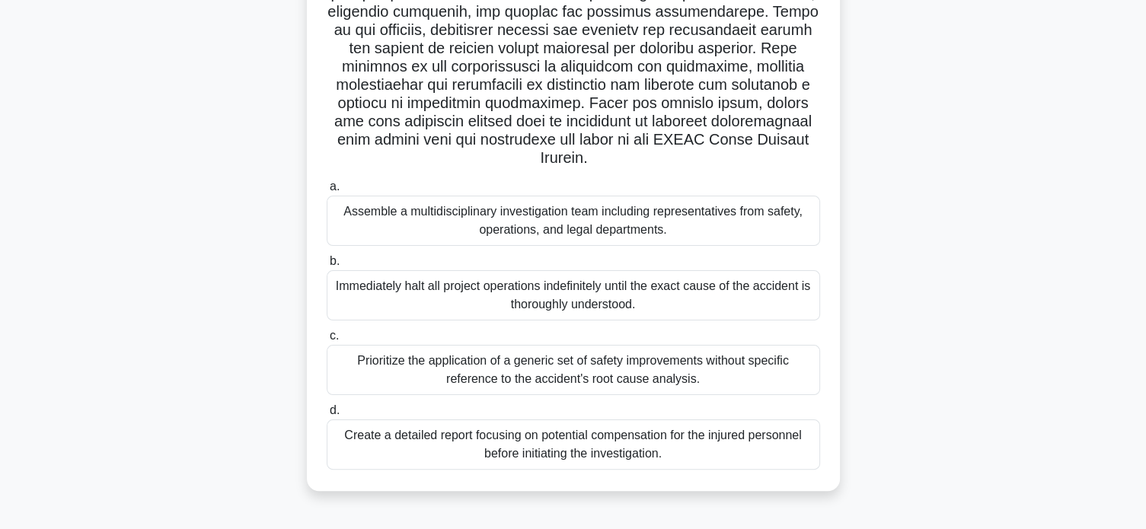
click at [567, 221] on div "Assemble a multidisciplinary investigation team including representatives from …" at bounding box center [573, 221] width 493 height 50
click at [327, 192] on input "a. Assemble a multidisciplinary investigation team including representatives fr…" at bounding box center [327, 187] width 0 height 10
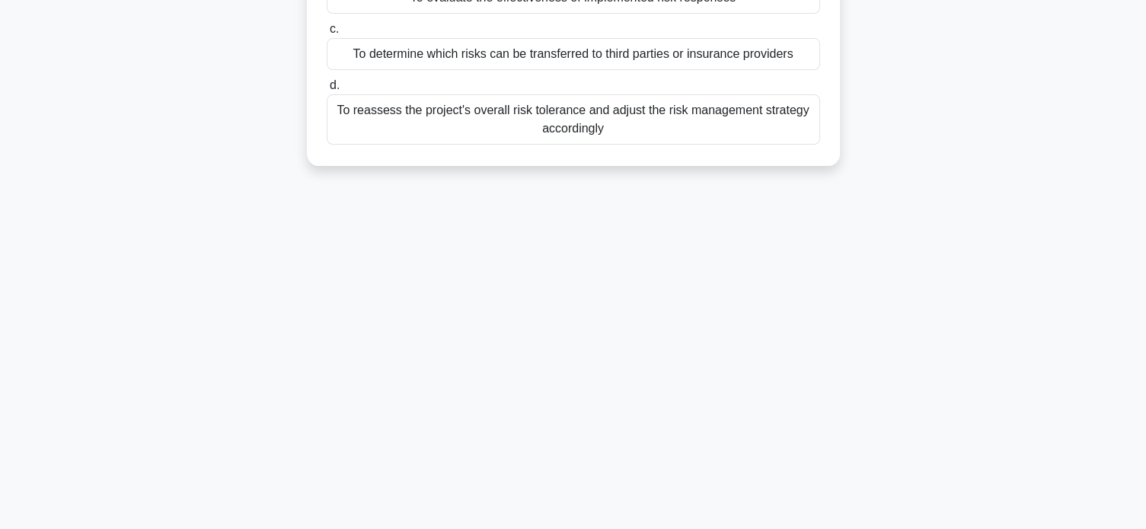
scroll to position [0, 0]
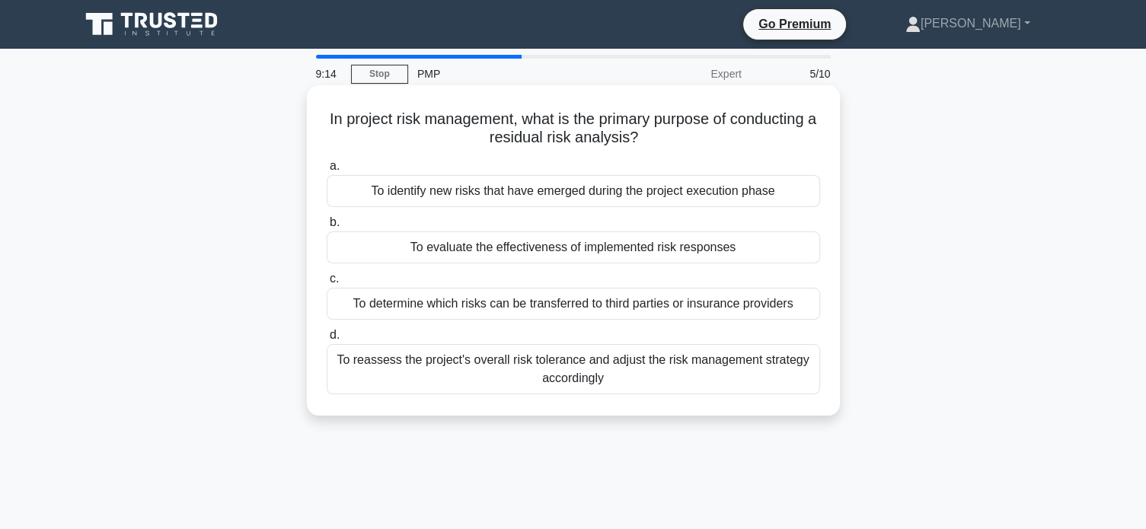
click at [635, 252] on div "To evaluate the effectiveness of implemented risk responses" at bounding box center [573, 247] width 493 height 32
click at [327, 228] on input "b. To evaluate the effectiveness of implemented risk responses" at bounding box center [327, 223] width 0 height 10
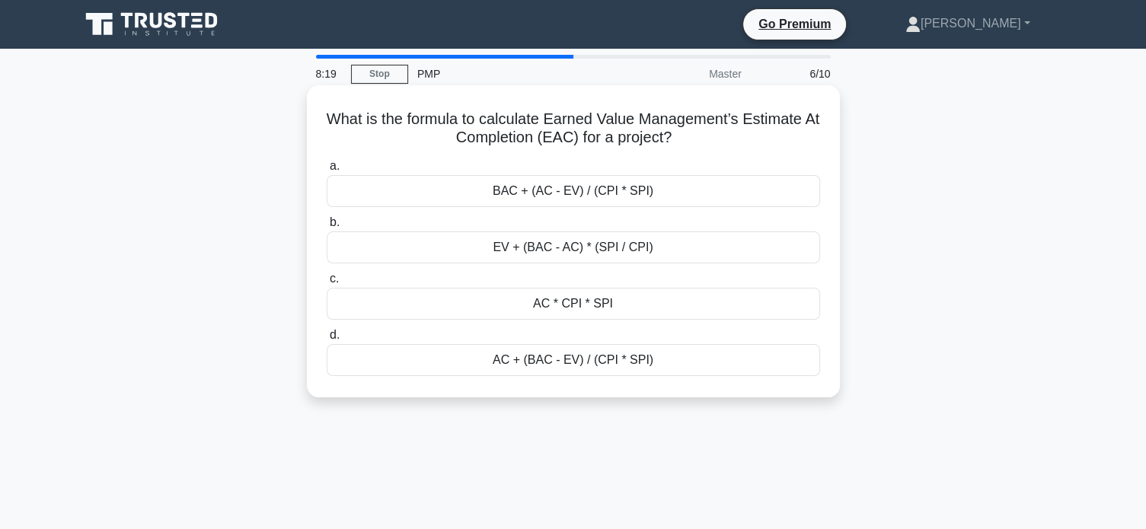
click at [616, 365] on div "AC + (BAC - EV) / (CPI * SPI)" at bounding box center [573, 360] width 493 height 32
click at [327, 340] on input "d. AC + (BAC - EV) / (CPI * SPI)" at bounding box center [327, 335] width 0 height 10
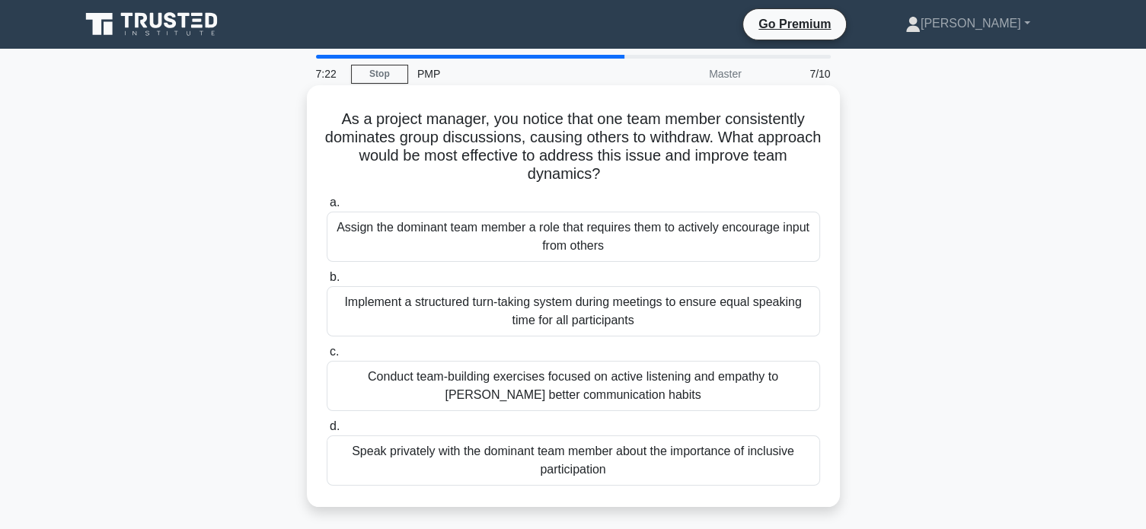
click at [708, 319] on div "Implement a structured turn-taking system during meetings to ensure equal speak…" at bounding box center [573, 311] width 493 height 50
click at [327, 282] on input "b. Implement a structured turn-taking system during meetings to ensure equal sp…" at bounding box center [327, 278] width 0 height 10
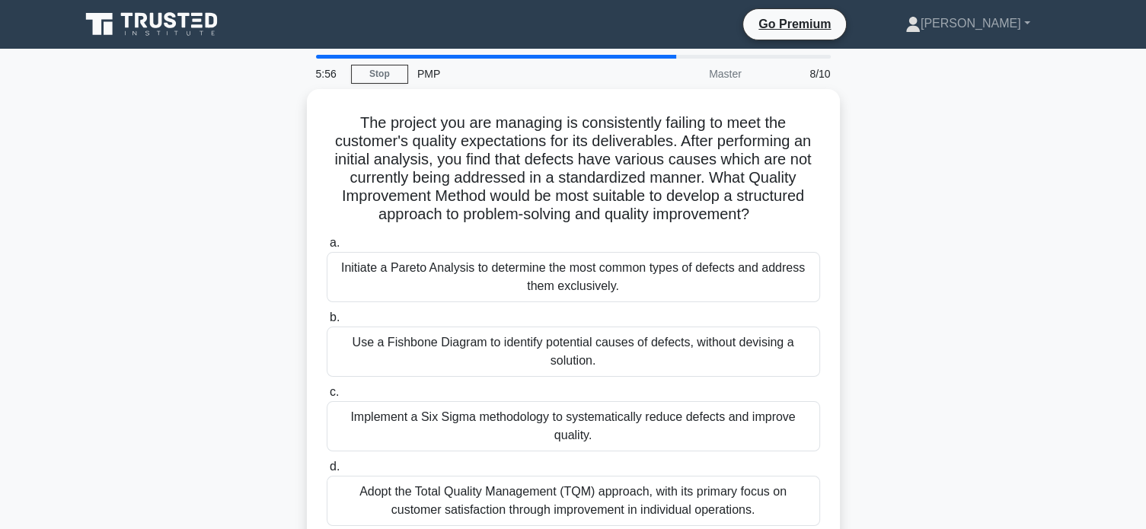
scroll to position [50, 0]
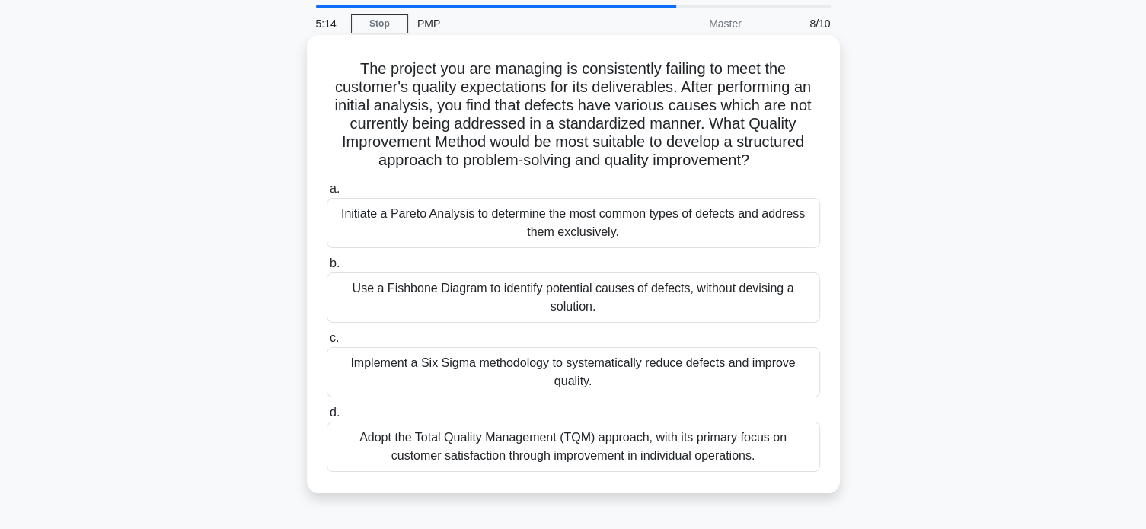
click at [712, 448] on div "Adopt the Total Quality Management (TQM) approach, with its primary focus on cu…" at bounding box center [573, 447] width 493 height 50
click at [327, 418] on input "d. Adopt the Total Quality Management (TQM) approach, with its primary focus on…" at bounding box center [327, 413] width 0 height 10
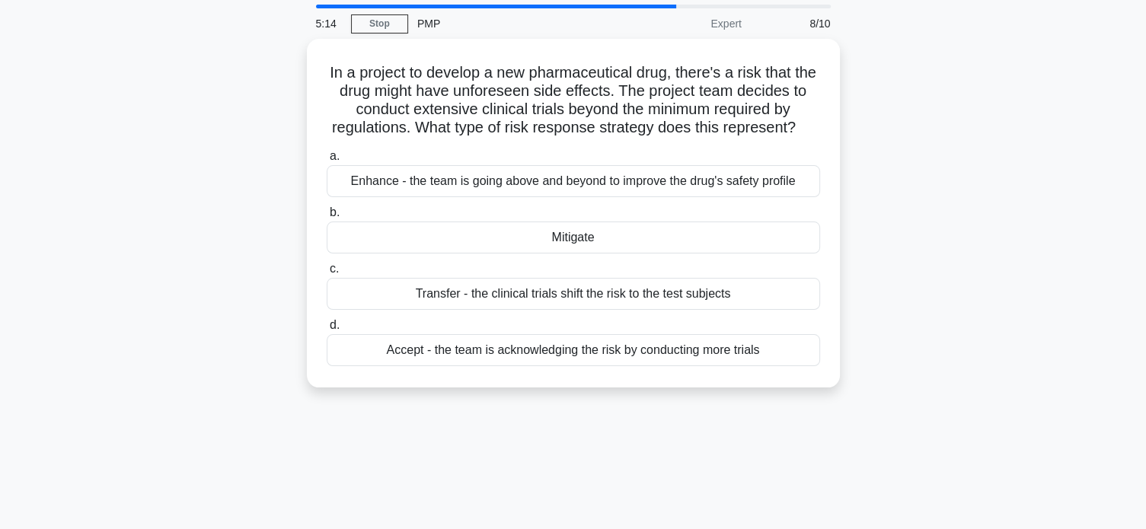
scroll to position [0, 0]
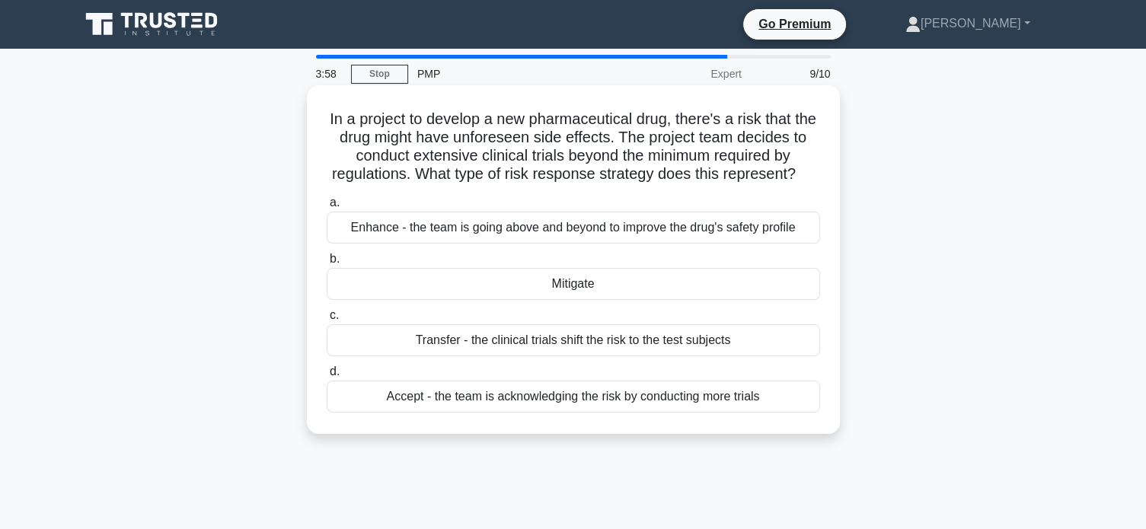
click at [597, 231] on div "Enhance - the team is going above and beyond to improve the drug's safety profi…" at bounding box center [573, 228] width 493 height 32
click at [327, 208] on input "a. Enhance - the team is going above and beyond to improve the drug's safety pr…" at bounding box center [327, 203] width 0 height 10
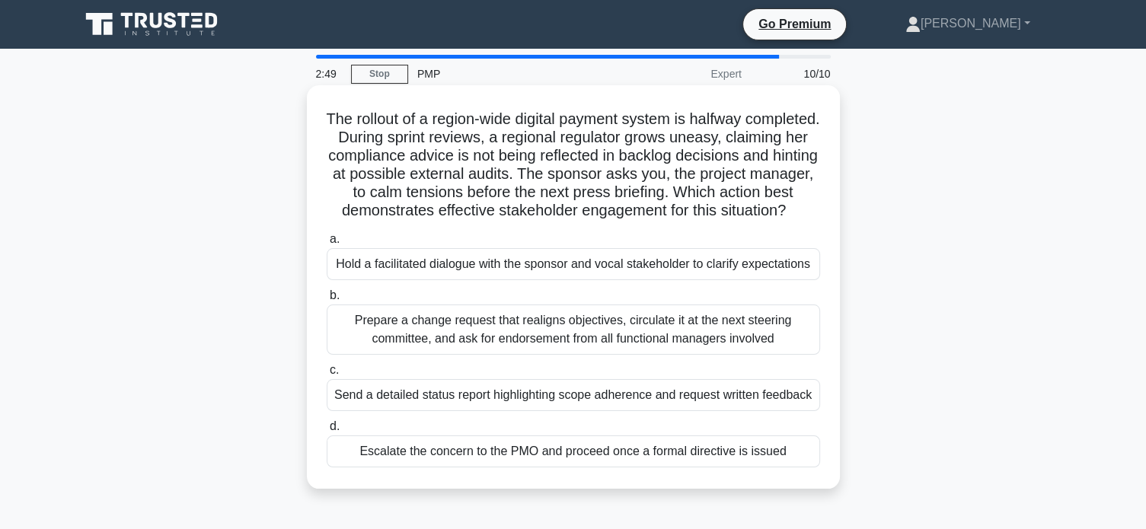
scroll to position [51, 0]
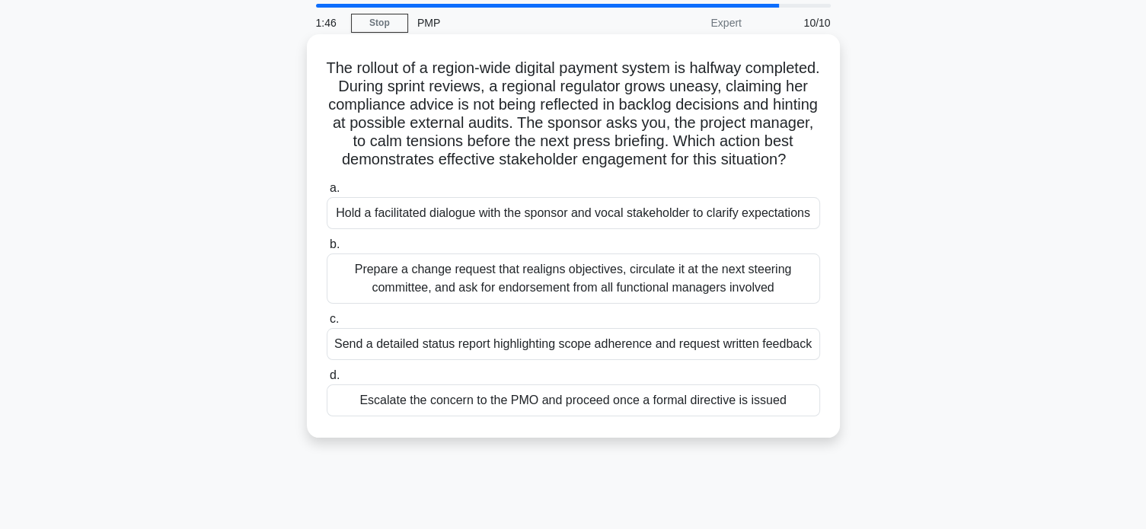
click at [752, 304] on div "Prepare a change request that realigns objectives, circulate it at the next ste…" at bounding box center [573, 279] width 493 height 50
click at [327, 250] on input "b. Prepare a change request that realigns objectives, circulate it at the next …" at bounding box center [327, 245] width 0 height 10
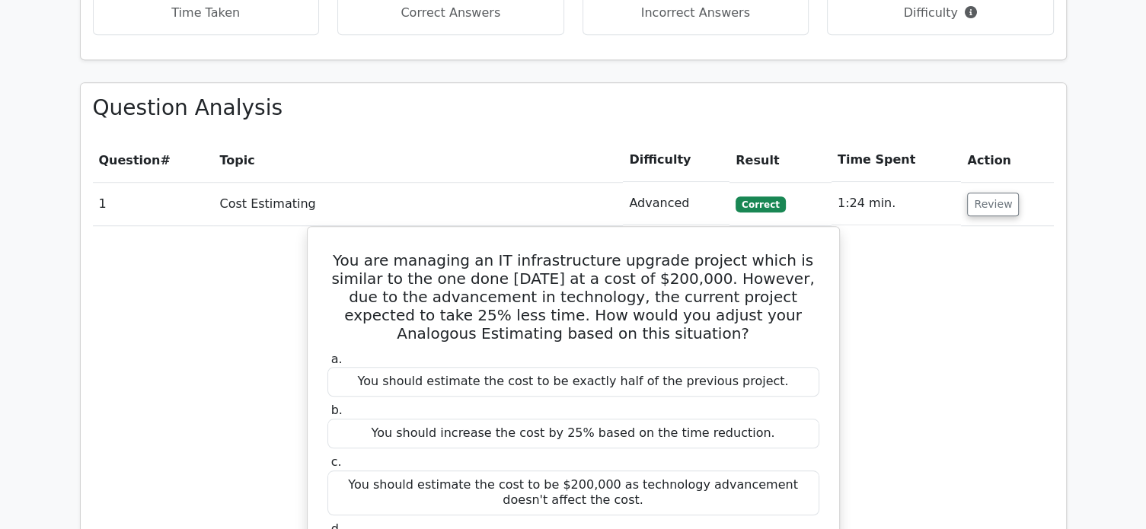
scroll to position [1269, 0]
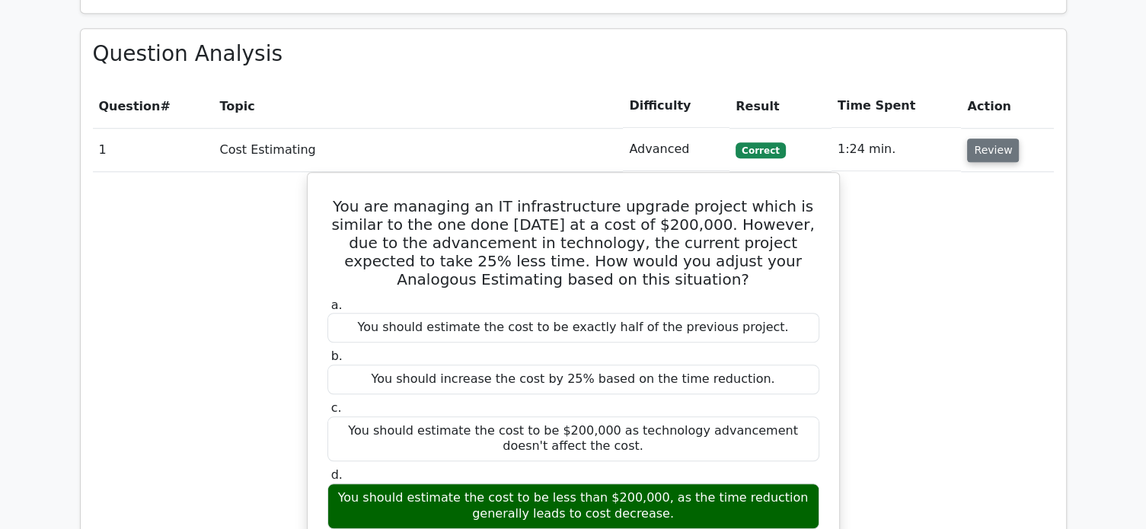
click at [982, 139] on button "Review" at bounding box center [993, 151] width 52 height 24
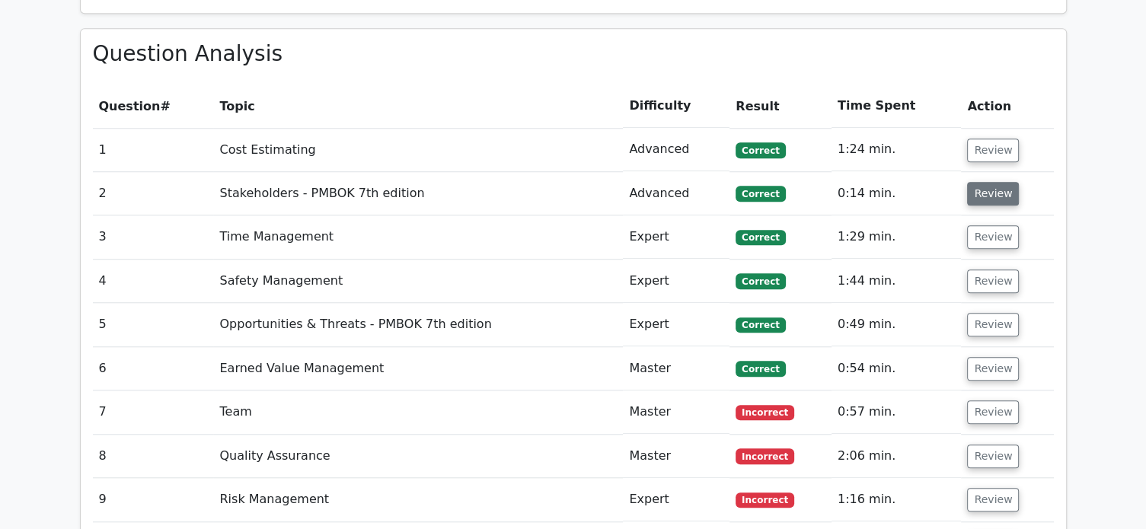
click at [978, 182] on button "Review" at bounding box center [993, 194] width 52 height 24
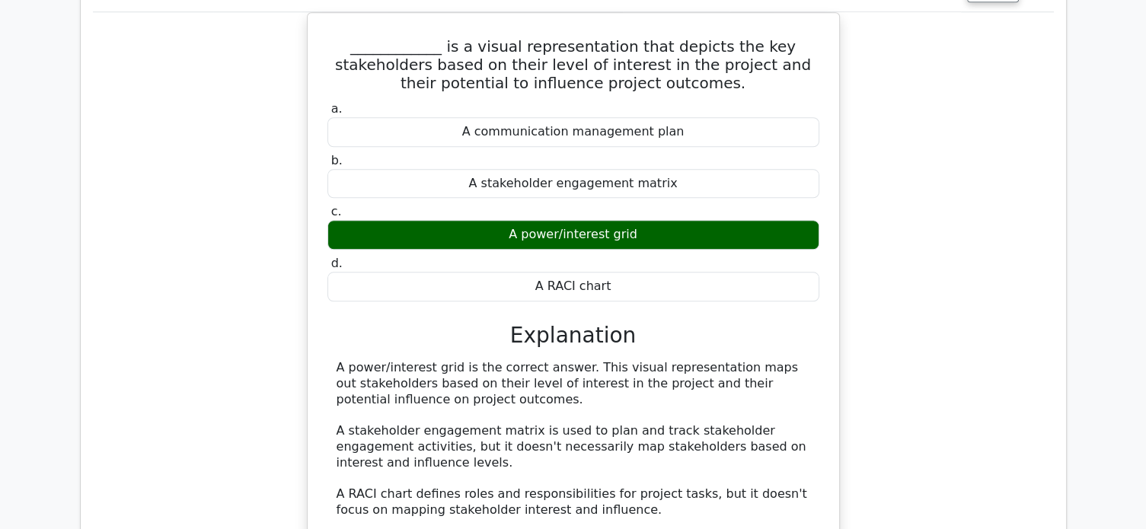
scroll to position [1320, 0]
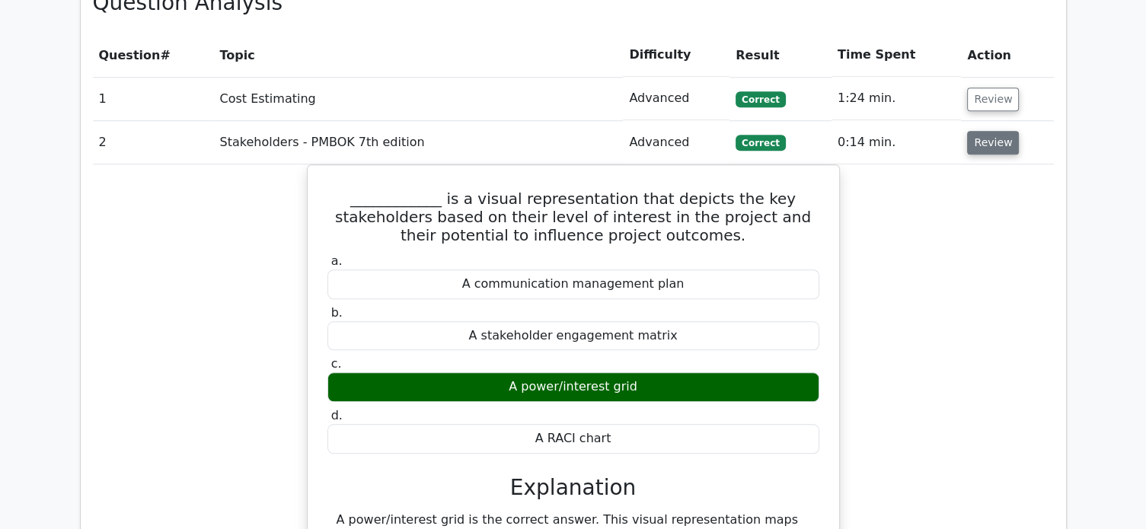
click at [991, 131] on button "Review" at bounding box center [993, 143] width 52 height 24
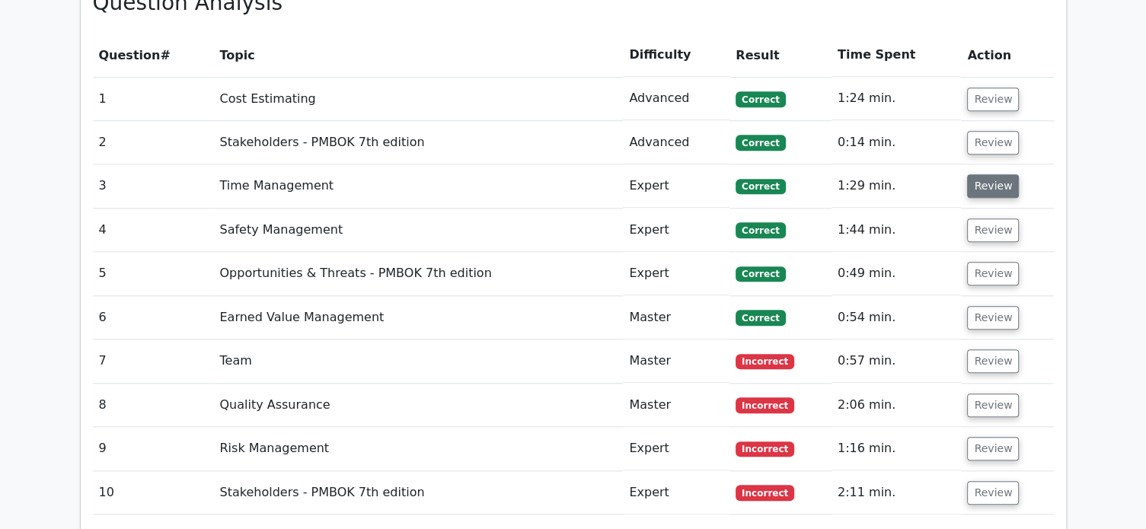
click at [983, 174] on button "Review" at bounding box center [993, 186] width 52 height 24
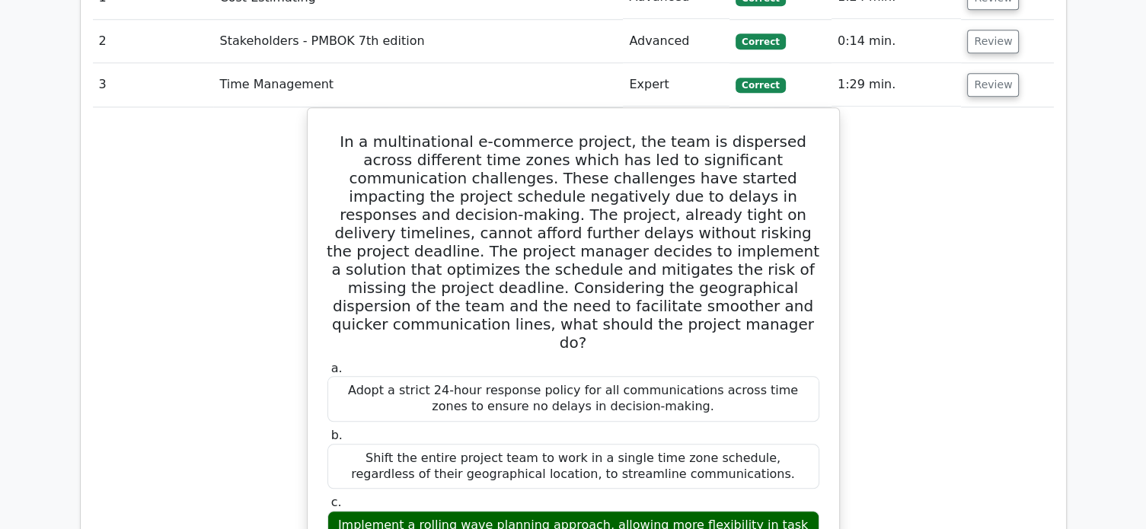
scroll to position [1218, 0]
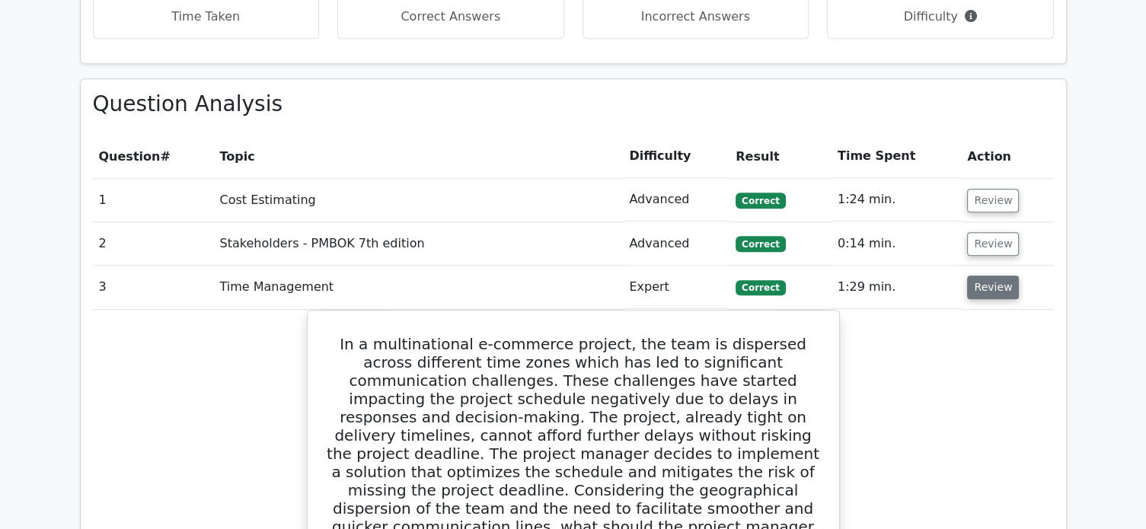
click at [1001, 276] on button "Review" at bounding box center [993, 288] width 52 height 24
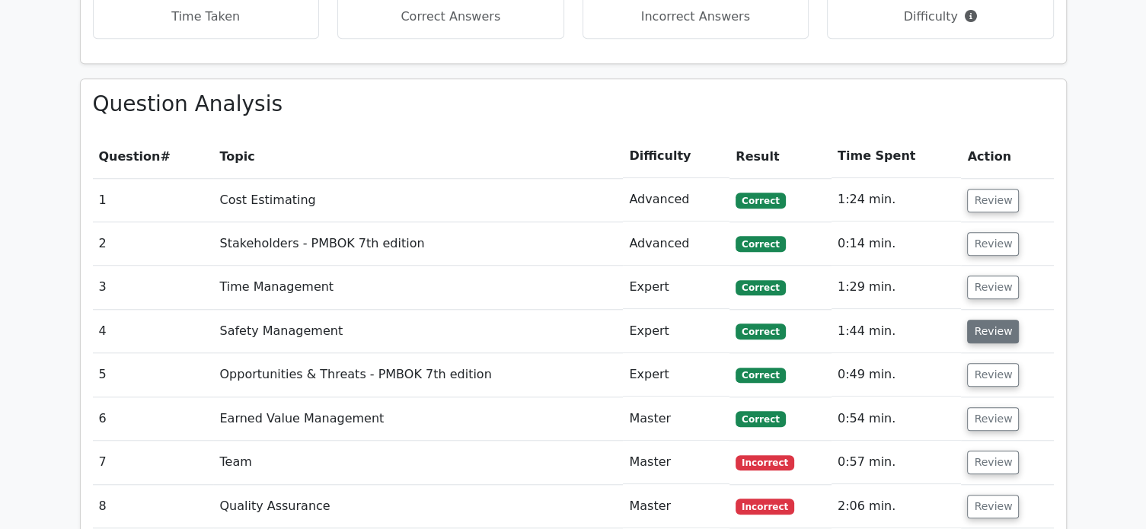
click at [988, 320] on button "Review" at bounding box center [993, 332] width 52 height 24
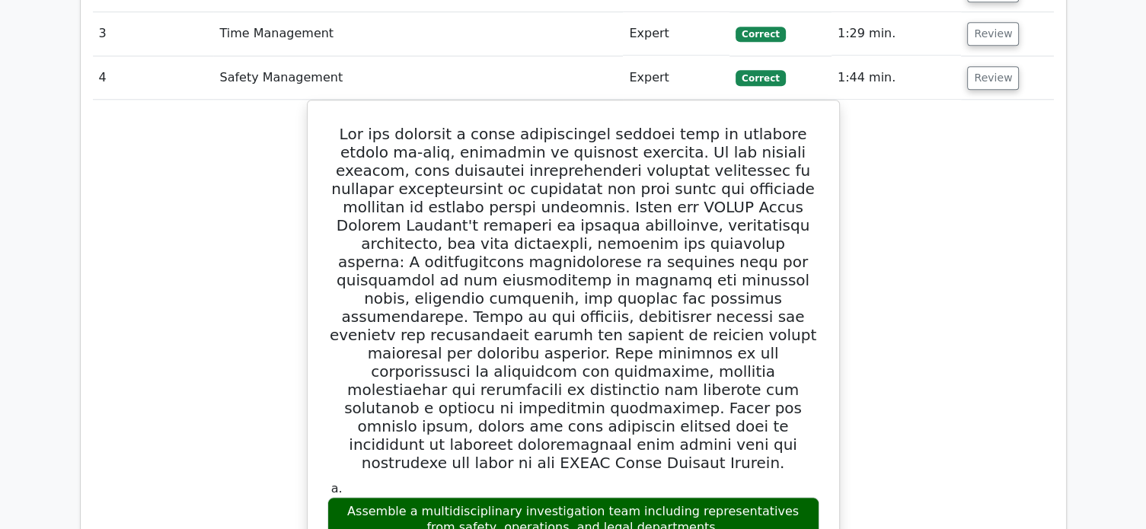
scroll to position [1320, 0]
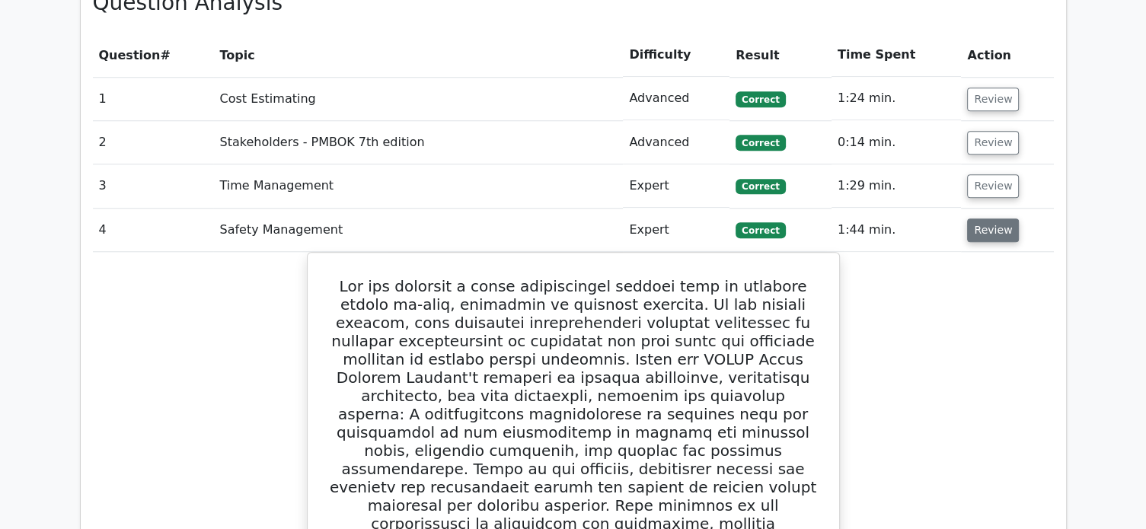
click at [994, 219] on button "Review" at bounding box center [993, 231] width 52 height 24
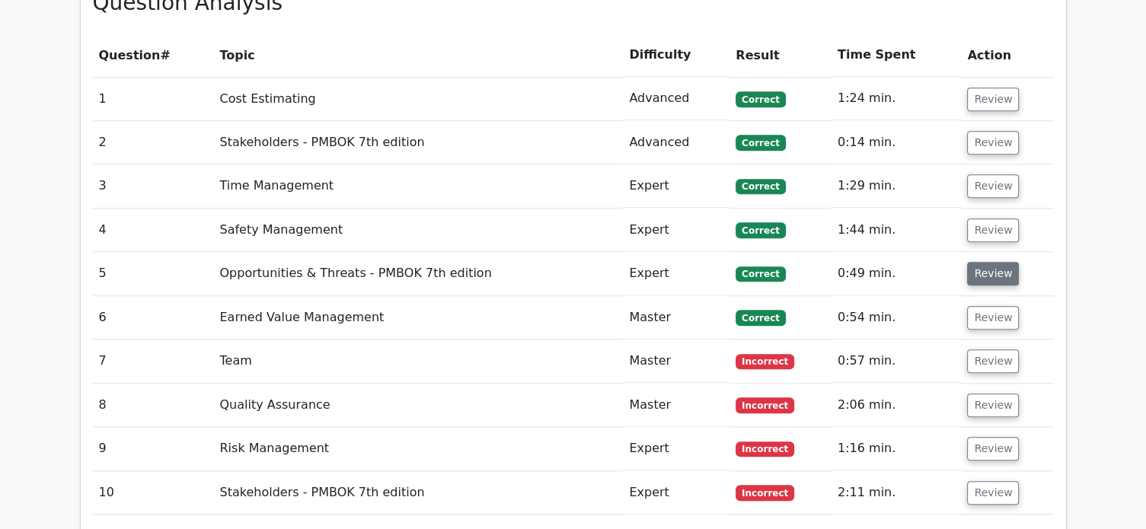
click at [990, 262] on button "Review" at bounding box center [993, 274] width 52 height 24
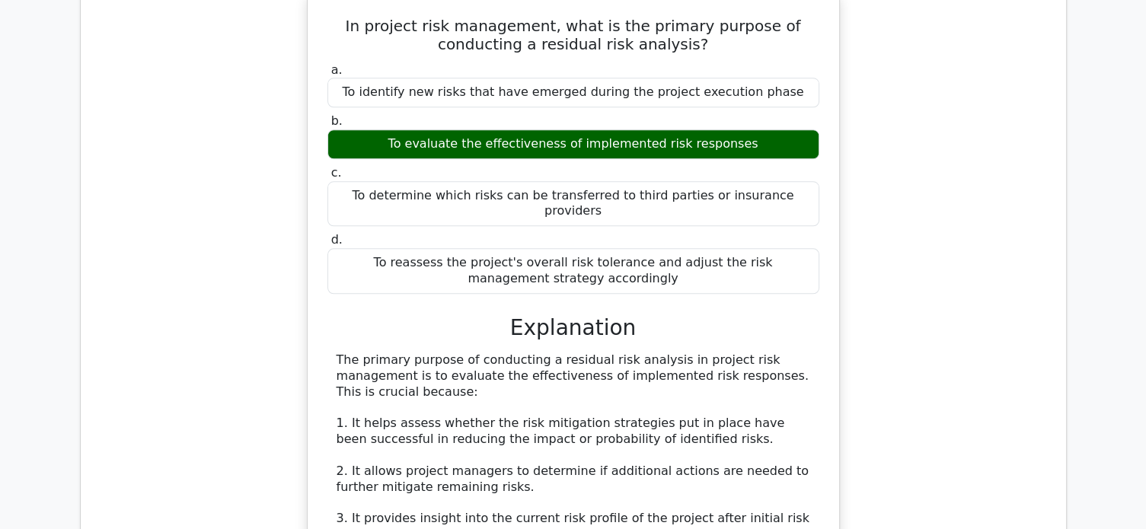
scroll to position [1421, 0]
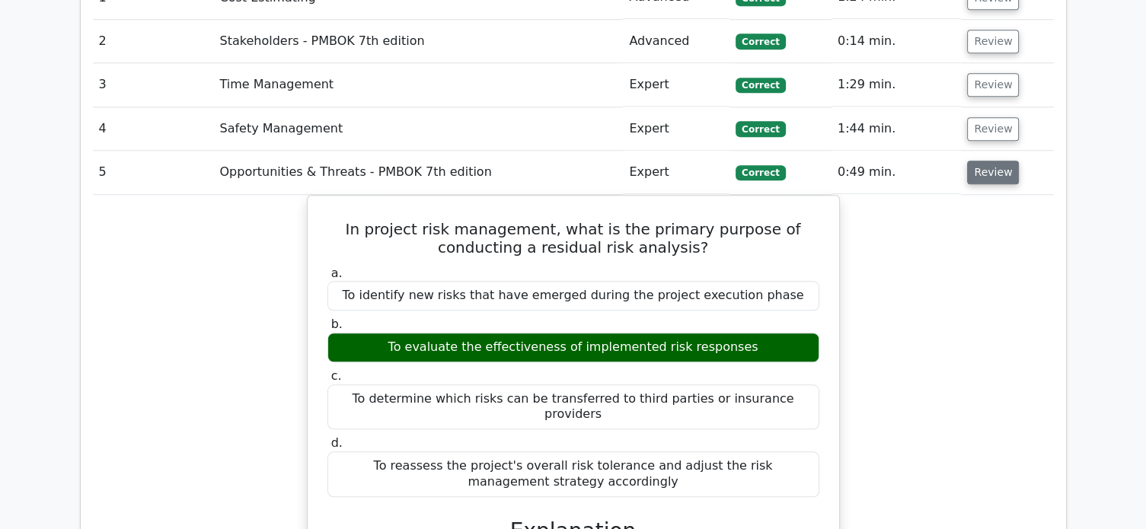
click at [991, 161] on button "Review" at bounding box center [993, 173] width 52 height 24
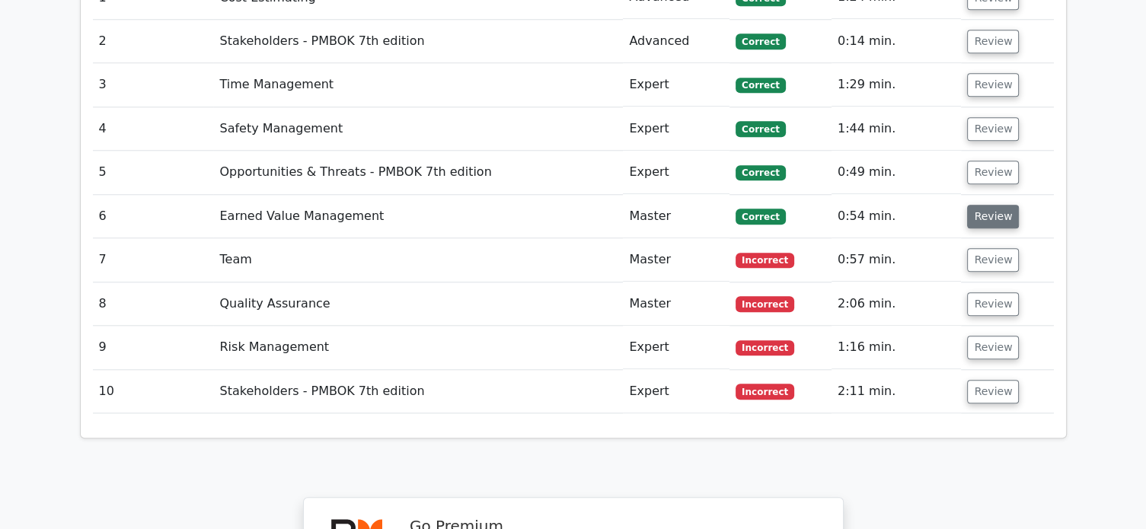
click at [988, 205] on button "Review" at bounding box center [993, 217] width 52 height 24
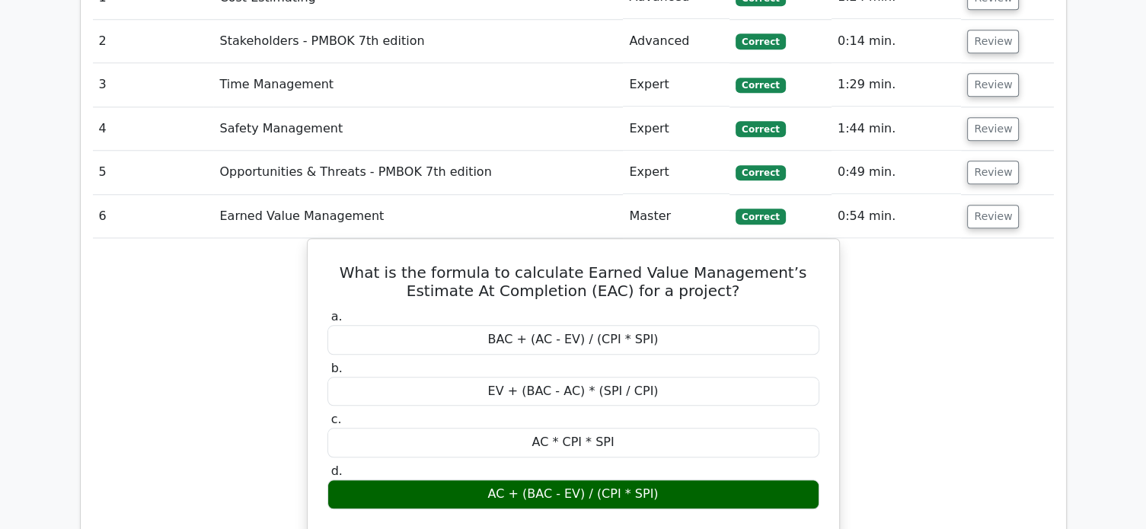
scroll to position [1472, 0]
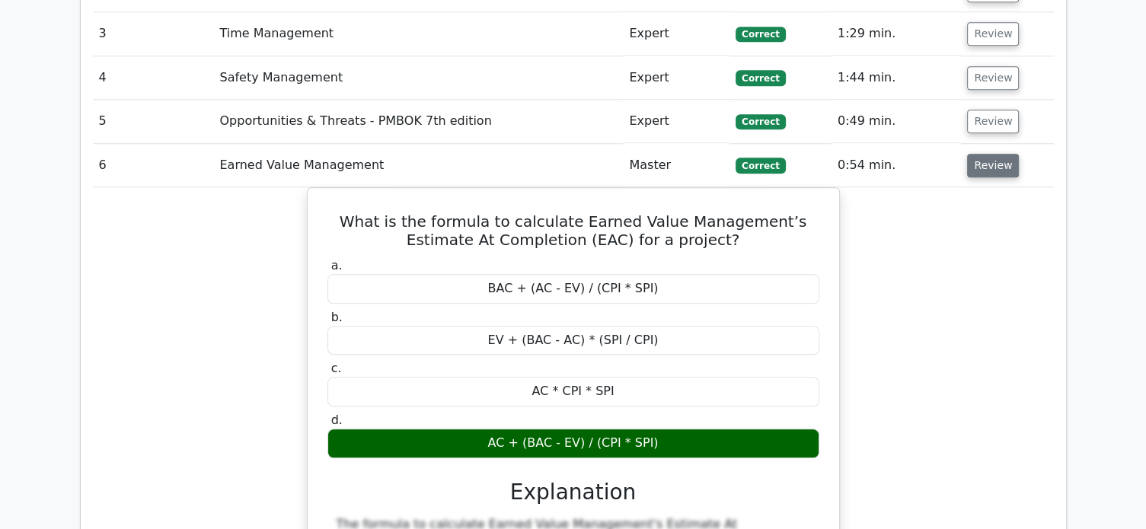
click at [981, 154] on button "Review" at bounding box center [993, 166] width 52 height 24
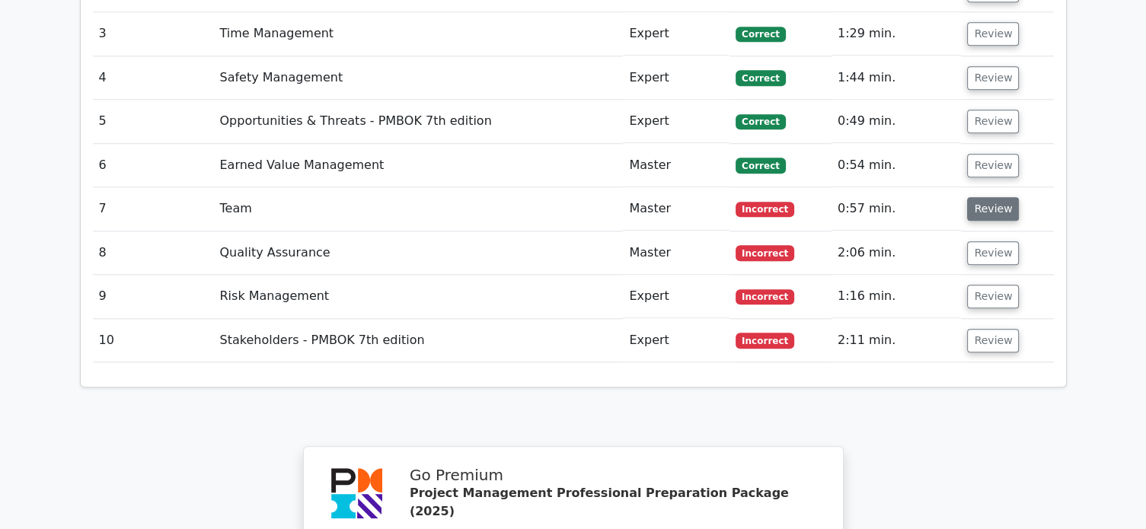
click at [986, 197] on button "Review" at bounding box center [993, 209] width 52 height 24
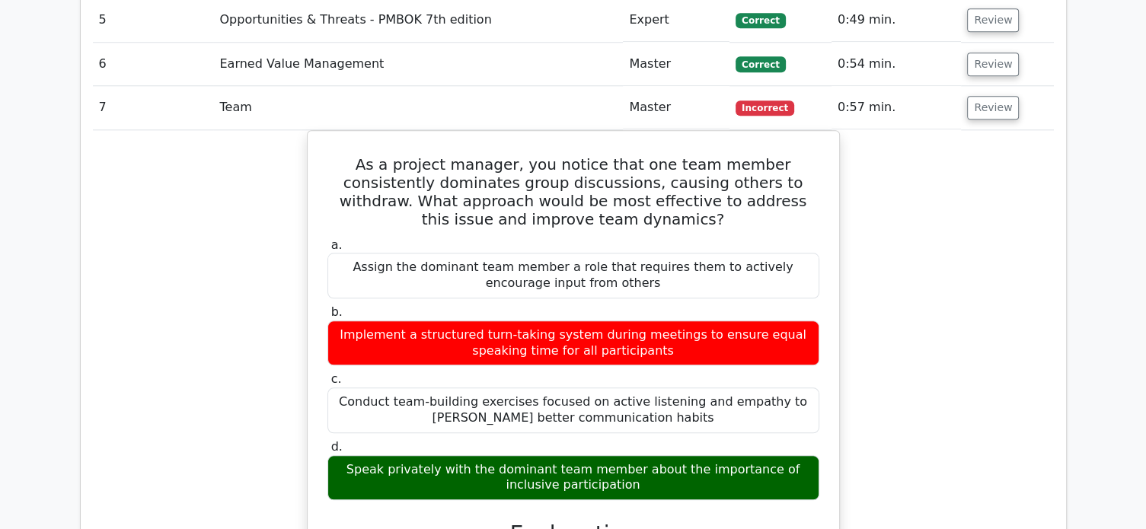
scroll to position [1421, 0]
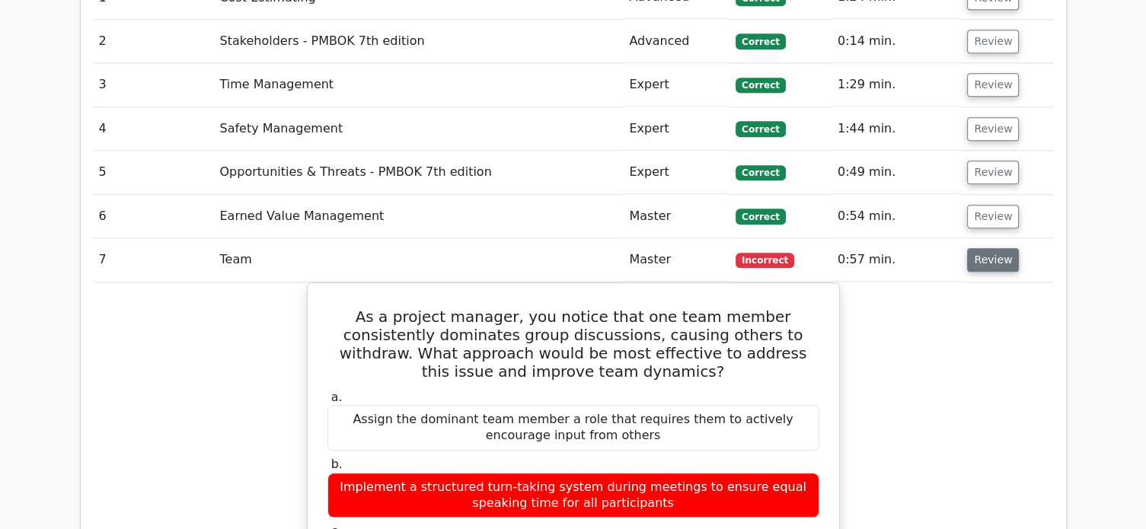
click at [980, 248] on button "Review" at bounding box center [993, 260] width 52 height 24
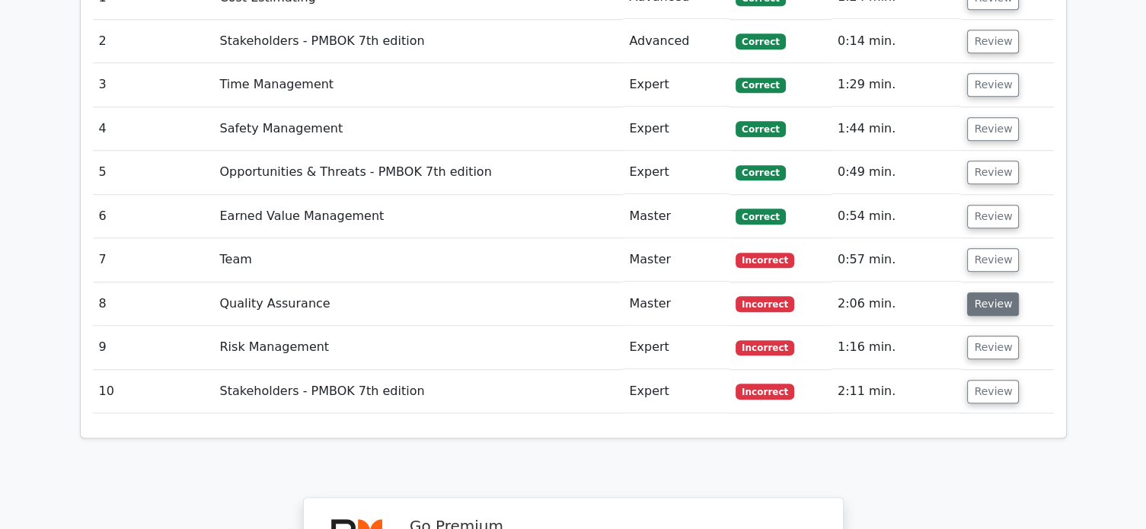
click at [975, 292] on button "Review" at bounding box center [993, 304] width 52 height 24
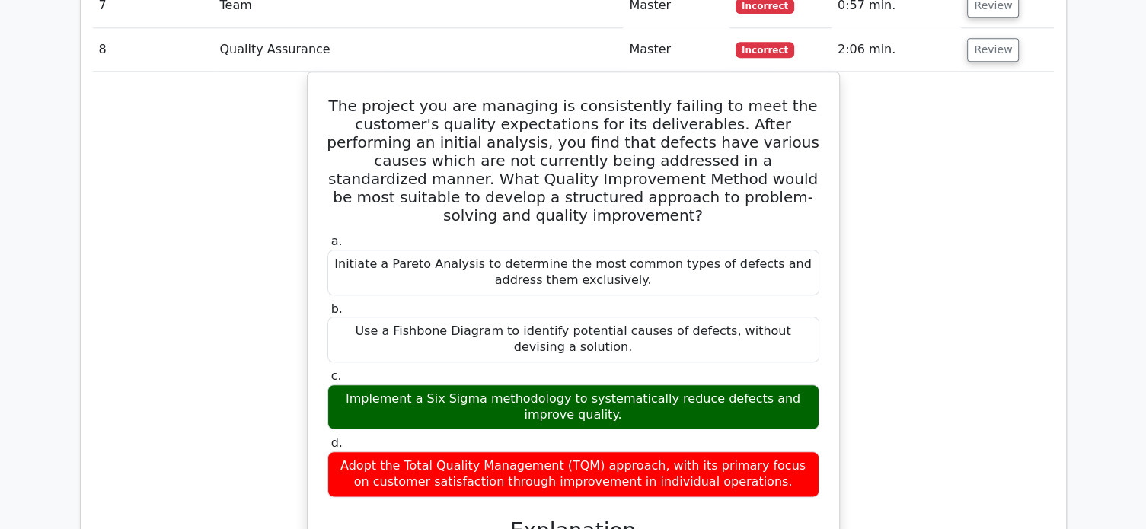
scroll to position [1472, 0]
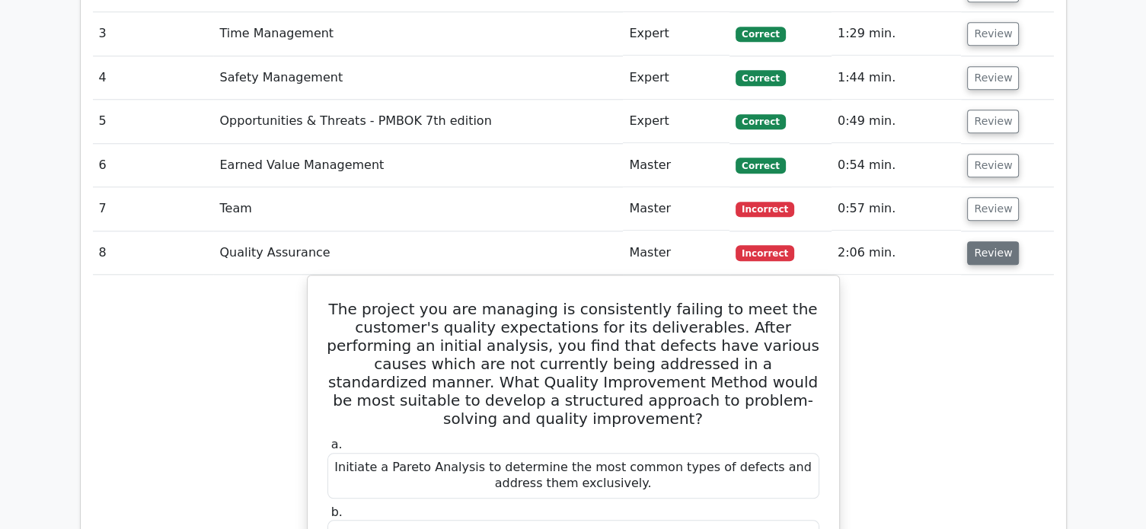
click at [991, 241] on button "Review" at bounding box center [993, 253] width 52 height 24
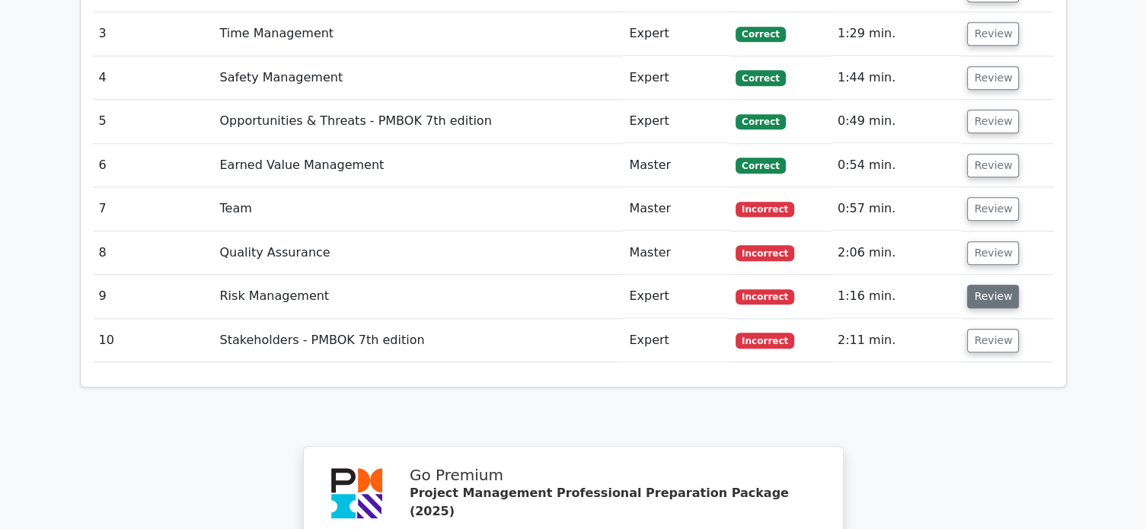
click at [991, 285] on button "Review" at bounding box center [993, 297] width 52 height 24
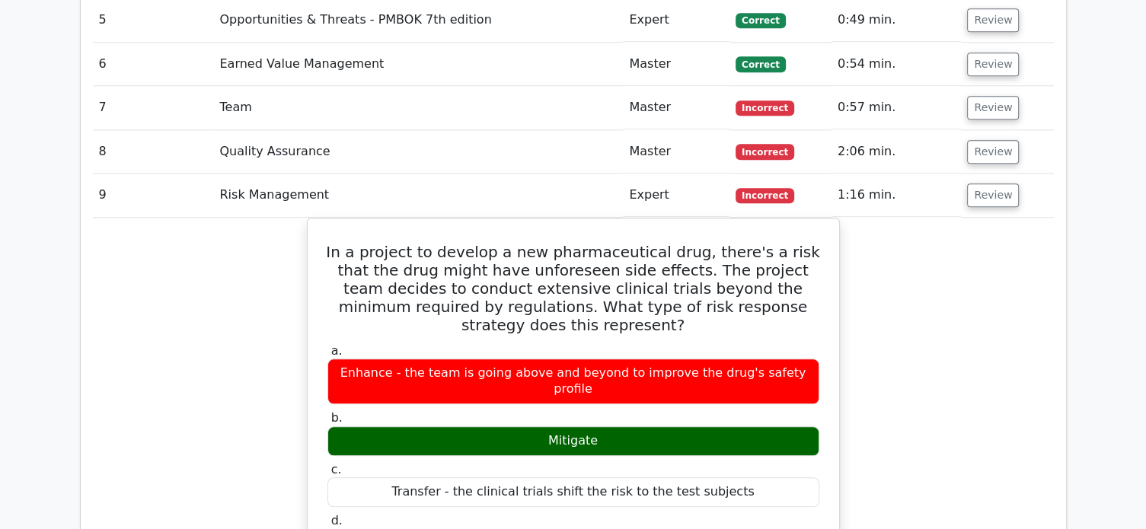
scroll to position [1523, 0]
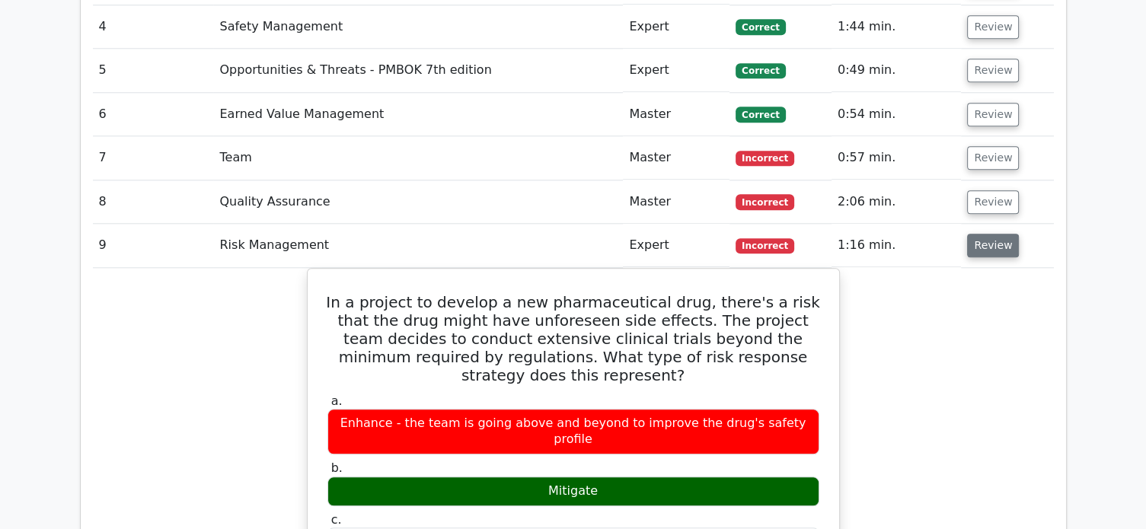
click at [991, 234] on button "Review" at bounding box center [993, 246] width 52 height 24
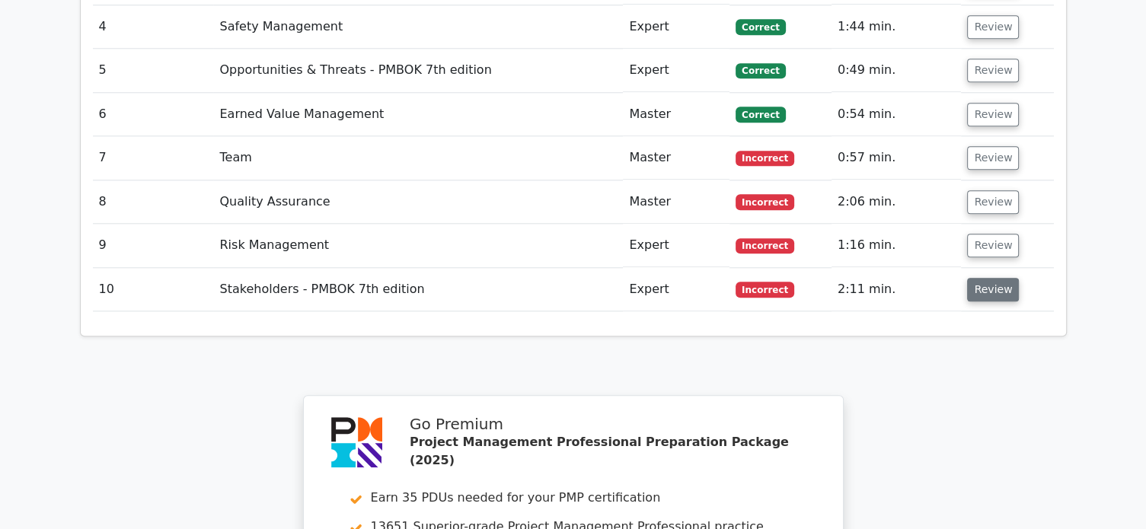
click at [996, 278] on button "Review" at bounding box center [993, 290] width 52 height 24
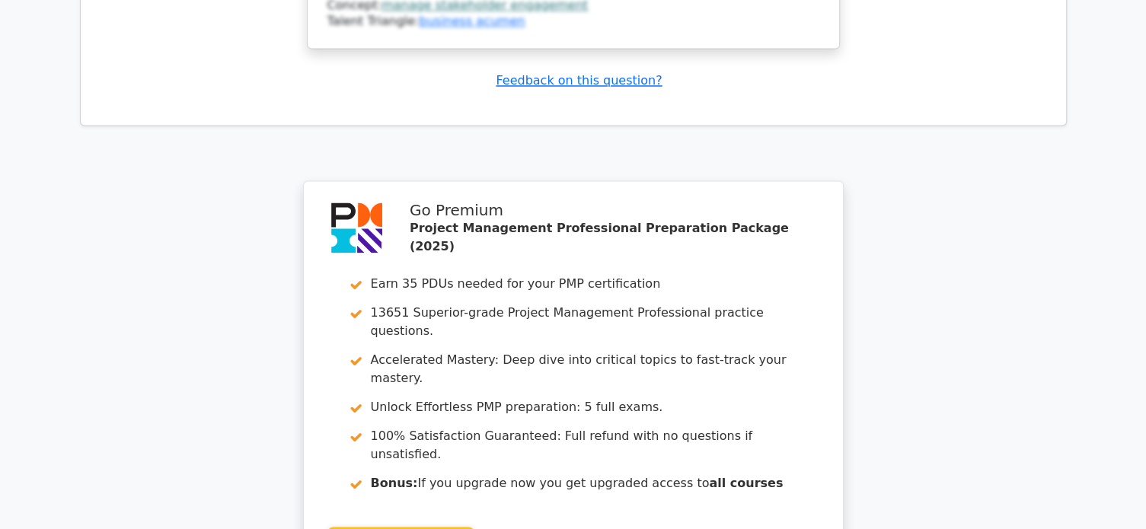
scroll to position [2822, 0]
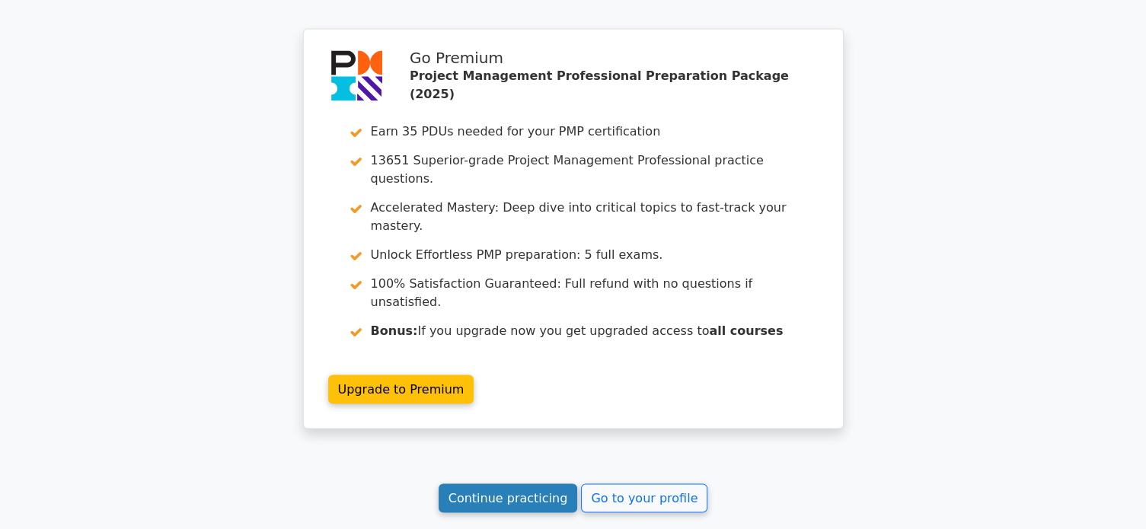
click at [518, 484] on link "Continue practicing" at bounding box center [508, 498] width 139 height 29
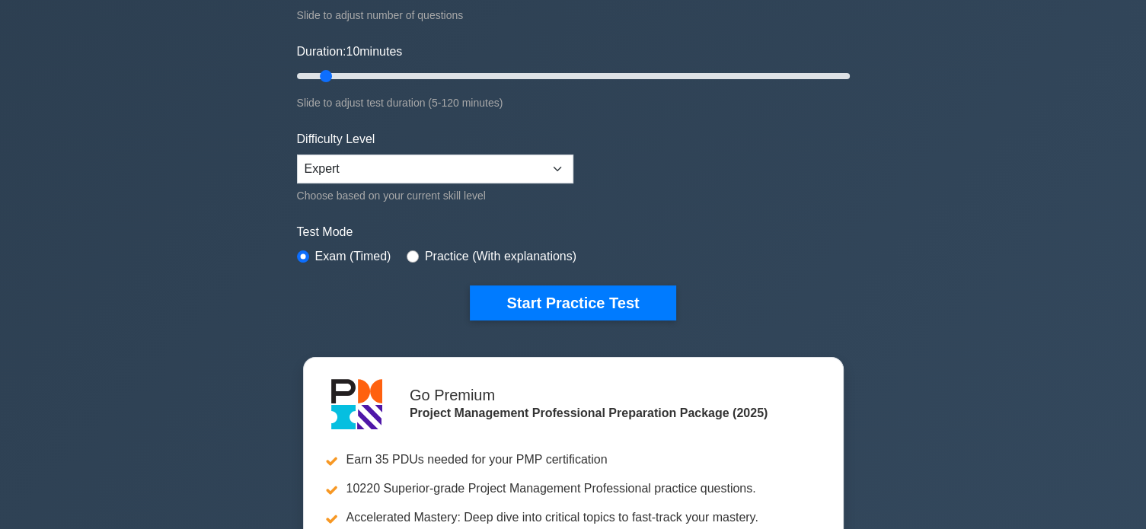
scroll to position [101, 0]
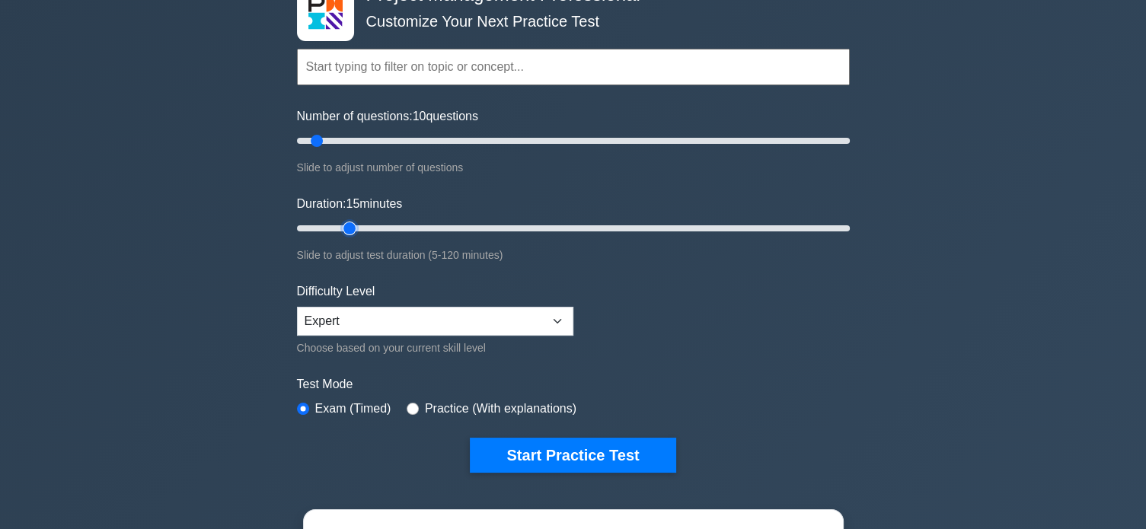
drag, startPoint x: 330, startPoint y: 229, endPoint x: 346, endPoint y: 227, distance: 16.2
type input "15"
click at [346, 227] on input "Duration: 15 minutes" at bounding box center [573, 228] width 553 height 18
click at [970, 313] on div "Project Management Professional Customize Your Next Practice Test Topics Scope …" at bounding box center [573, 411] width 1146 height 929
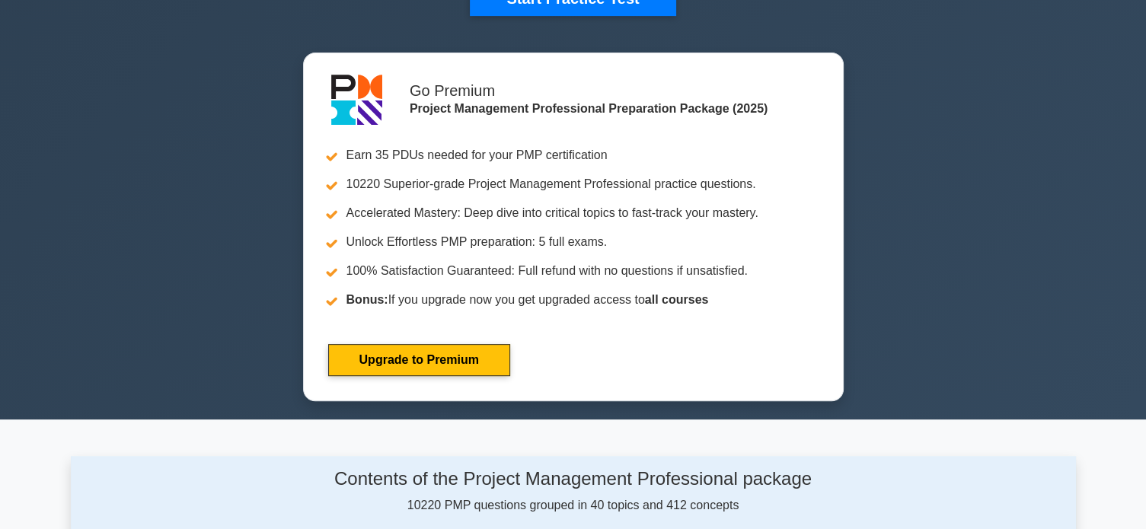
scroll to position [812, 0]
